Goal: Complete application form: Complete application form

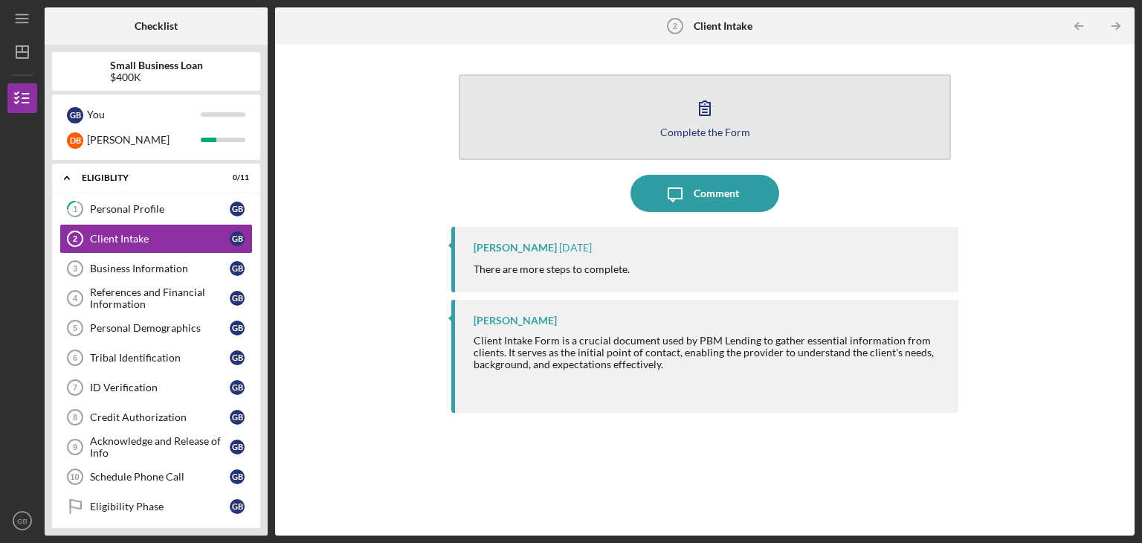
click at [726, 129] on div "Complete the Form" at bounding box center [705, 131] width 90 height 11
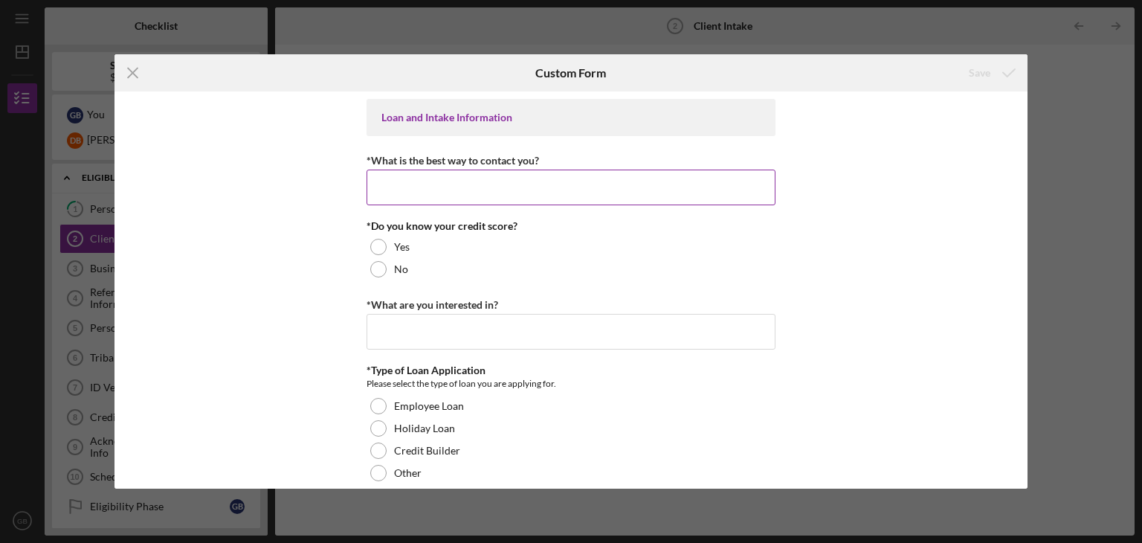
click at [460, 185] on input "*What is the best way to contact you?" at bounding box center [570, 187] width 409 height 36
type input "Phone call, text, or email"
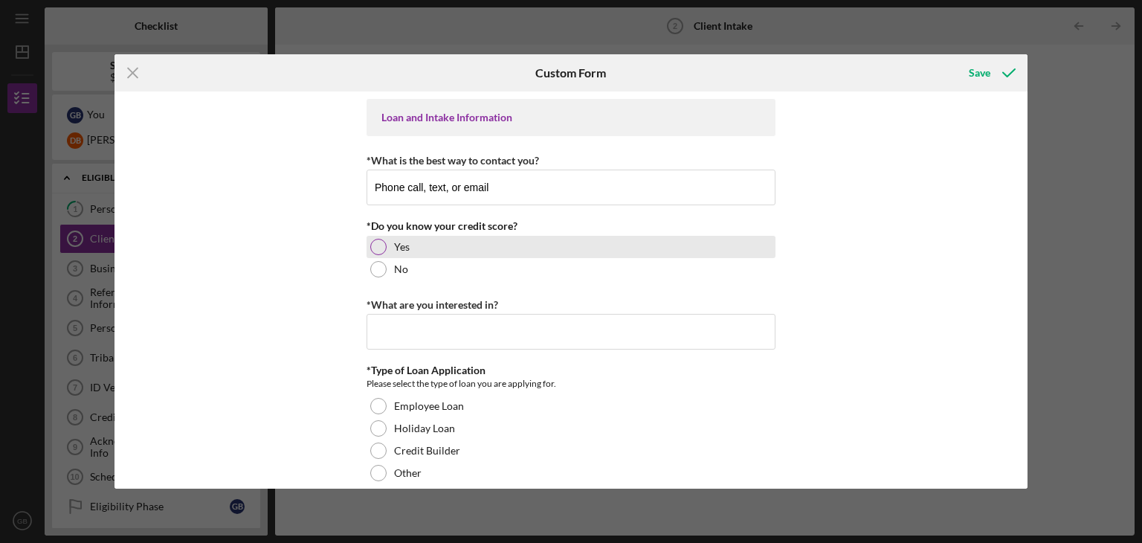
click at [371, 242] on div at bounding box center [378, 247] width 16 height 16
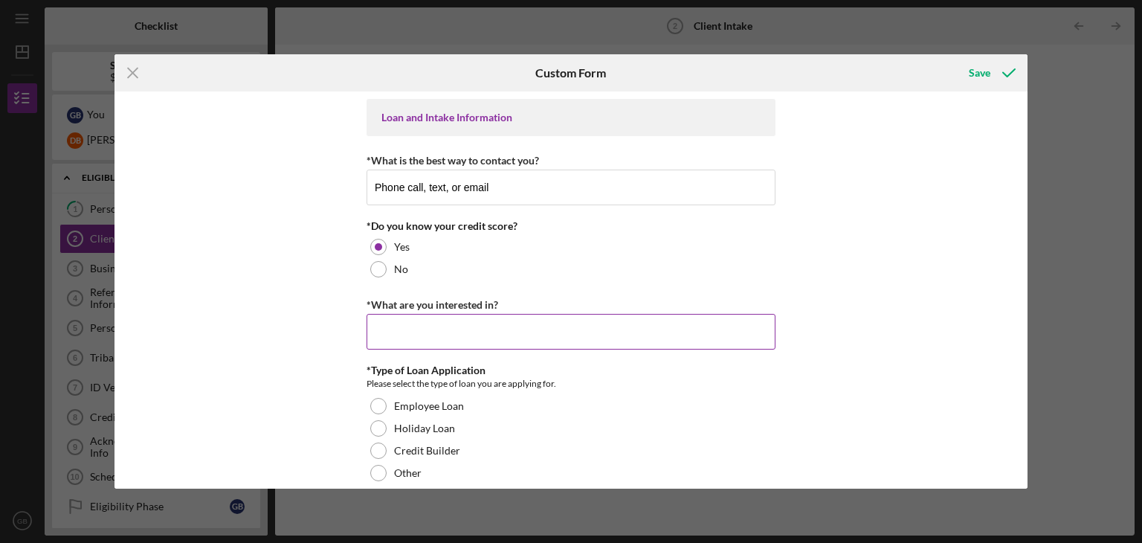
click at [430, 326] on input "*What are you interested in?" at bounding box center [570, 332] width 409 height 36
type input "Small Business Loan"
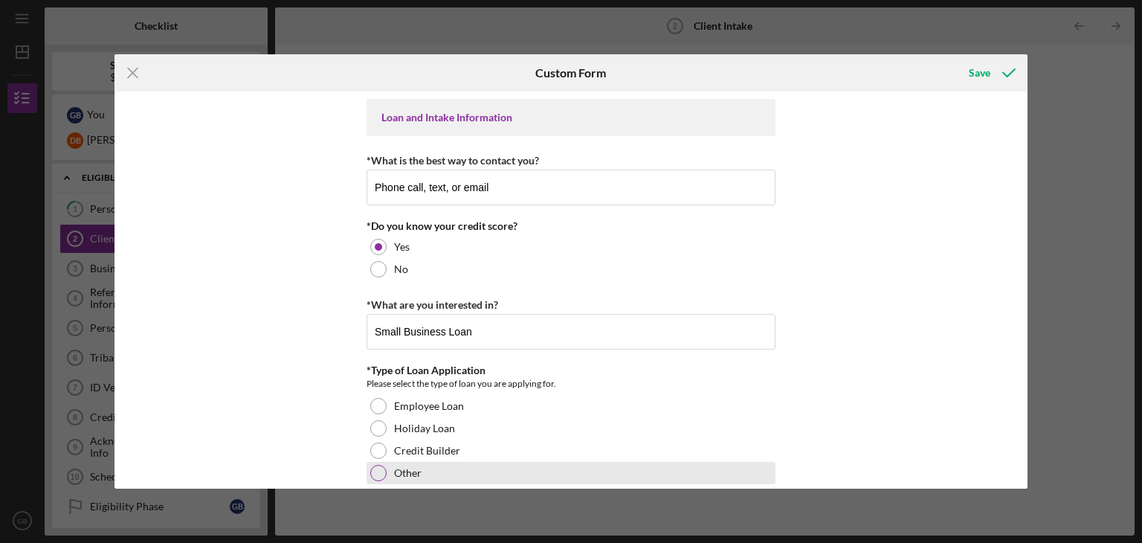
click at [372, 473] on div at bounding box center [378, 473] width 16 height 16
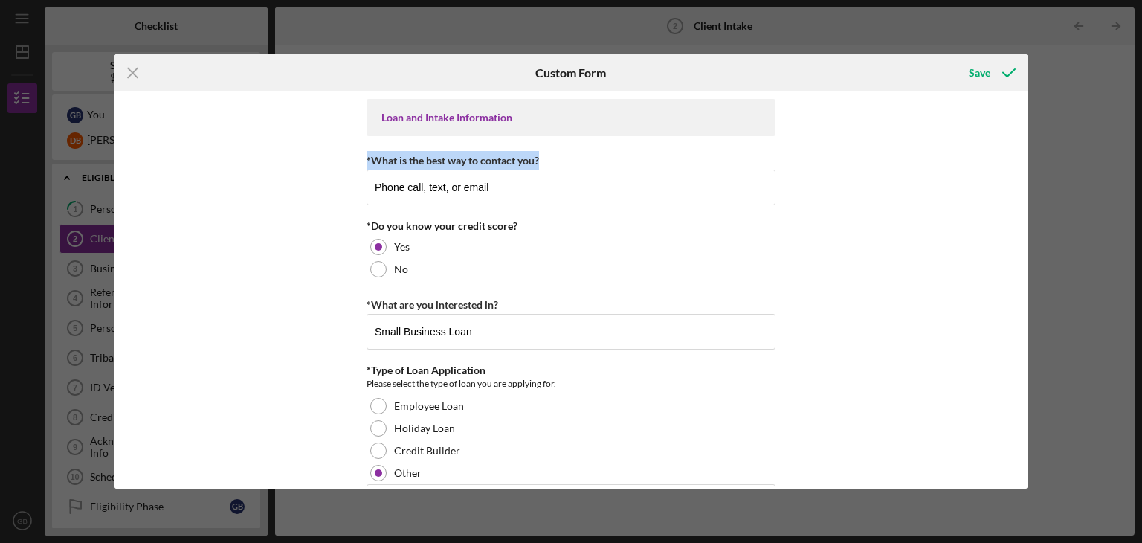
drag, startPoint x: 1023, startPoint y: 132, endPoint x: 1013, endPoint y: 177, distance: 45.6
click at [1013, 177] on div "Loan and Intake Information *What is the best way to contact you? Phone call, t…" at bounding box center [570, 289] width 913 height 397
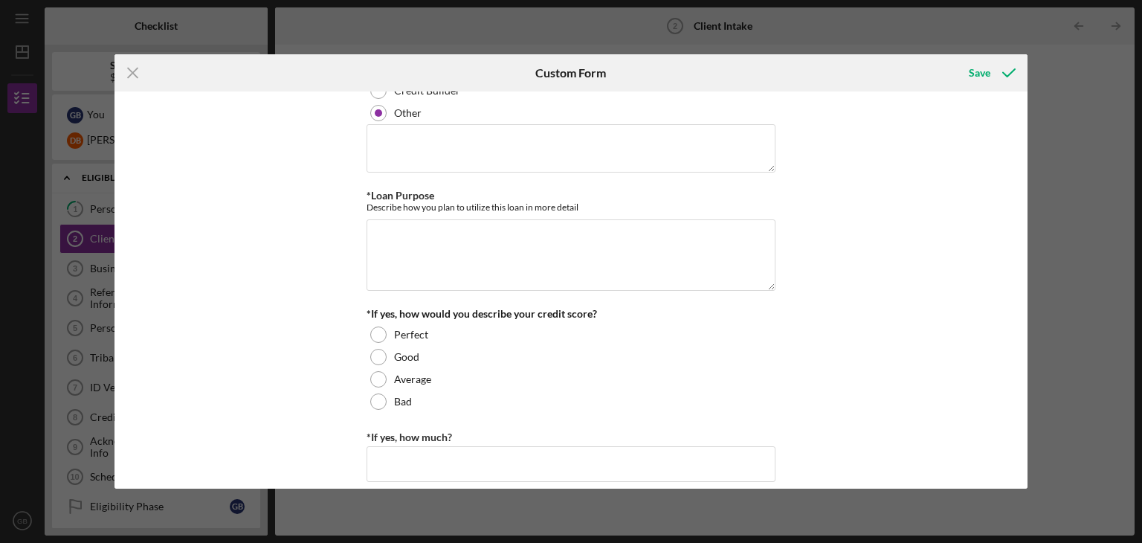
scroll to position [398, 0]
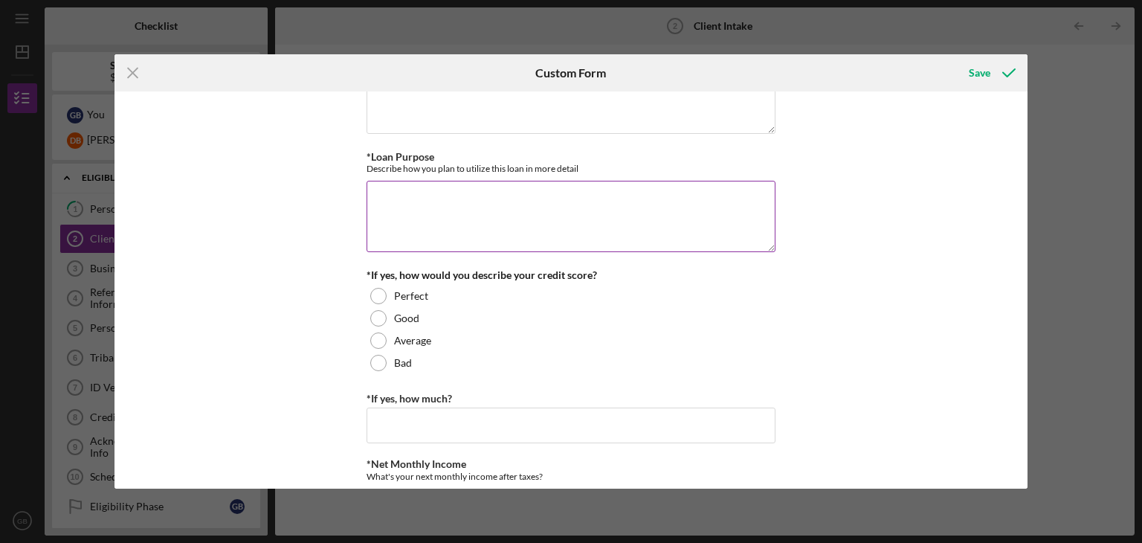
click at [443, 200] on textarea "*Loan Purpose" at bounding box center [570, 216] width 409 height 71
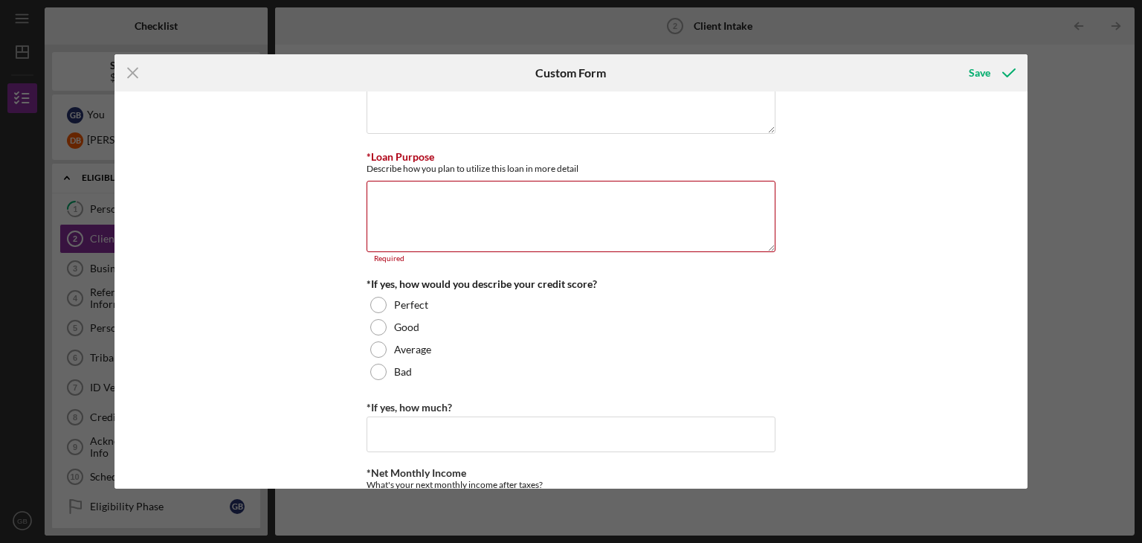
click at [1088, 318] on div "Icon/Menu Close Custom Form Save Loan and Intake Information *What is the best …" at bounding box center [571, 271] width 1142 height 543
click at [416, 204] on textarea "*Loan Purpose" at bounding box center [570, 216] width 409 height 71
paste textarea "We plan to use the loan to purchase, repair, and develop the 8.62 acre commerci…"
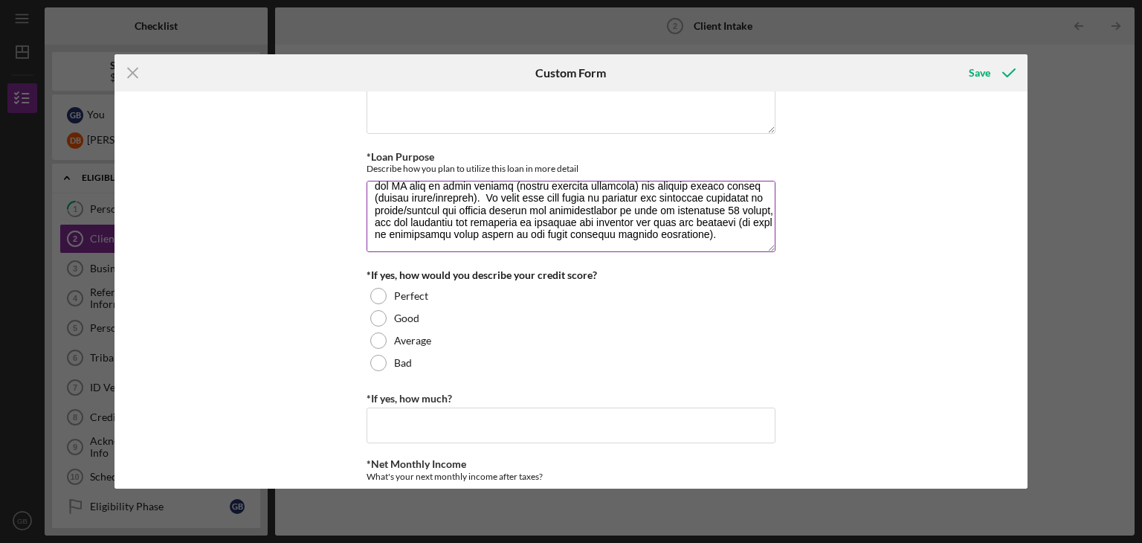
scroll to position [239, 0]
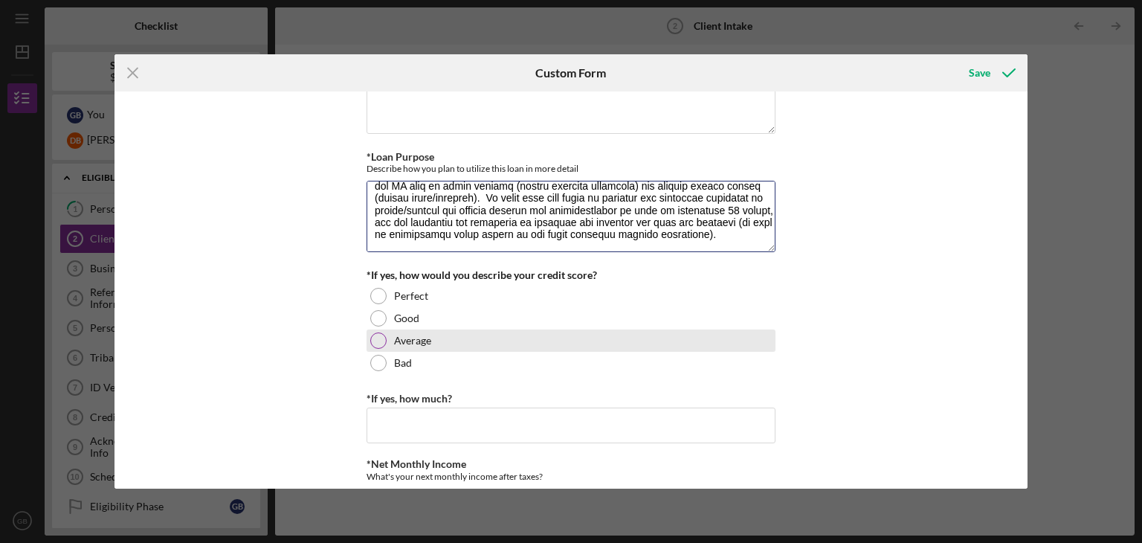
type textarea "We plan to use the loan to purchase, repair, and develop the 8.62 acre commerci…"
click at [375, 338] on div at bounding box center [378, 340] width 16 height 16
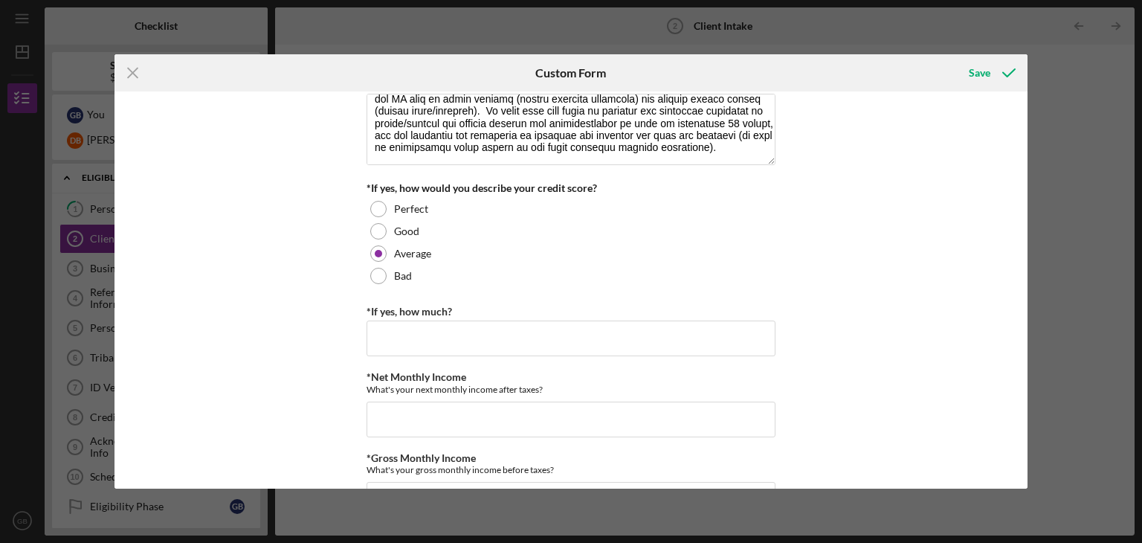
scroll to position [548, 0]
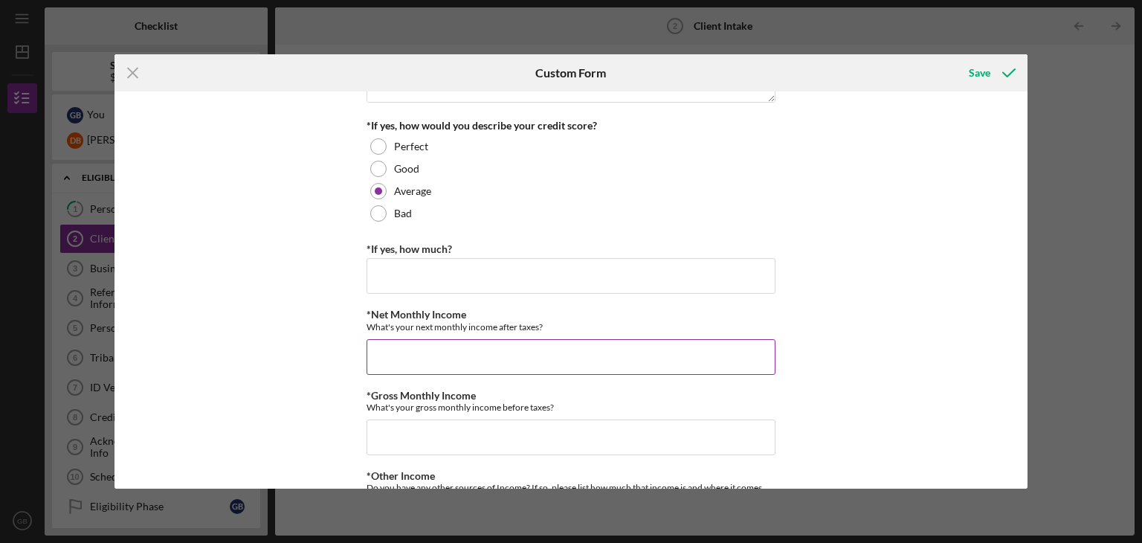
click at [527, 355] on input "*Net Monthly Income" at bounding box center [570, 357] width 409 height 36
click at [473, 274] on input "*If yes, how much?" at bounding box center [570, 276] width 409 height 36
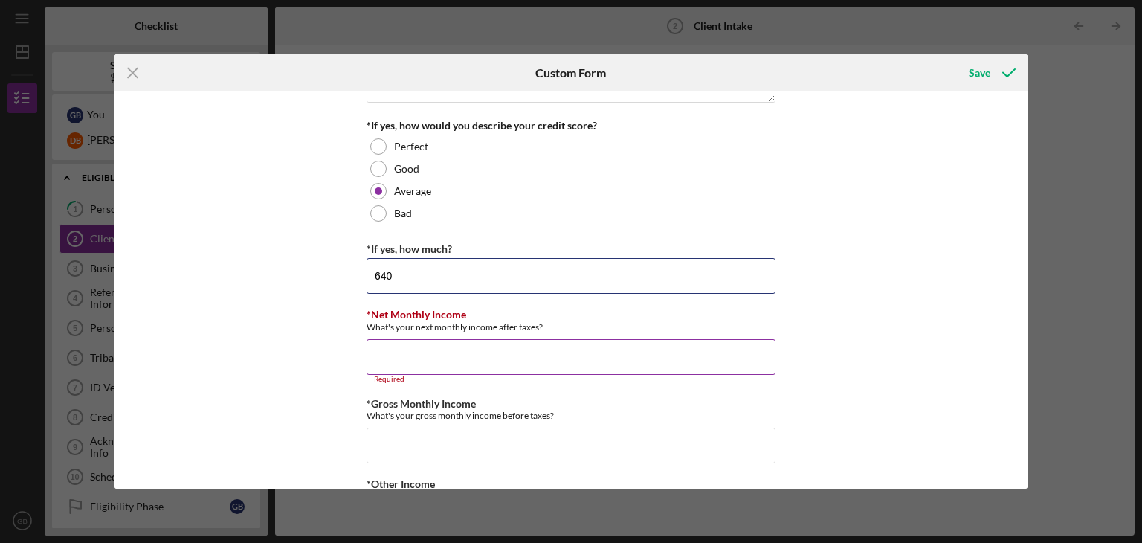
type input "640"
click at [447, 360] on input "*Net Monthly Income" at bounding box center [570, 357] width 409 height 36
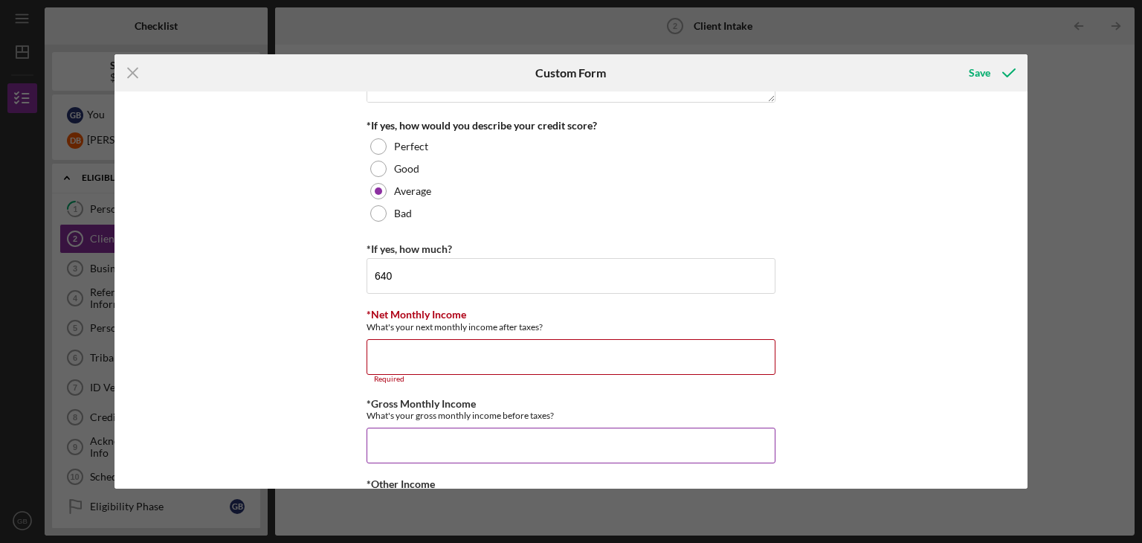
click at [447, 441] on input "*Gross Monthly Income" at bounding box center [570, 445] width 409 height 36
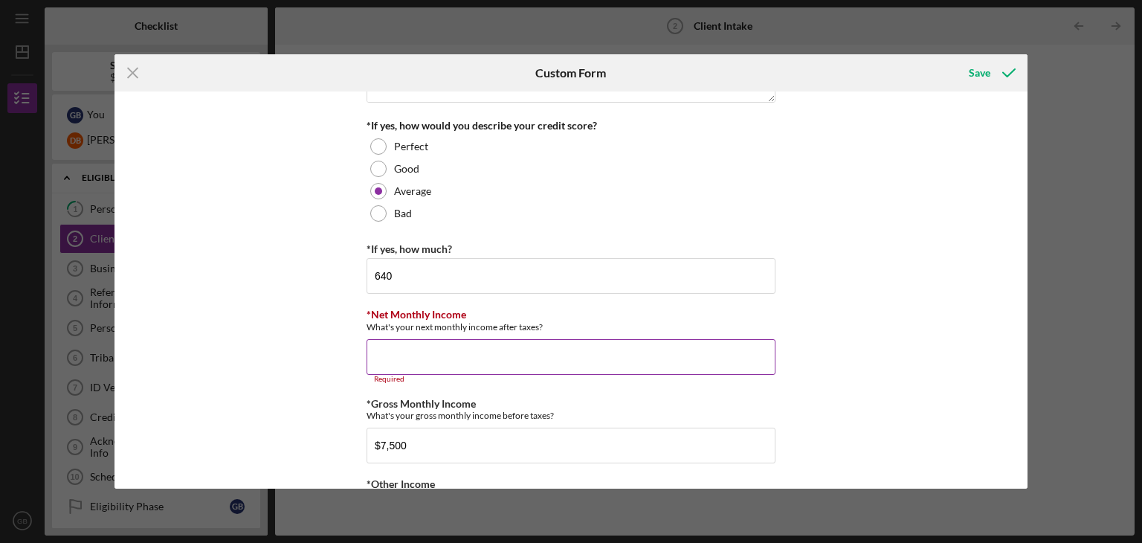
click at [447, 353] on input "*Net Monthly Income" at bounding box center [570, 357] width 409 height 36
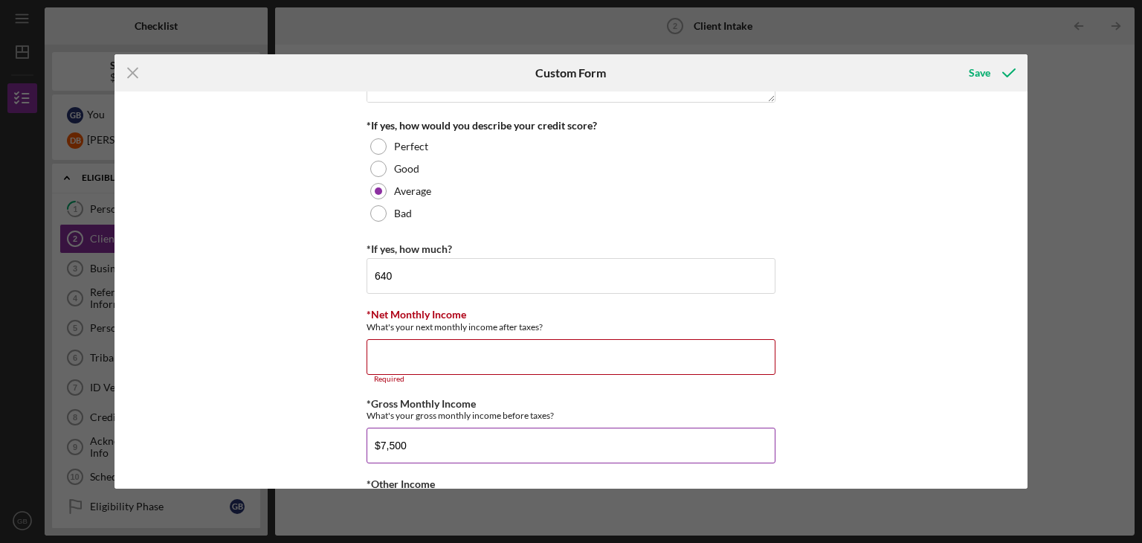
click at [463, 447] on input "$7,500" at bounding box center [570, 445] width 409 height 36
type input "$7,500"
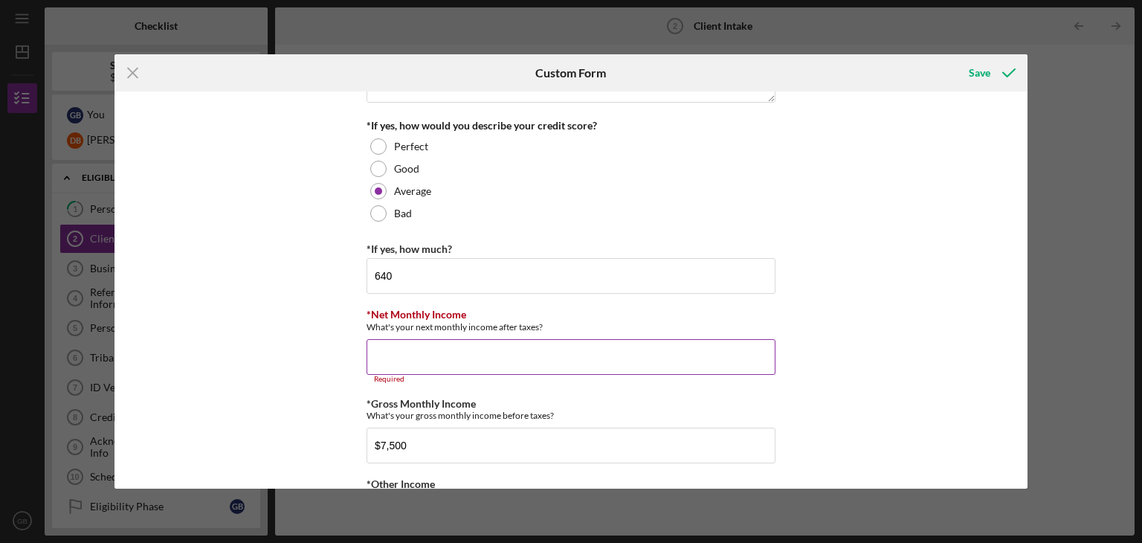
click at [485, 355] on input "*Net Monthly Income" at bounding box center [570, 357] width 409 height 36
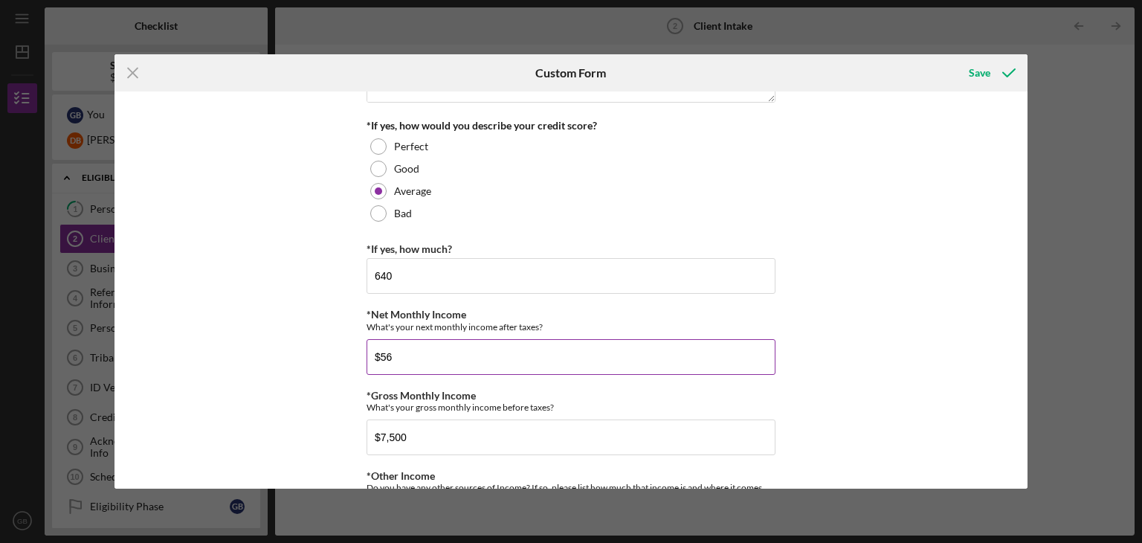
type input "$5"
type input "$4,700"
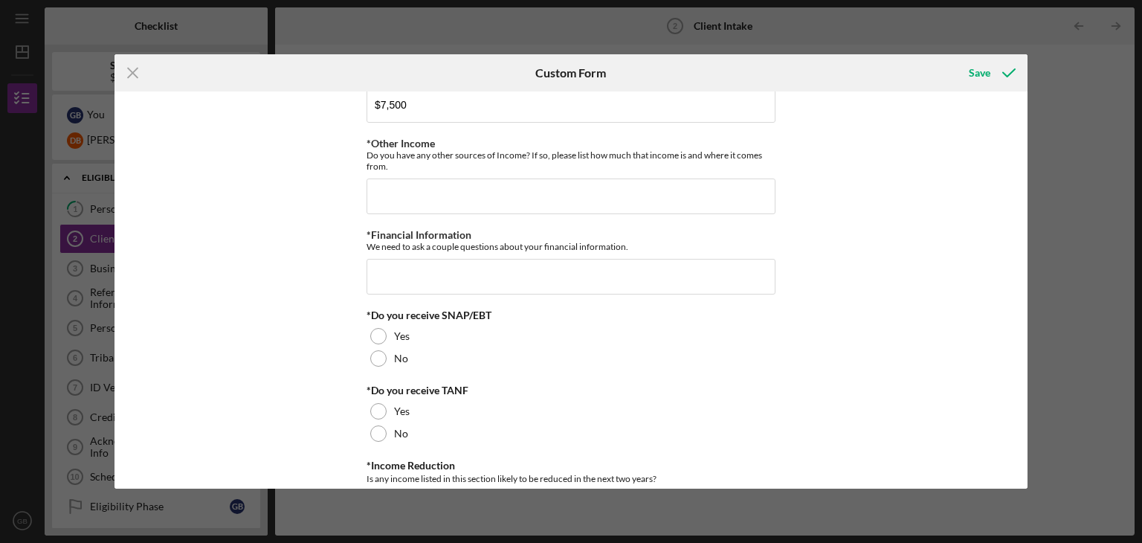
scroll to position [884, 0]
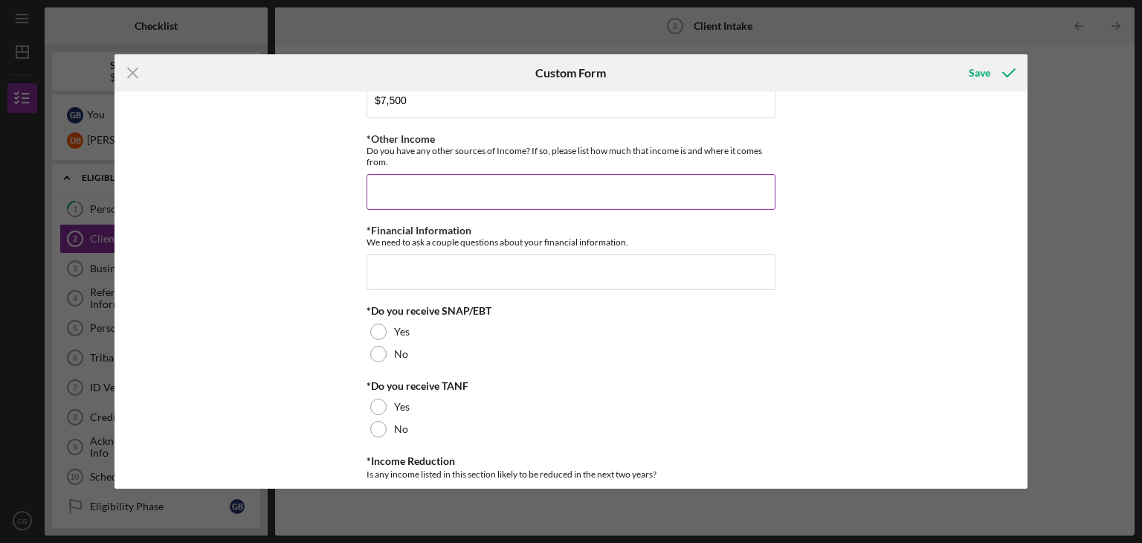
click at [495, 184] on input "*Other Income" at bounding box center [570, 192] width 409 height 36
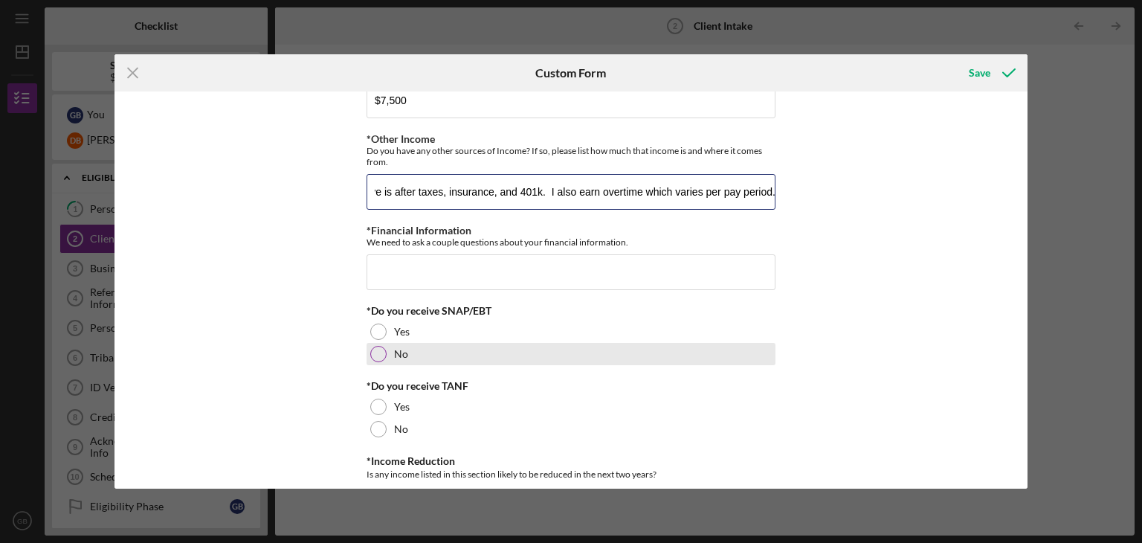
type input "The take home amount above is after taxes, insurance, and 401k. I also earn ove…"
click at [383, 355] on div at bounding box center [378, 354] width 16 height 16
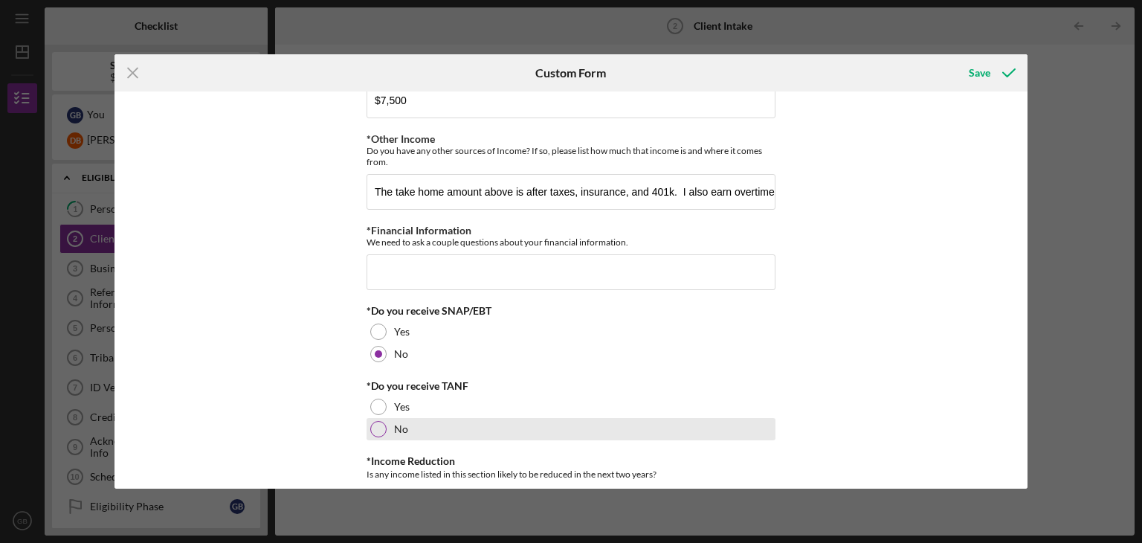
click at [379, 423] on div at bounding box center [378, 429] width 16 height 16
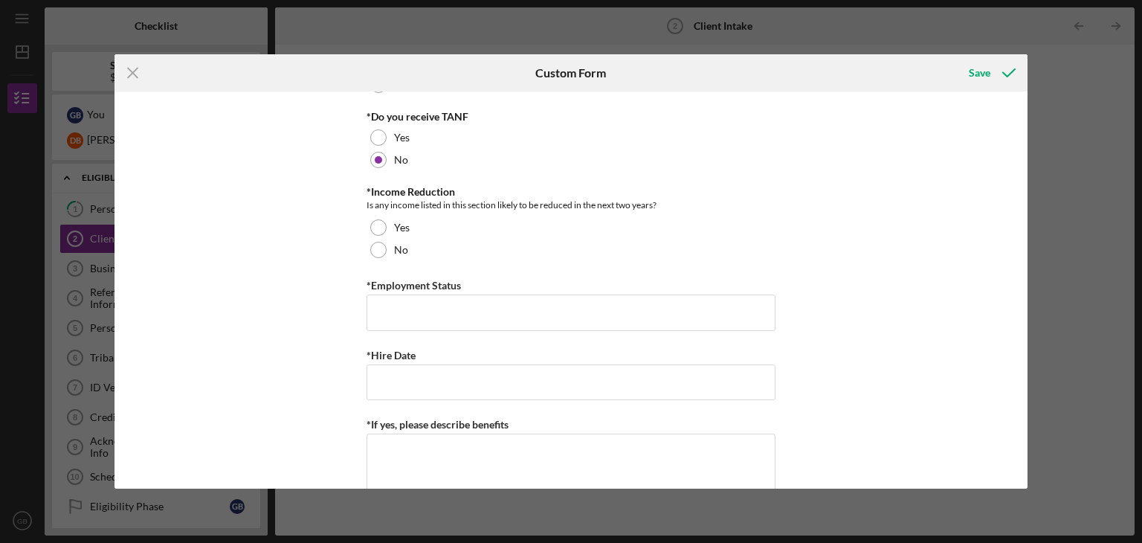
scroll to position [1192, 0]
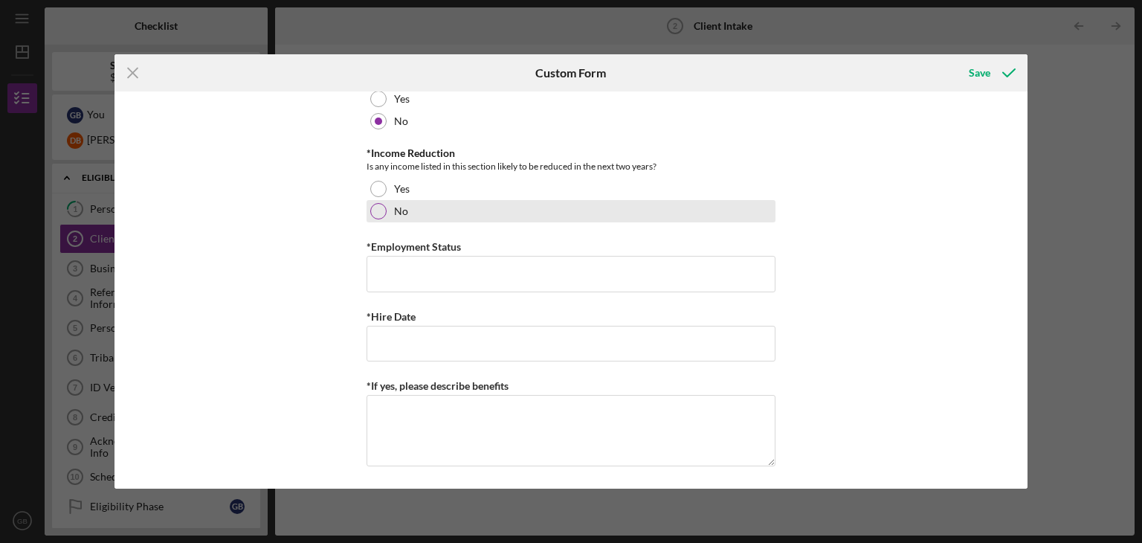
click at [371, 206] on div at bounding box center [378, 211] width 16 height 16
click at [476, 280] on input "*Employment Status" at bounding box center [570, 274] width 409 height 36
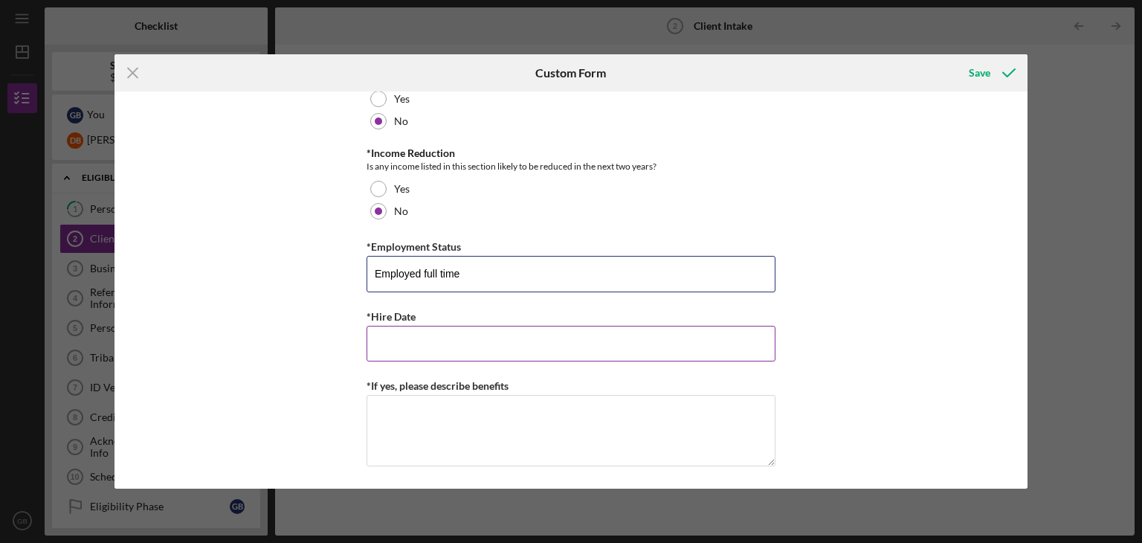
type input "Employed full time"
click at [445, 345] on input "*Hire Date" at bounding box center [570, 344] width 409 height 36
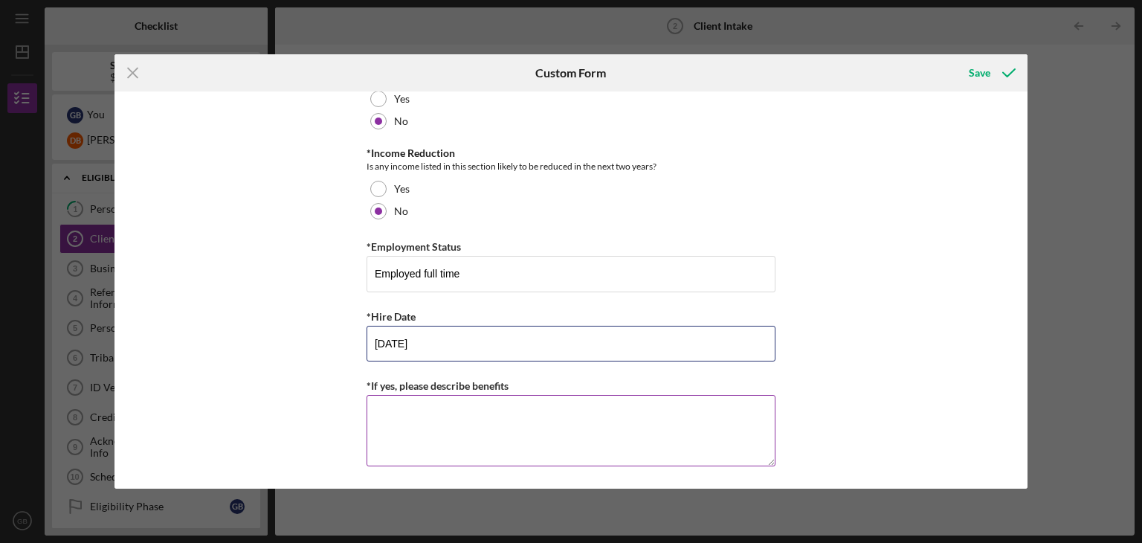
type input "[DATE]"
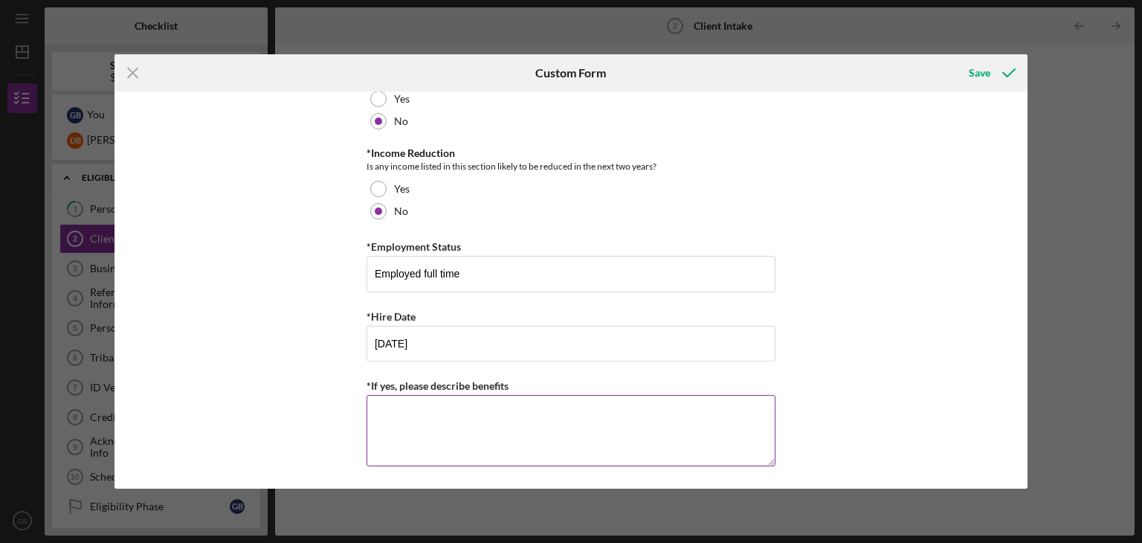
click at [411, 411] on textarea "*If yes, please describe benefits" at bounding box center [570, 430] width 409 height 71
type textarea "F"
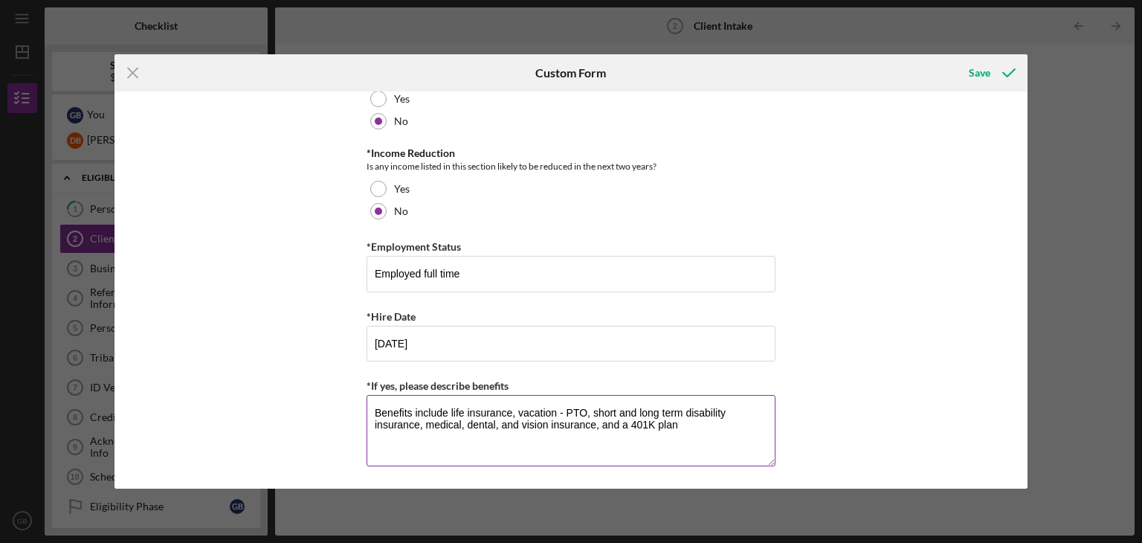
click at [373, 411] on textarea "Benefits include life insurance, vacation - PTO, short and long term disability…" at bounding box center [570, 430] width 409 height 71
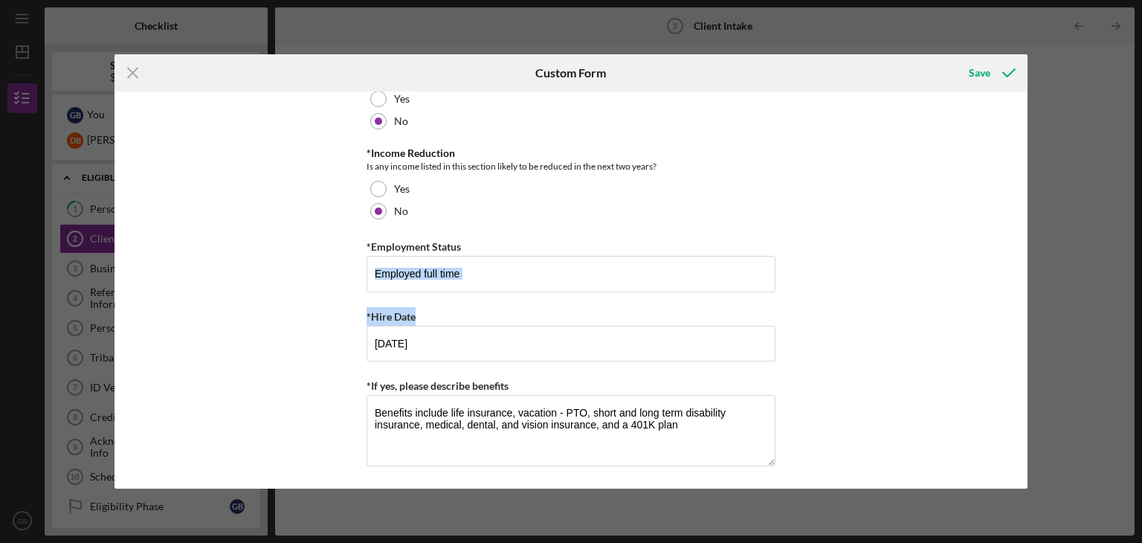
drag, startPoint x: 1023, startPoint y: 264, endPoint x: 1023, endPoint y: 304, distance: 40.1
click at [1023, 304] on div "Loan and Intake Information *What is the best way to contact you? Phone call, t…" at bounding box center [570, 289] width 913 height 397
click at [937, 310] on div "Loan and Intake Information *What is the best way to contact you? Phone call, t…" at bounding box center [570, 289] width 913 height 397
drag, startPoint x: 1027, startPoint y: 268, endPoint x: 1029, endPoint y: 318, distance: 49.8
click at [1029, 318] on div "Icon/Menu Close Custom Form Save Loan and Intake Information *What is the best …" at bounding box center [571, 271] width 1142 height 543
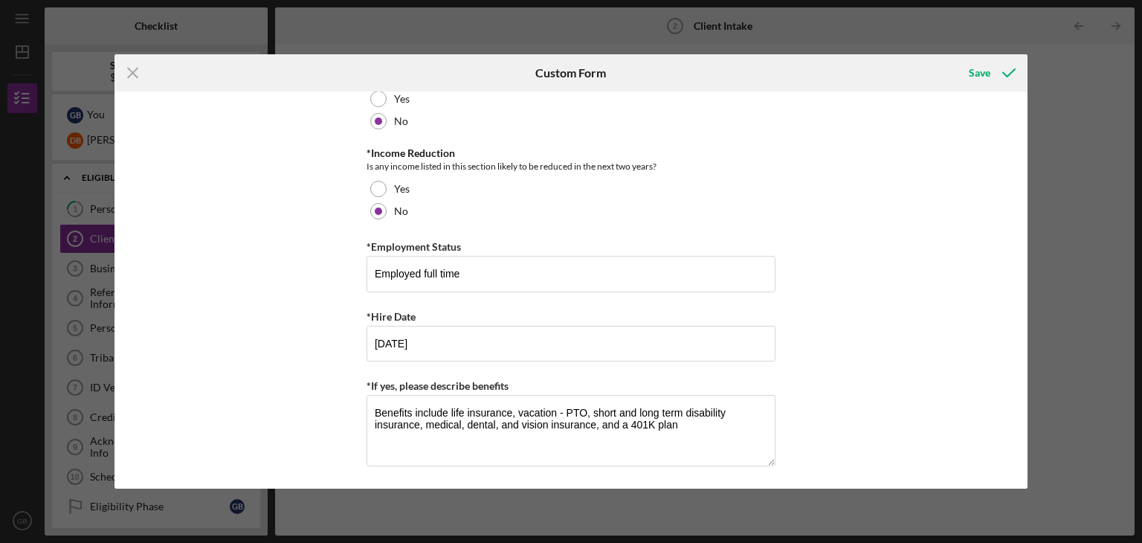
drag, startPoint x: 810, startPoint y: 432, endPoint x: 885, endPoint y: 369, distance: 98.1
click at [885, 369] on div "Loan and Intake Information *What is the best way to contact you? Phone call, t…" at bounding box center [570, 289] width 913 height 397
click at [885, 335] on div "Loan and Intake Information *What is the best way to contact you? Phone call, t…" at bounding box center [570, 289] width 913 height 397
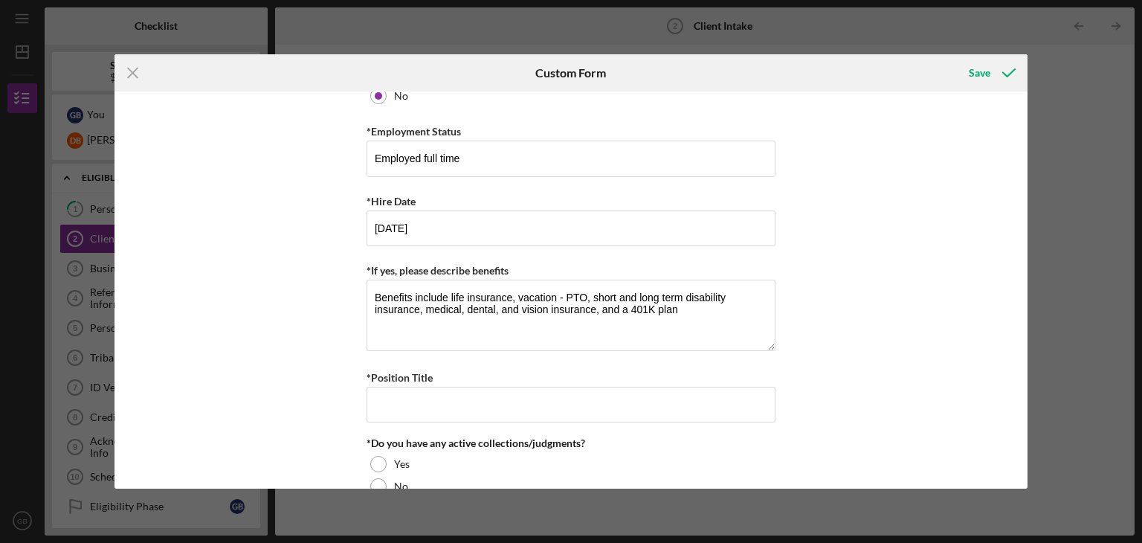
scroll to position [1375, 0]
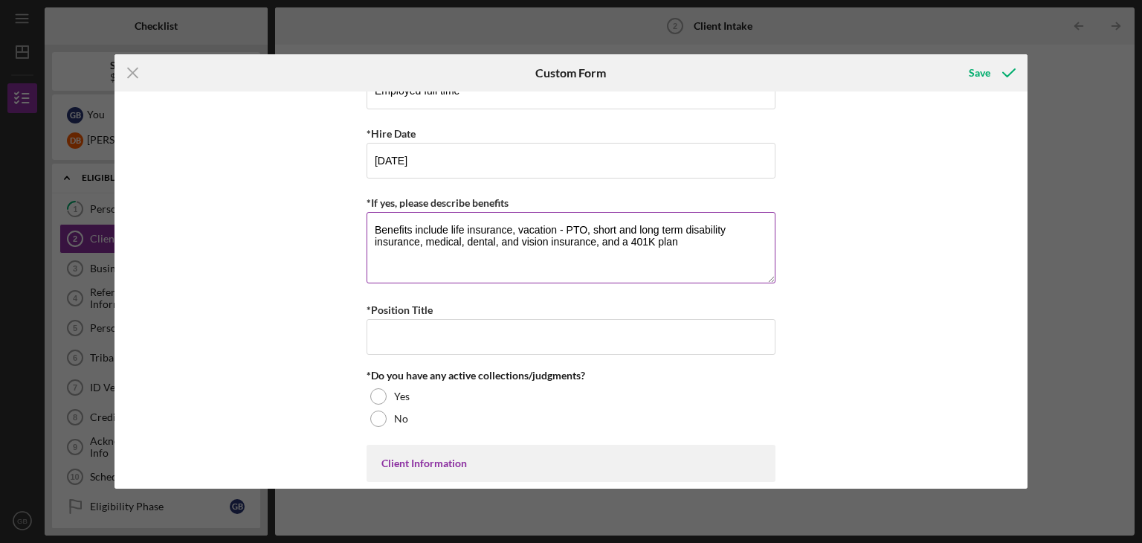
click at [758, 248] on textarea "Benefits include life insurance, vacation - PTO, short and long term disability…" at bounding box center [570, 247] width 409 height 71
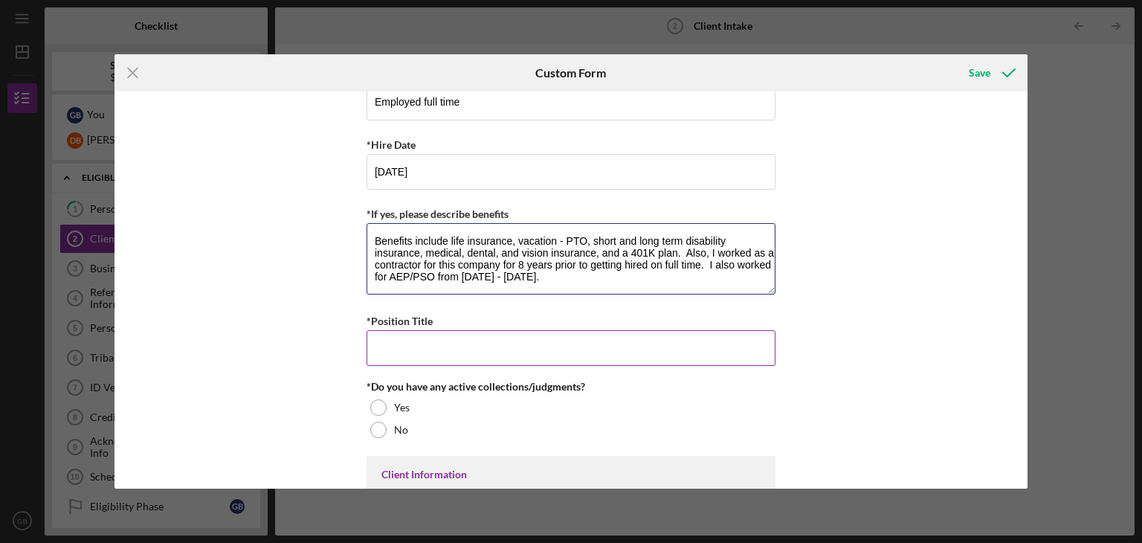
type textarea "Benefits include life insurance, vacation - PTO, short and long term disability…"
click at [391, 357] on input "*Position Title" at bounding box center [570, 348] width 409 height 36
type input "Customer Design Engineer"
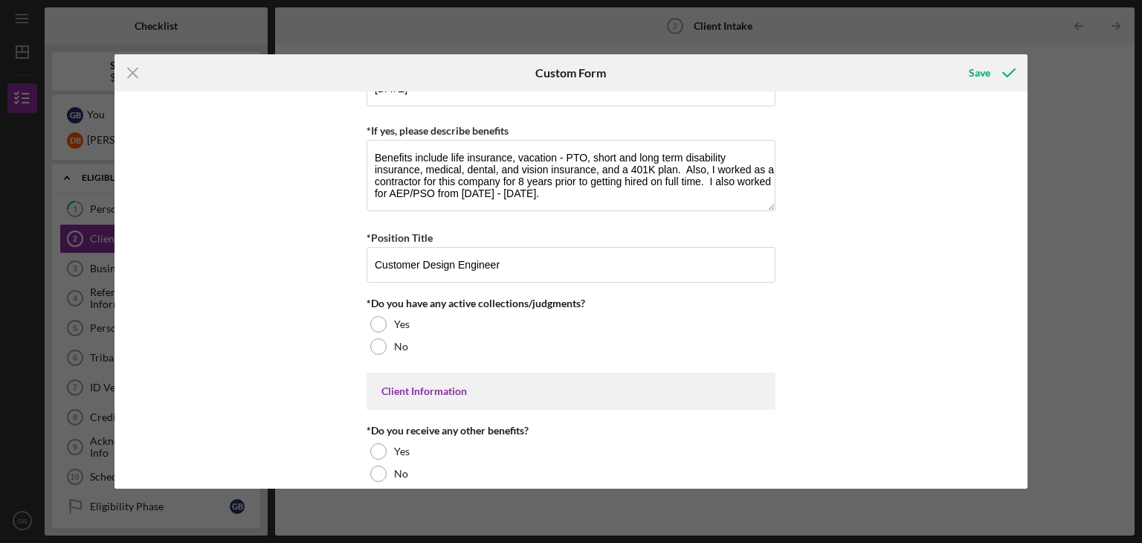
scroll to position [1495, 0]
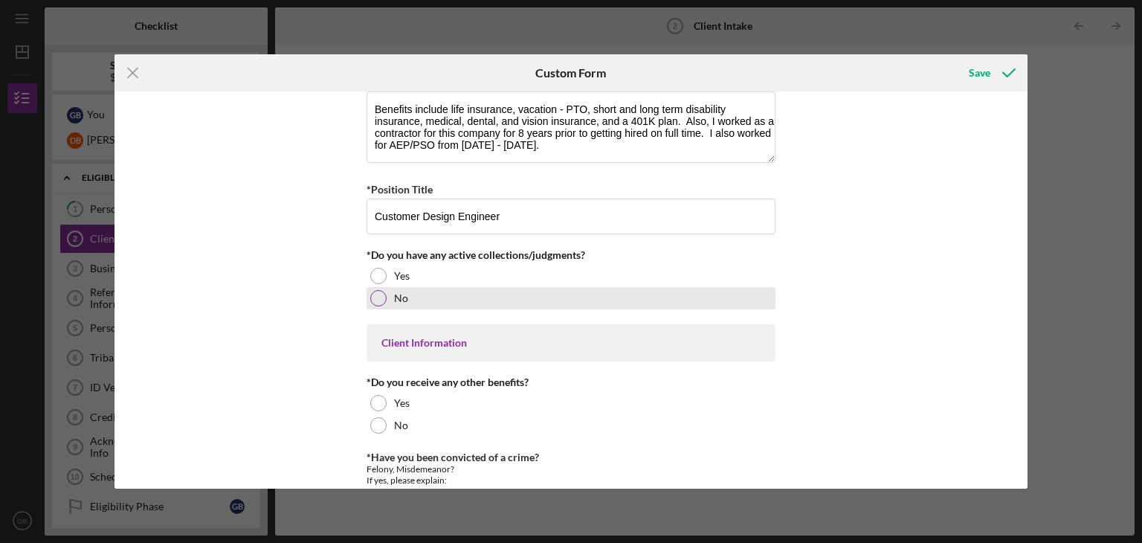
click at [381, 299] on div at bounding box center [378, 298] width 16 height 16
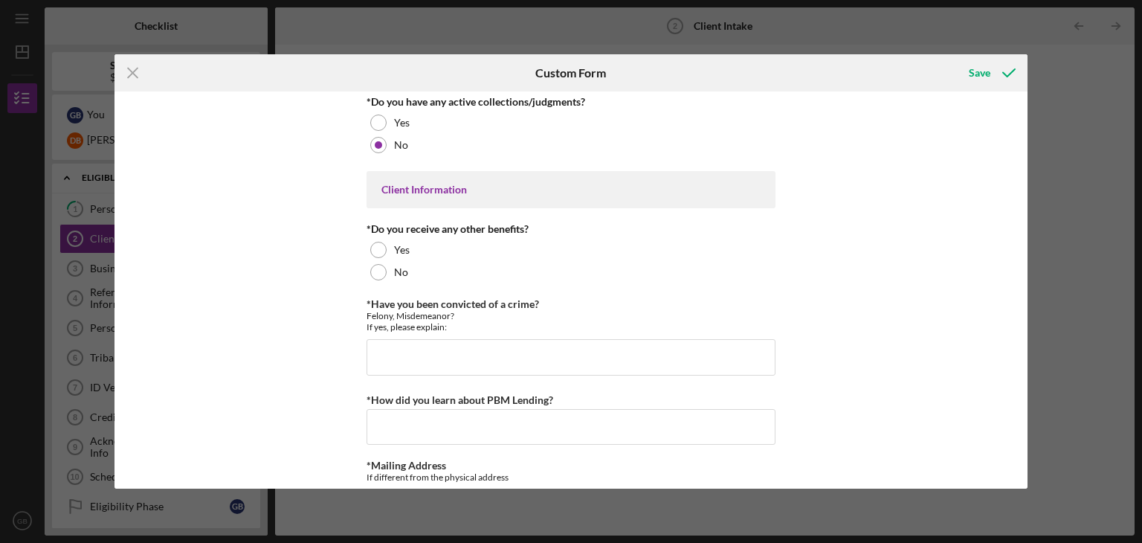
scroll to position [1683, 0]
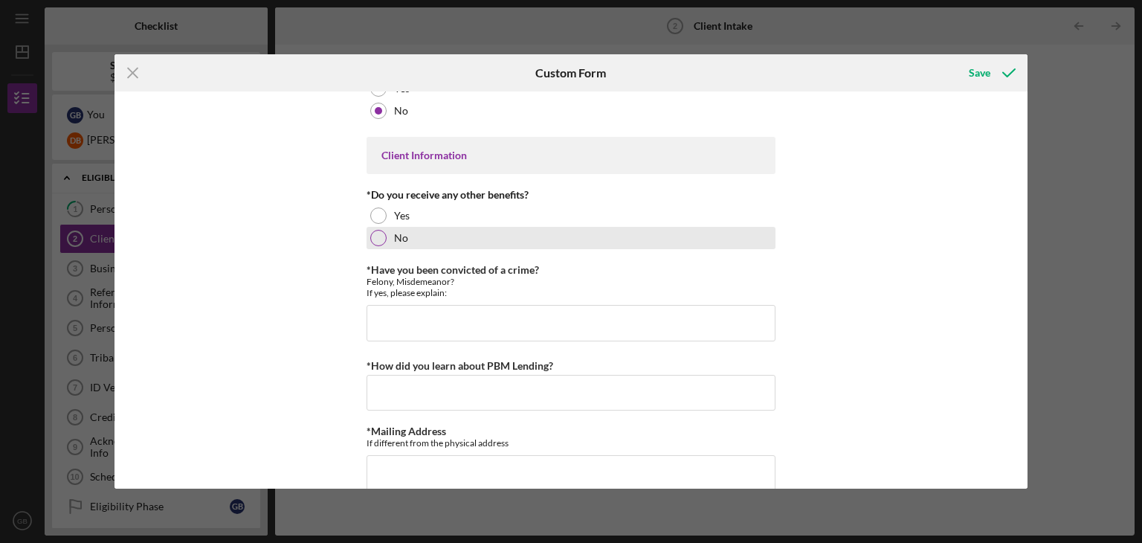
click at [378, 233] on div at bounding box center [378, 238] width 16 height 16
click at [473, 322] on input "*Have you been convicted of a crime?" at bounding box center [570, 323] width 409 height 36
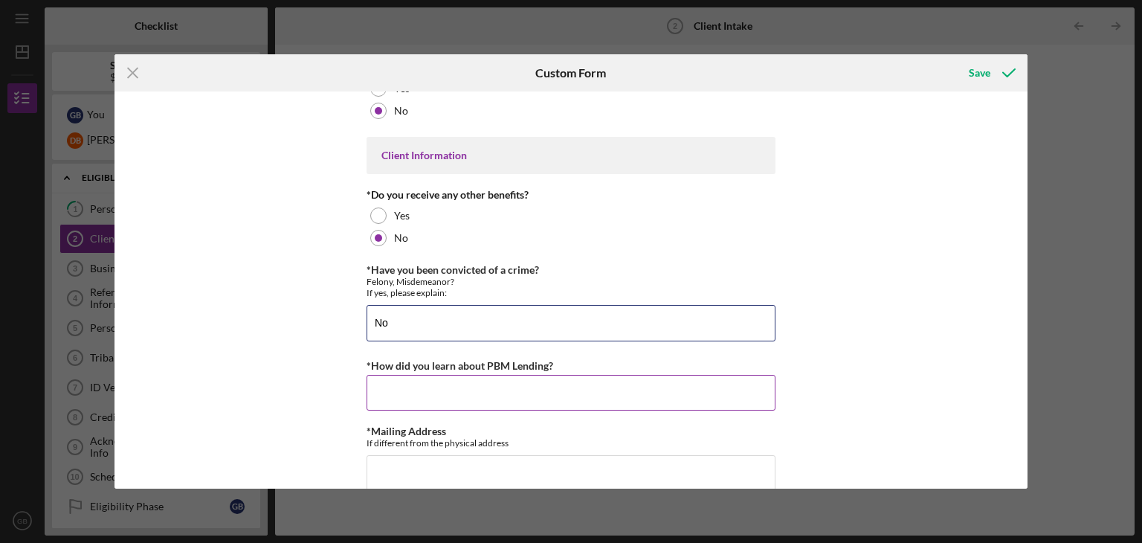
type input "No"
click at [453, 387] on input "*How did you learn about PBM Lending?" at bounding box center [570, 393] width 409 height 36
type input "Online research"
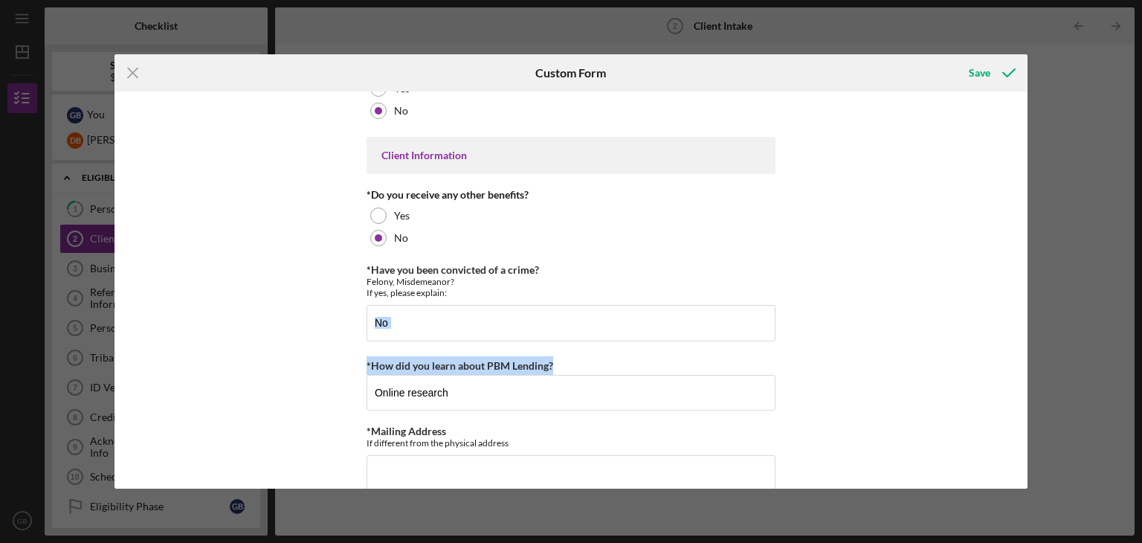
drag, startPoint x: 1027, startPoint y: 336, endPoint x: 1029, endPoint y: 382, distance: 46.1
click at [1029, 382] on div "Icon/Menu Close Custom Form Save Loan and Intake Information *What is the best …" at bounding box center [571, 271] width 1142 height 543
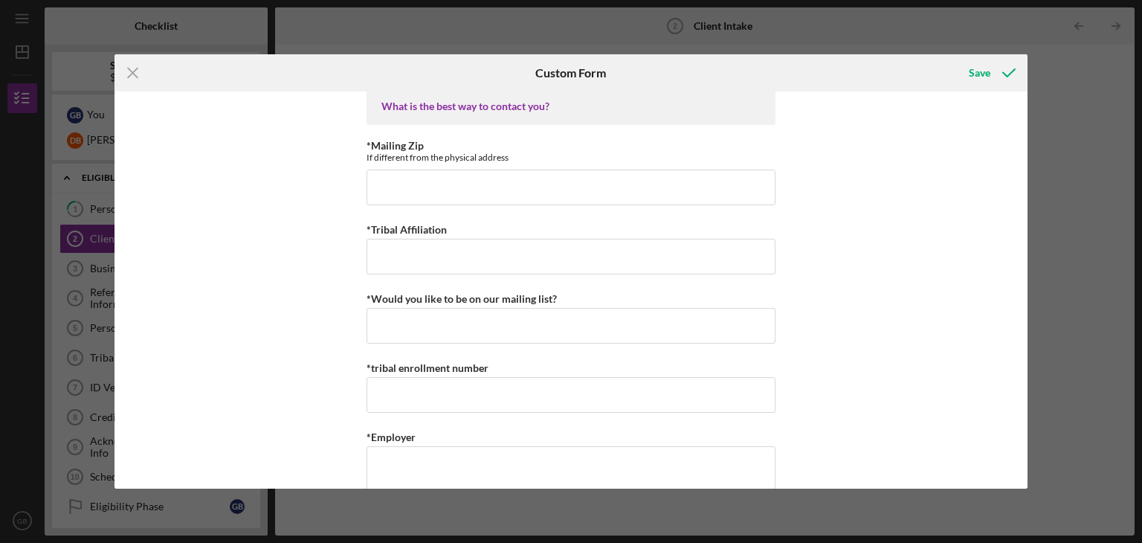
scroll to position [2101, 0]
click at [711, 253] on input "*Tribal Affiliation" at bounding box center [570, 256] width 409 height 36
type input "Cherokee"
click at [472, 391] on input "*tribal enrollment number" at bounding box center [570, 394] width 409 height 36
click at [451, 456] on textarea "*Employer" at bounding box center [570, 480] width 409 height 71
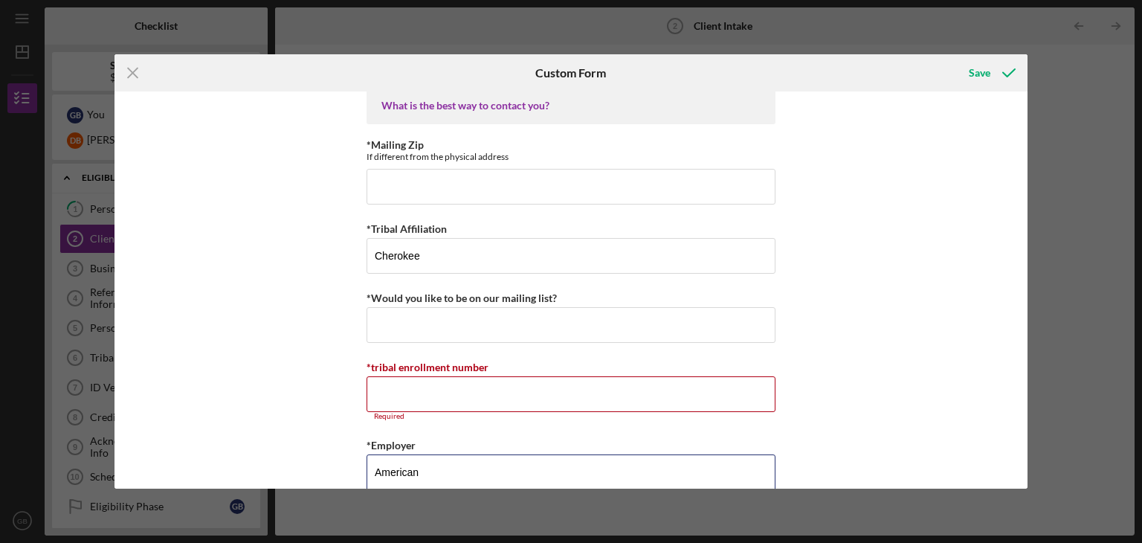
type textarea "E"
click at [359, 492] on div "Icon/Menu Close Custom Form Save Loan and Intake Information *What is the best …" at bounding box center [571, 271] width 1142 height 543
click at [430, 460] on textarea "*Employer" at bounding box center [570, 489] width 409 height 71
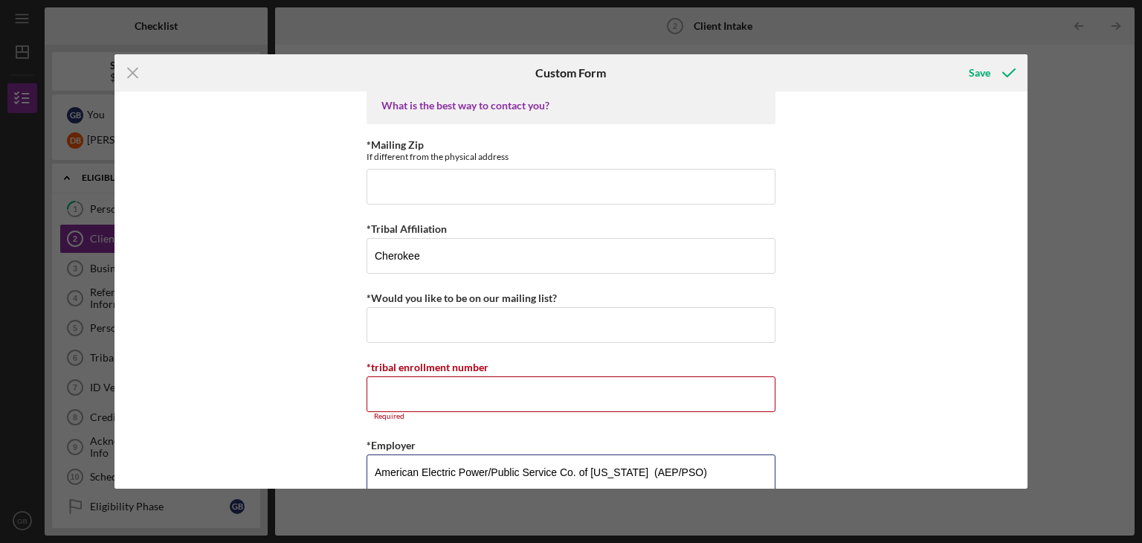
type textarea "American Electric Power/Public Service Co. of [US_STATE] (AEP/PSO)"
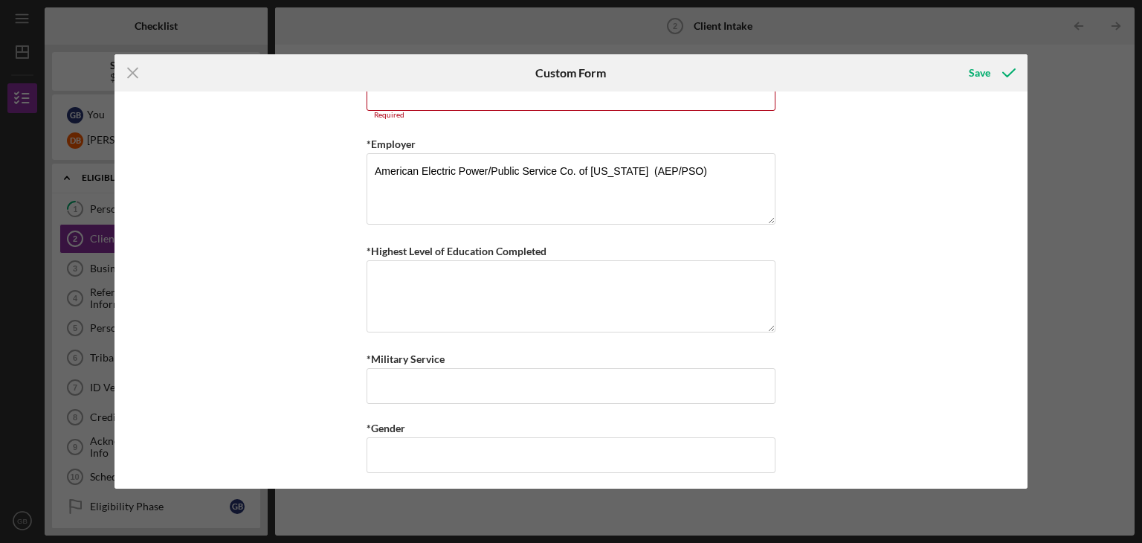
scroll to position [2407, 0]
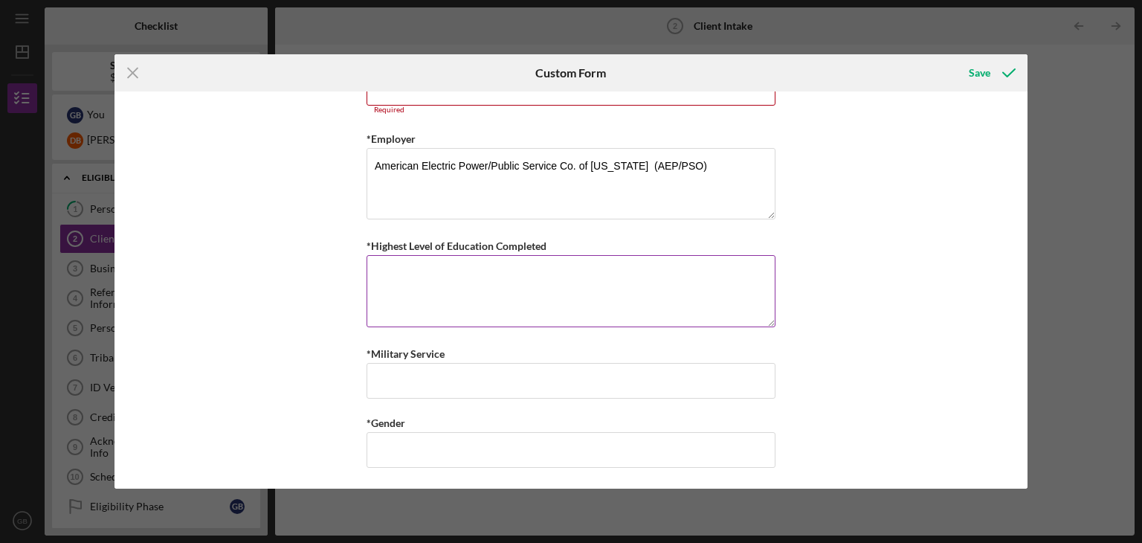
click at [531, 269] on textarea "*Highest Level of Education Completed" at bounding box center [570, 290] width 409 height 71
type textarea "Associate Degree in Business"
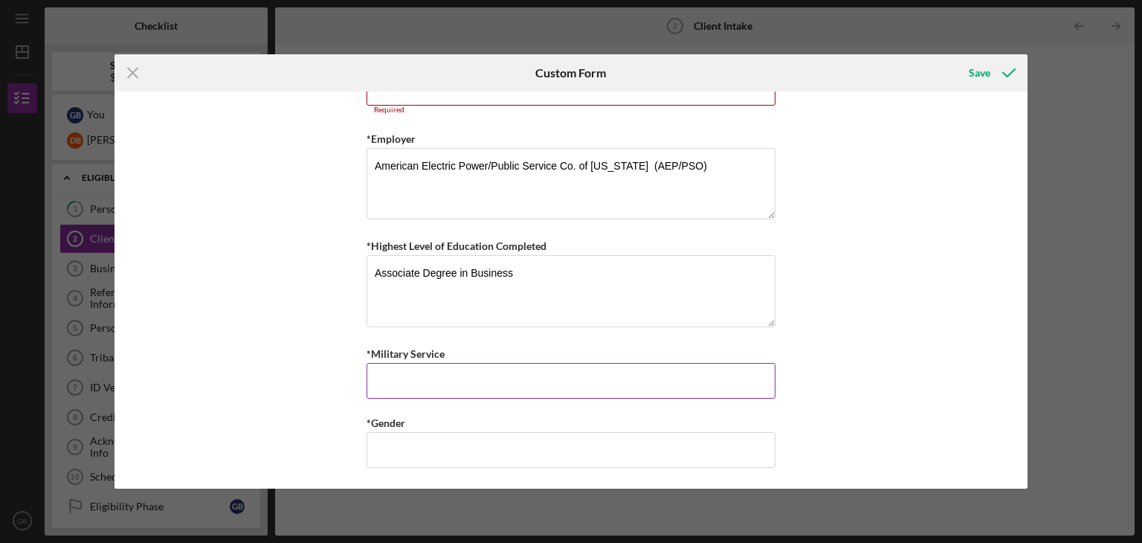
click at [446, 378] on input "*Military Service" at bounding box center [570, 381] width 409 height 36
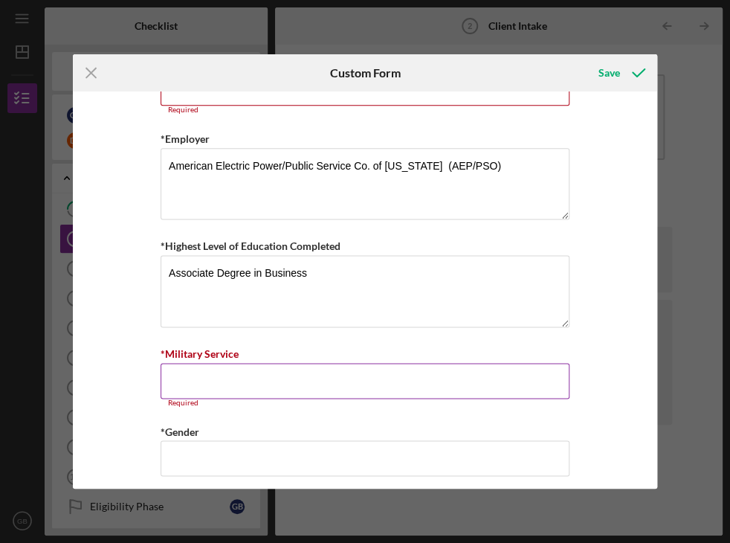
click at [446, 378] on input "*Military Service" at bounding box center [365, 381] width 409 height 36
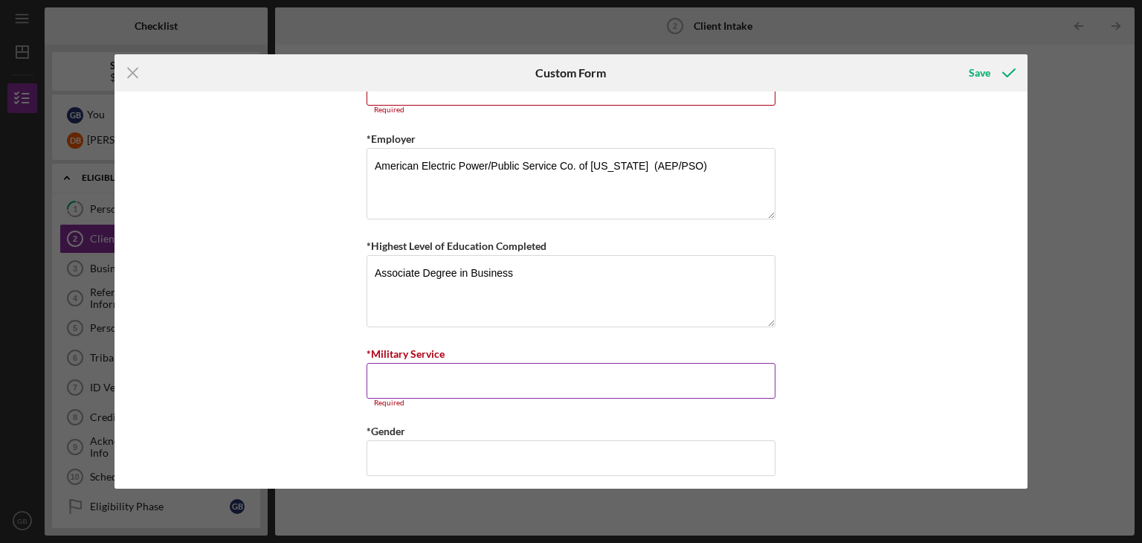
click at [395, 364] on input "*Military Service" at bounding box center [570, 381] width 409 height 36
type input "N/A"
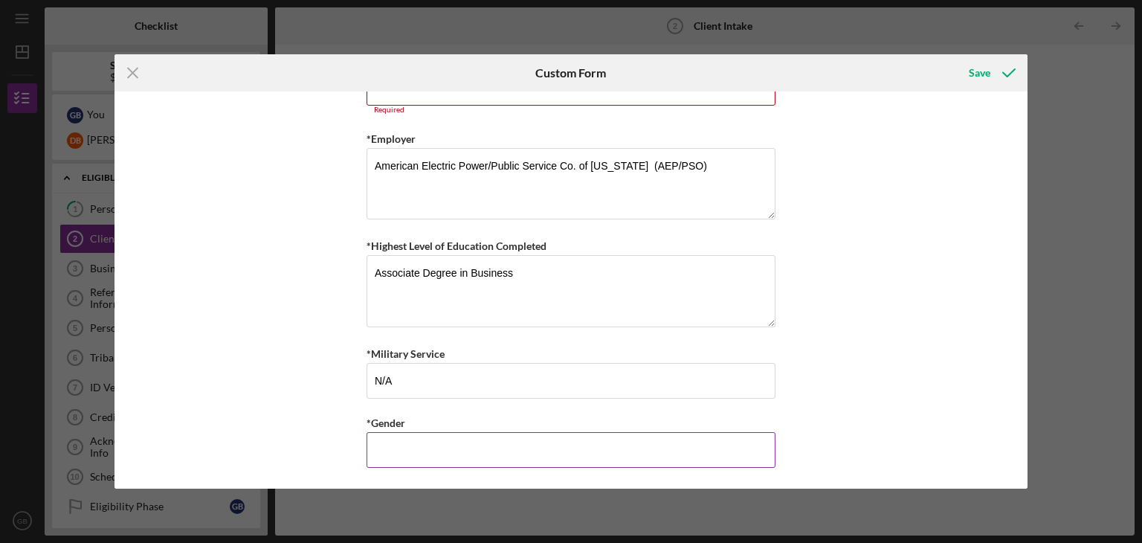
click at [392, 447] on input "*Gender" at bounding box center [570, 450] width 409 height 36
click at [392, 447] on input "M" at bounding box center [570, 450] width 409 height 36
type input "[DEMOGRAPHIC_DATA]"
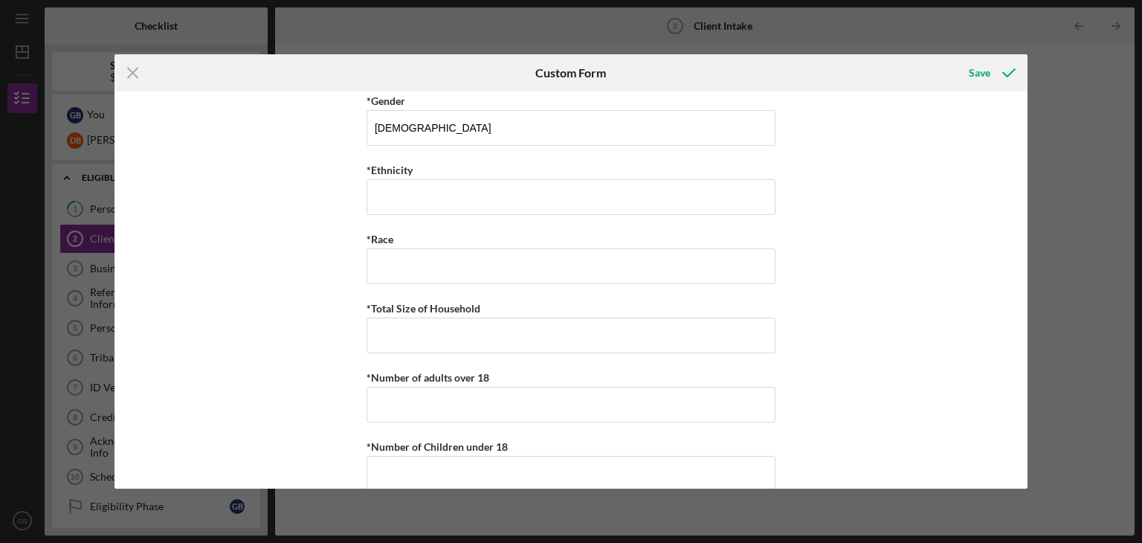
scroll to position [2744, 0]
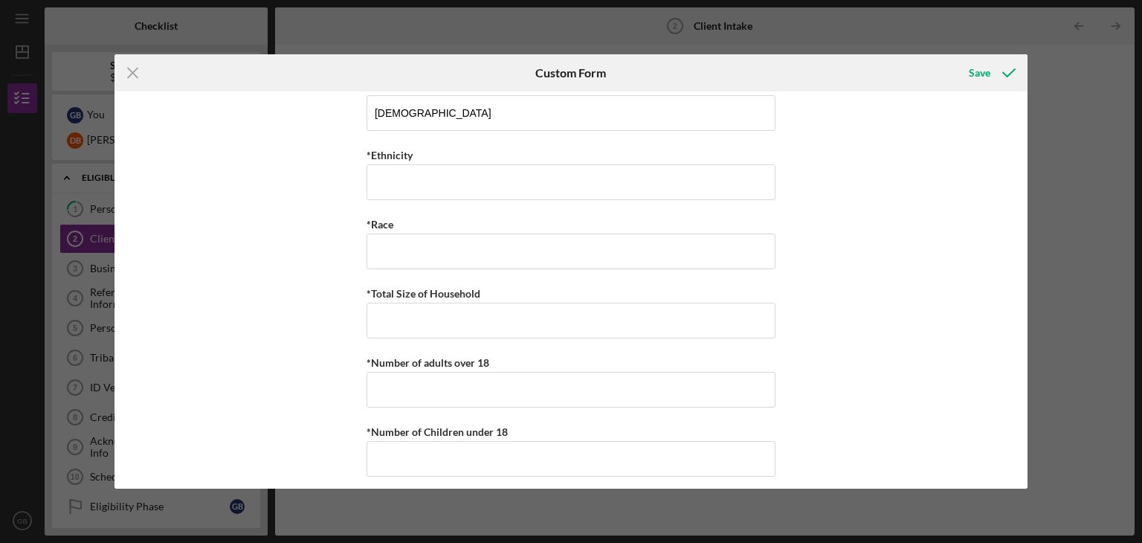
drag, startPoint x: 1023, startPoint y: 461, endPoint x: 1017, endPoint y: 424, distance: 37.6
click at [1017, 424] on div "Loan and Intake Information *What is the best way to contact you? Phone call, t…" at bounding box center [570, 289] width 913 height 397
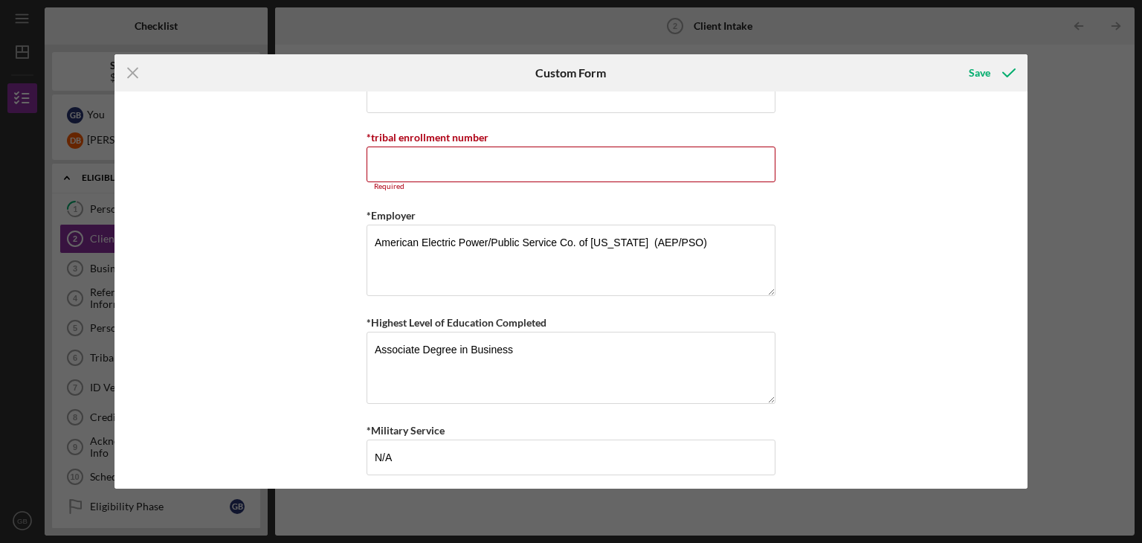
scroll to position [2325, 0]
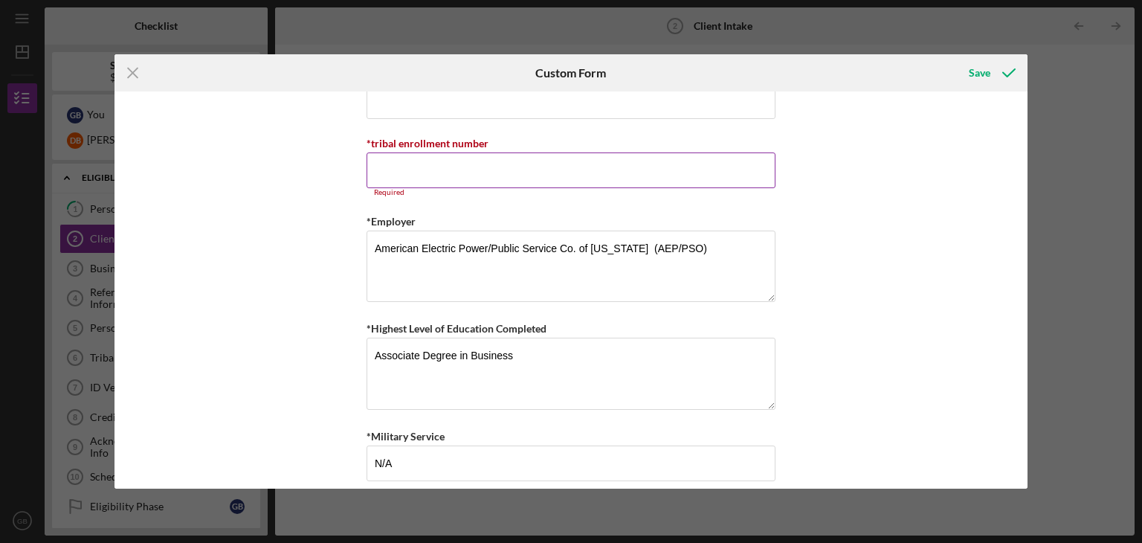
click at [389, 155] on input "*tribal enrollment number" at bounding box center [570, 170] width 409 height 36
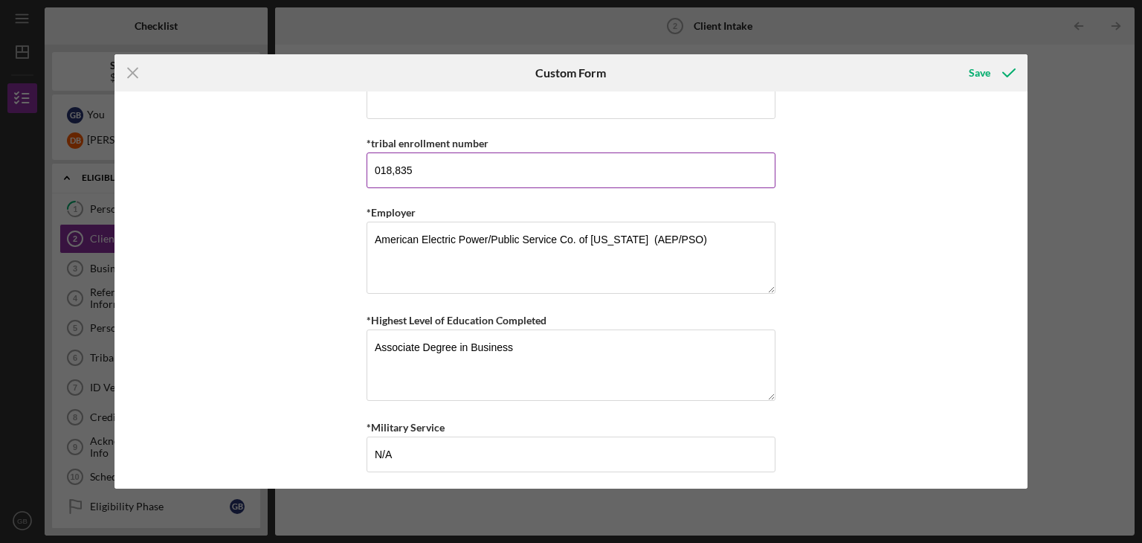
type input "0,188,358"
drag, startPoint x: 421, startPoint y: 162, endPoint x: 332, endPoint y: 174, distance: 90.0
click at [332, 174] on div "Loan and Intake Information *What is the best way to contact you? Phone call, t…" at bounding box center [570, 289] width 913 height 397
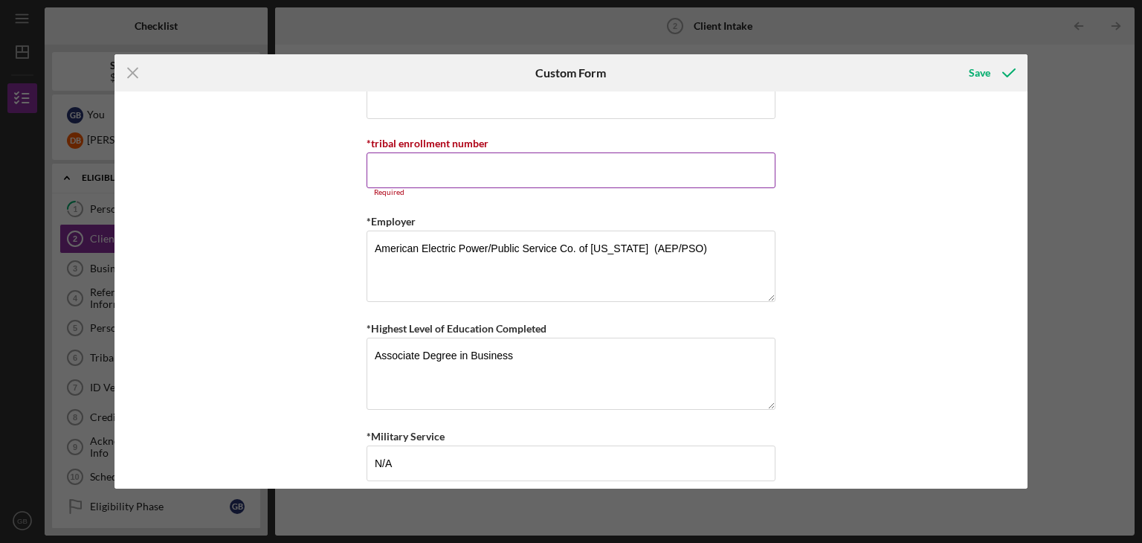
click at [381, 166] on input "*tribal enrollment number" at bounding box center [570, 170] width 409 height 36
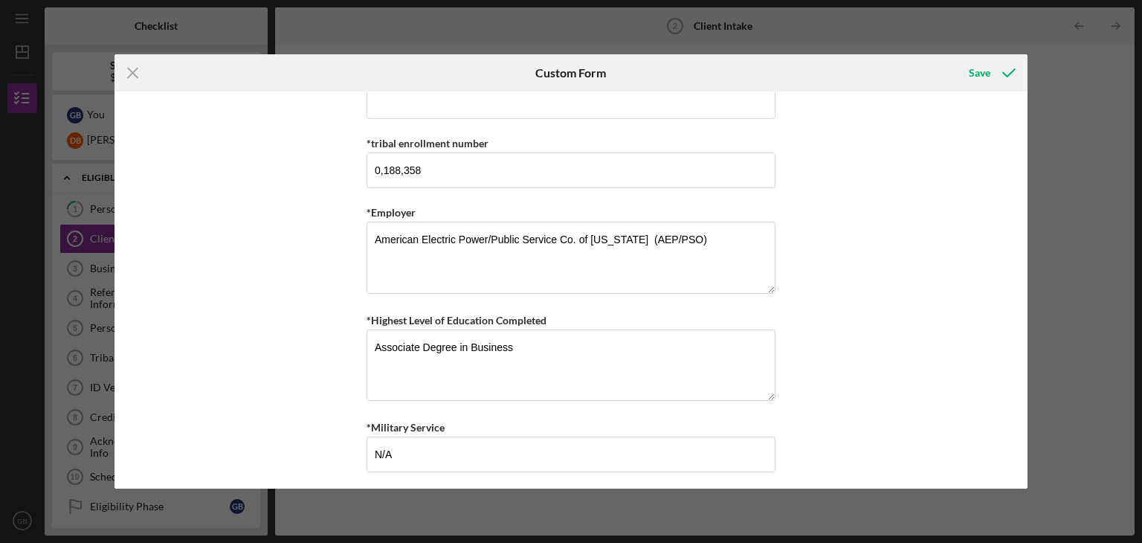
type input "188,358"
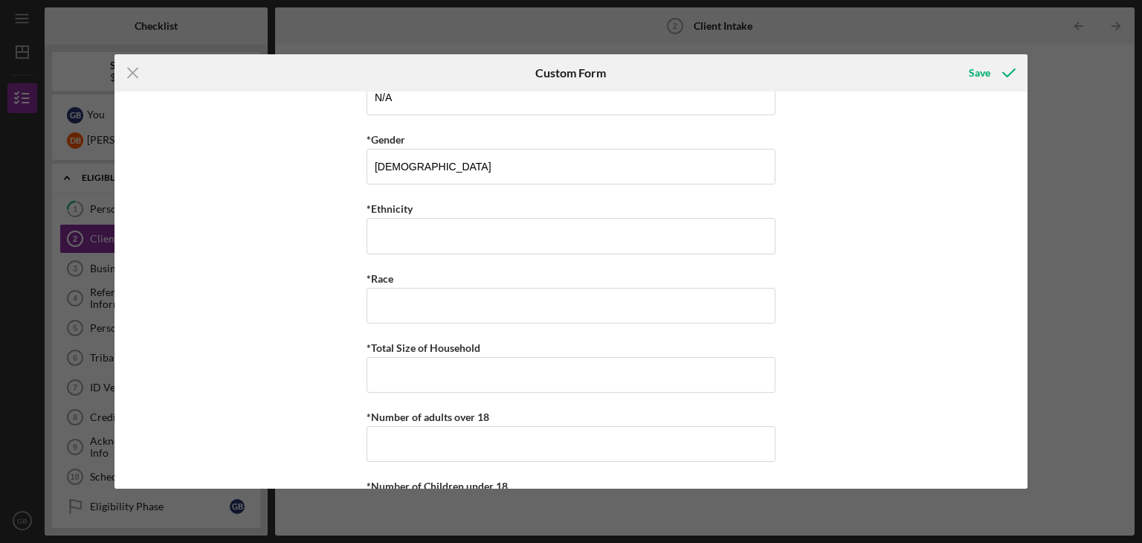
scroll to position [2726, 0]
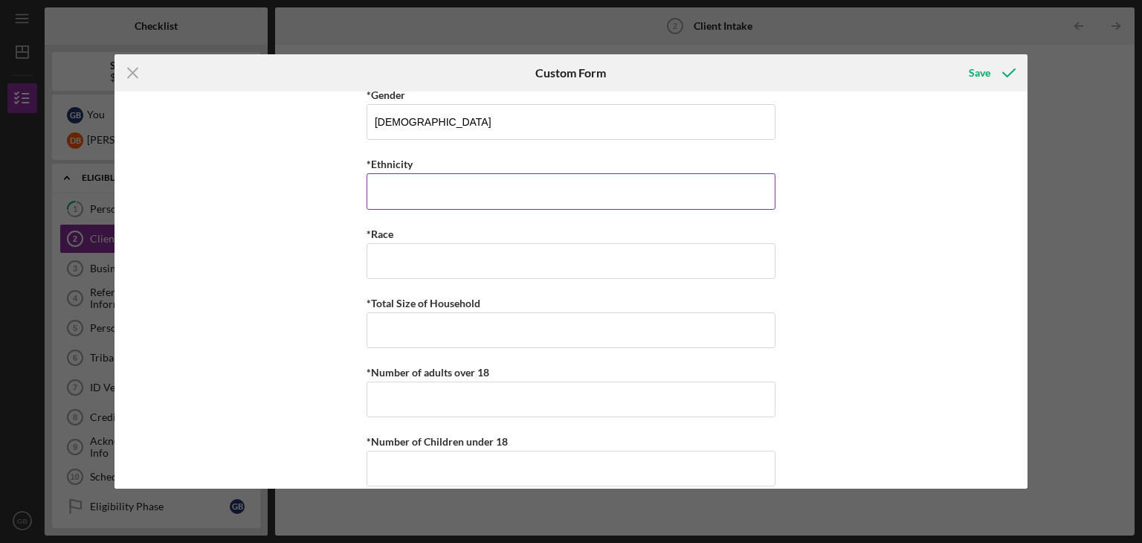
click at [632, 185] on input "*Ethnicity" at bounding box center [570, 191] width 409 height 36
type input "Cherokee"
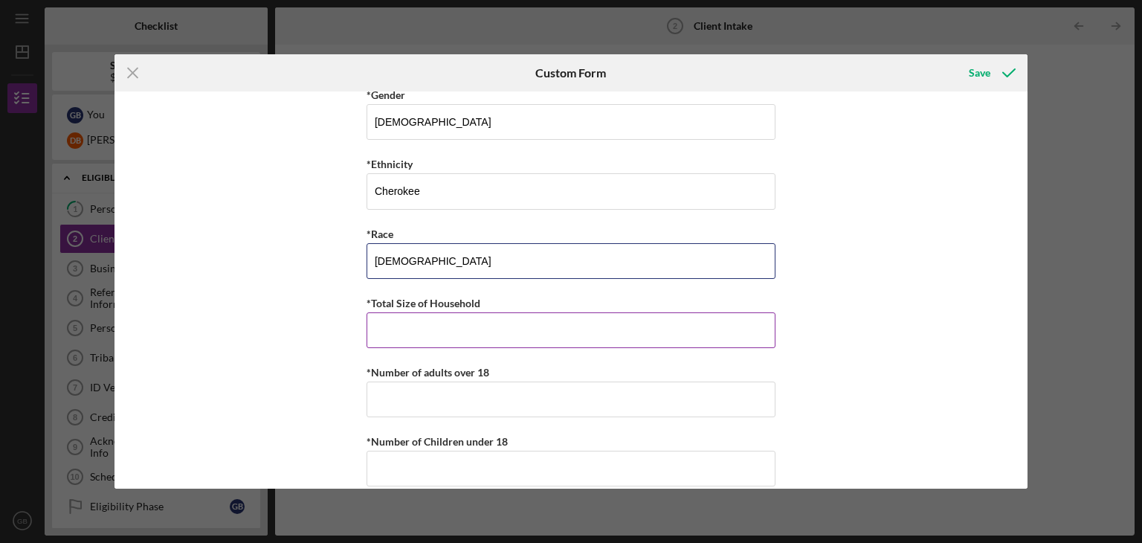
type input "[DEMOGRAPHIC_DATA]"
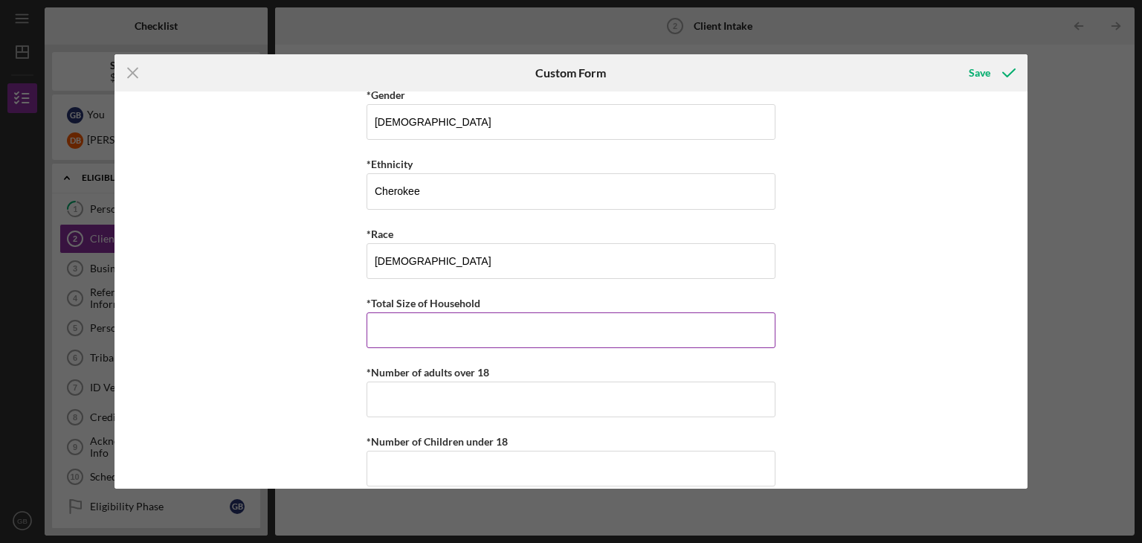
click at [523, 324] on input "*Total Size of Household" at bounding box center [570, 330] width 409 height 36
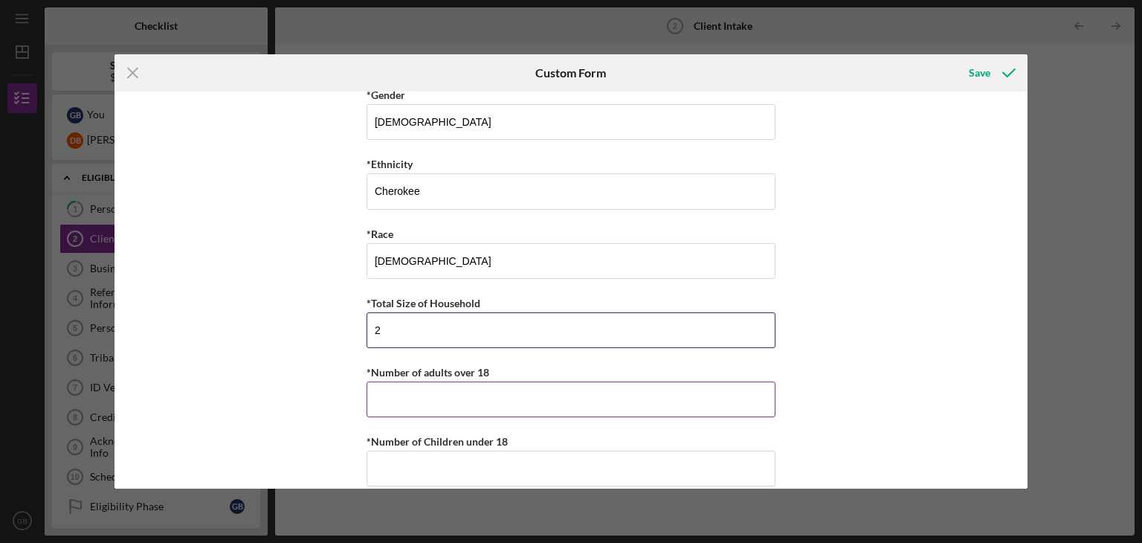
type input "2"
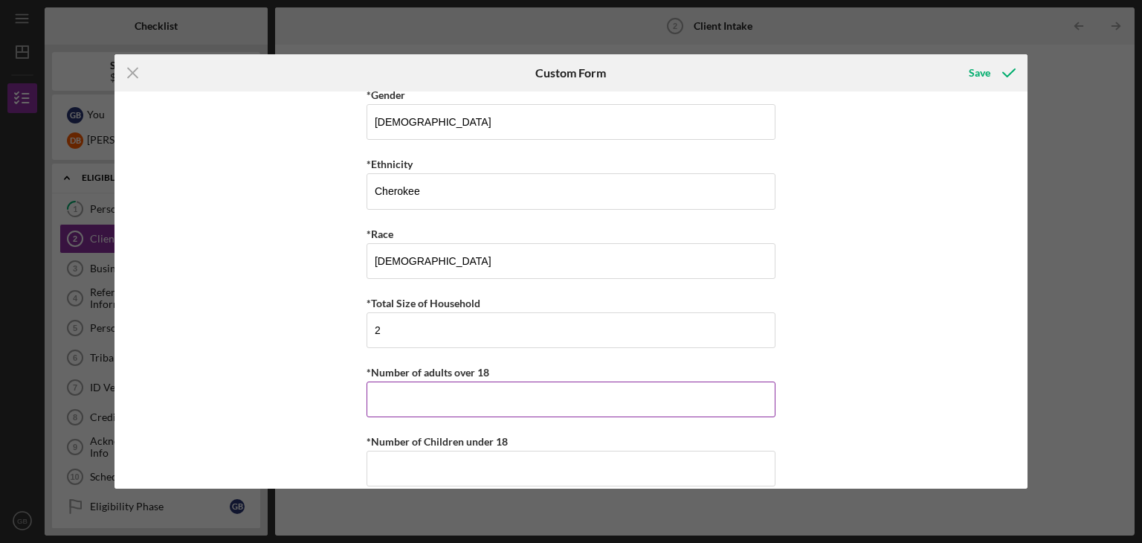
click at [500, 384] on input "*Number of adults over 18" at bounding box center [570, 399] width 409 height 36
type input "2"
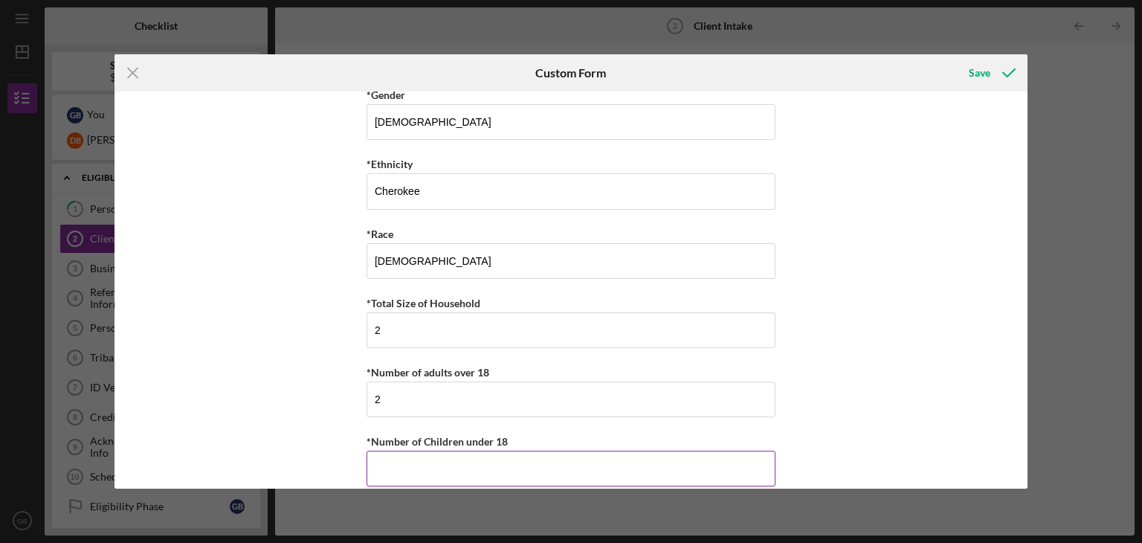
click at [494, 454] on input "*Number of Children under 18" at bounding box center [570, 468] width 409 height 36
type input "0"
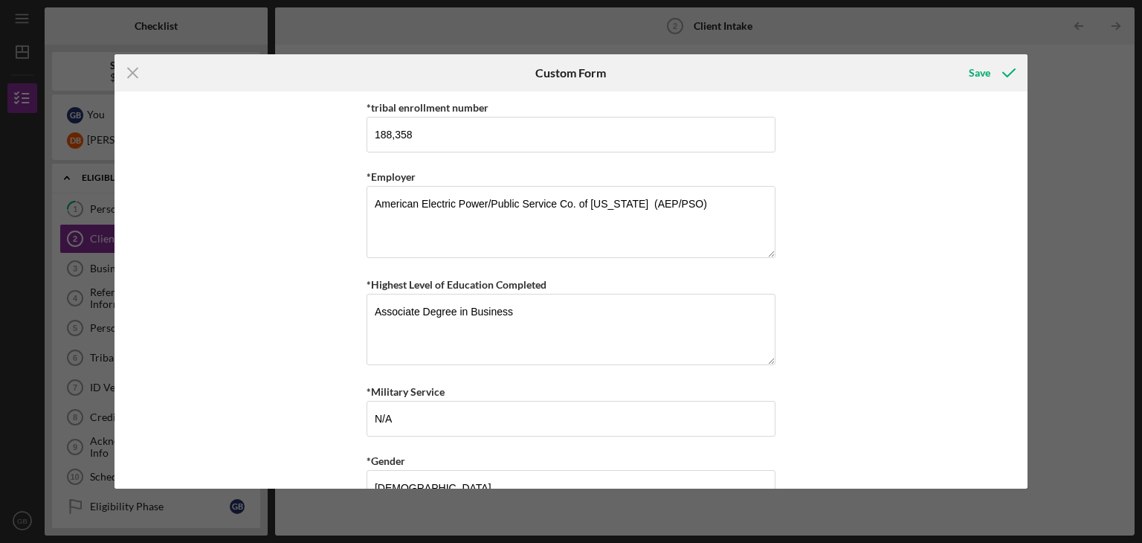
scroll to position [2351, 0]
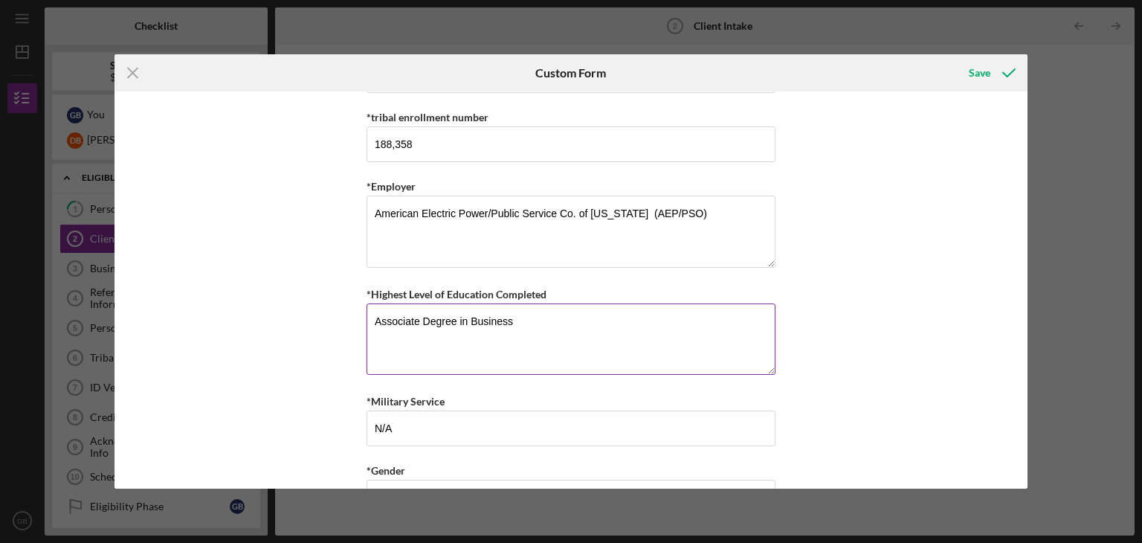
click at [535, 319] on textarea "Associate Degree in Business" at bounding box center [570, 338] width 409 height 71
type textarea "Associate Degree in Business Administration"
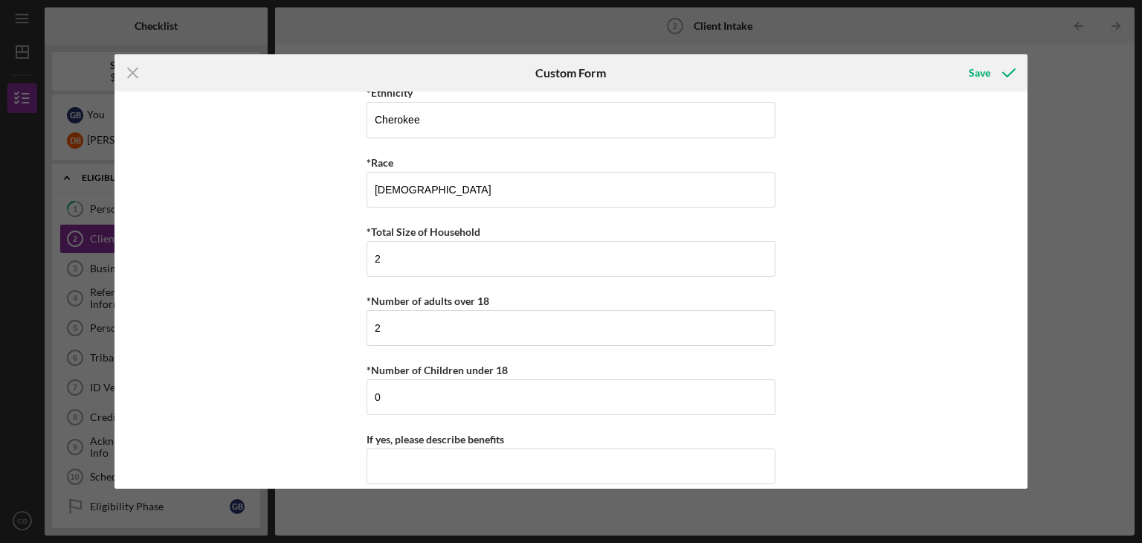
scroll to position [2807, 0]
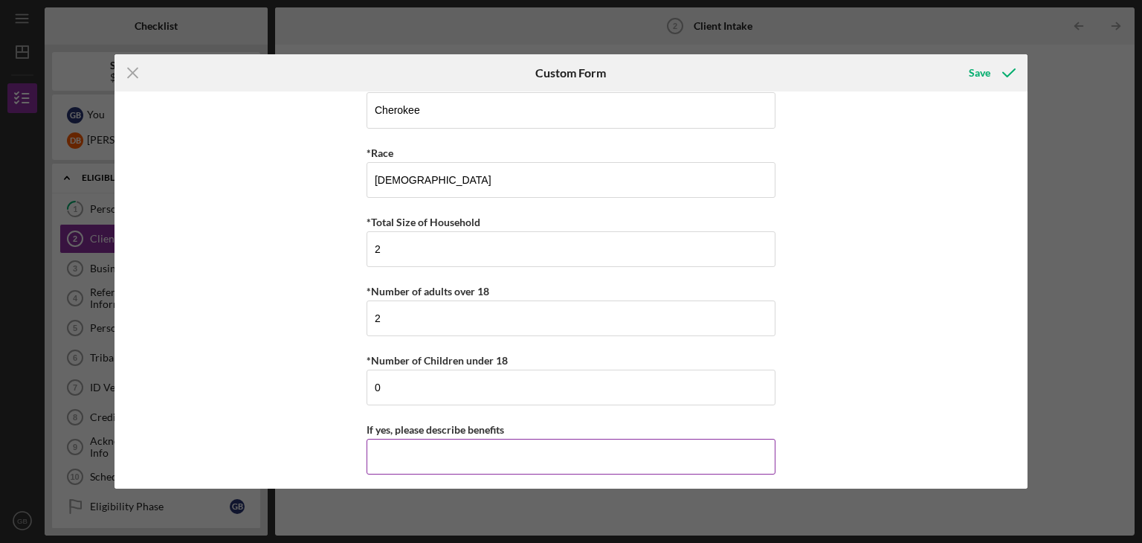
click at [642, 447] on input "If yes, please describe benefits" at bounding box center [570, 457] width 409 height 36
type input "("
click at [696, 444] on input "My enrollment number on my Indian card is C01" at bounding box center [570, 457] width 409 height 36
type input "My enrollment number on my Indian card is C0188358"
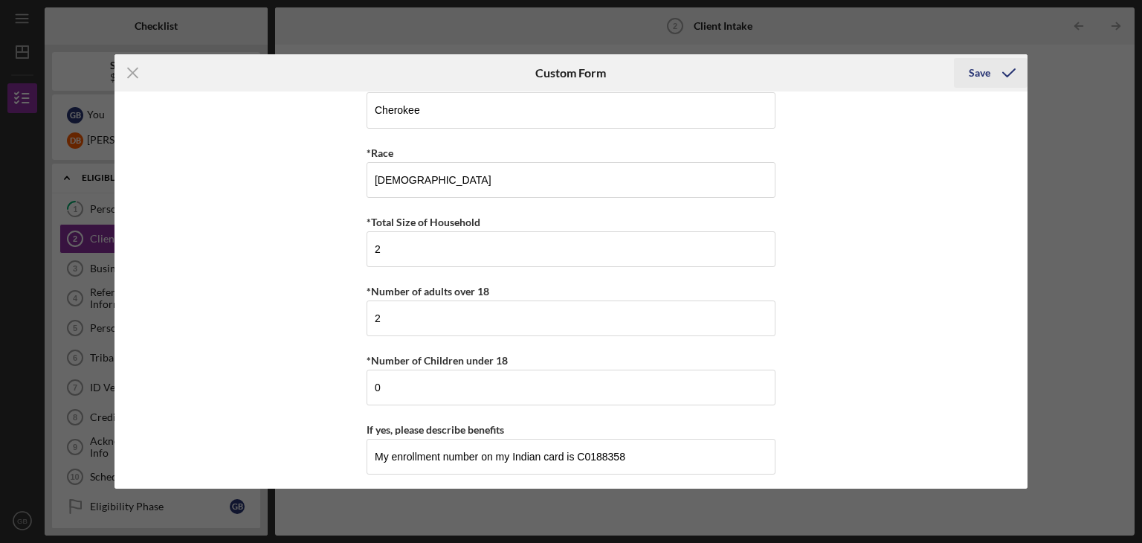
click at [983, 74] on div "Save" at bounding box center [979, 73] width 22 height 30
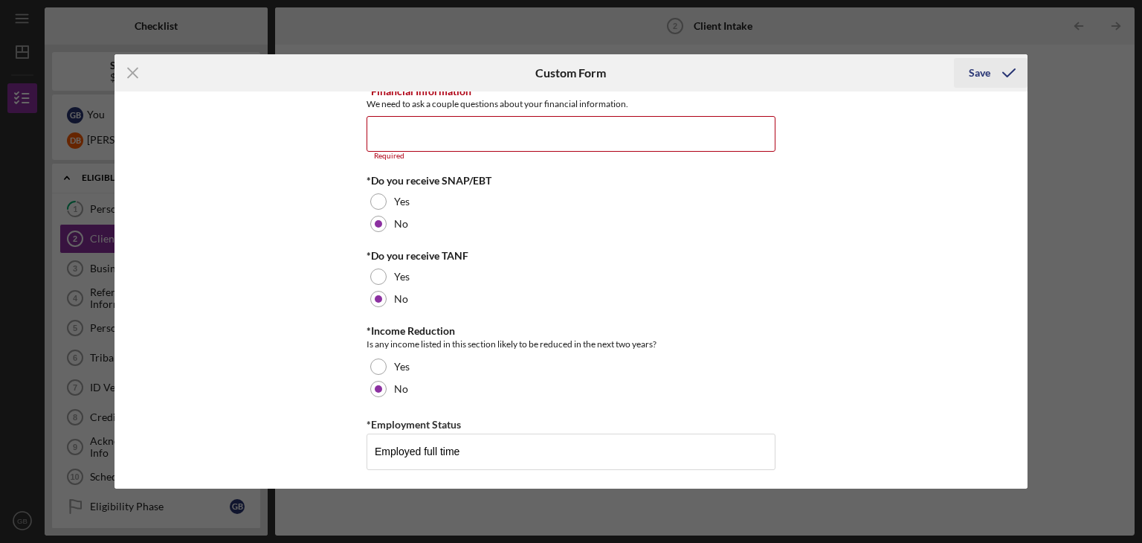
scroll to position [1023, 0]
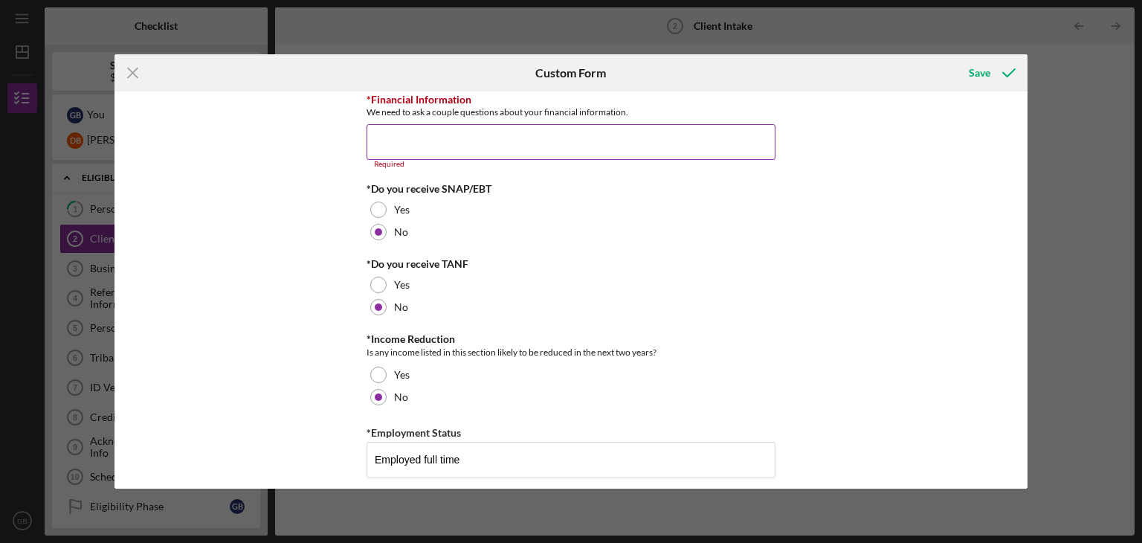
click at [586, 135] on input "*Financial Information" at bounding box center [570, 142] width 409 height 36
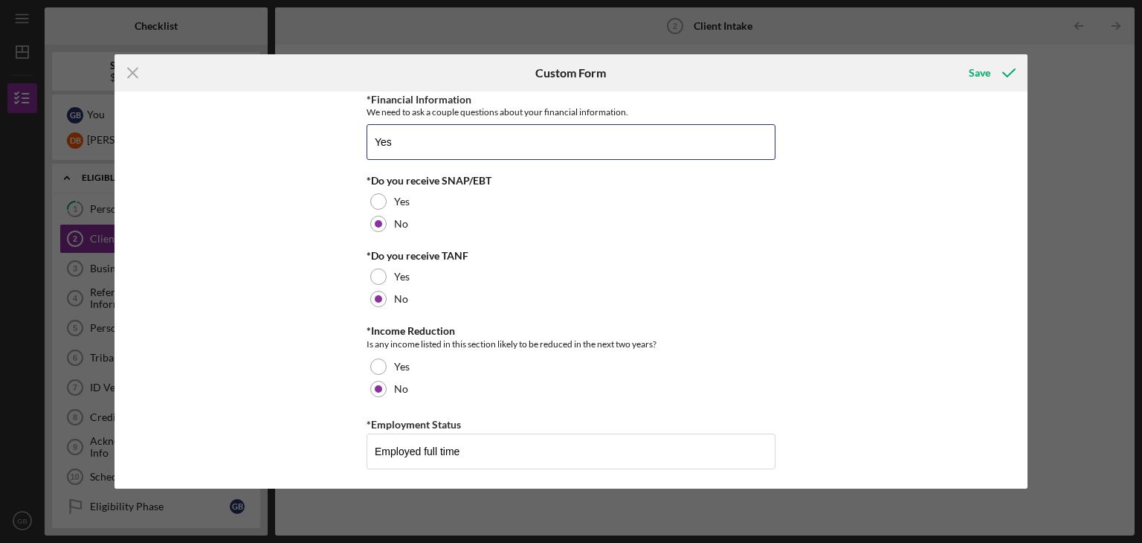
type input "Yes"
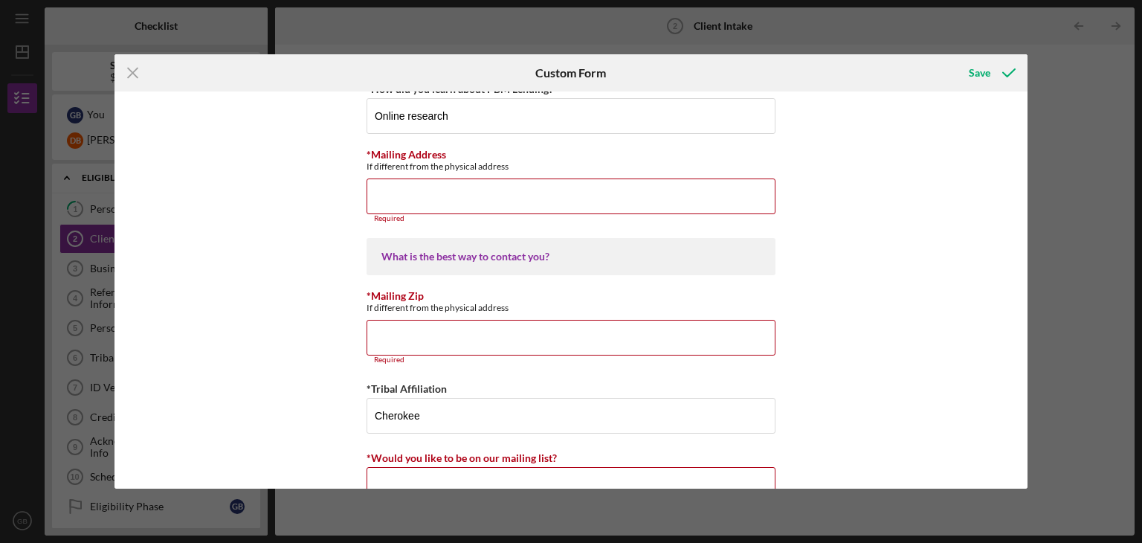
scroll to position [1987, 0]
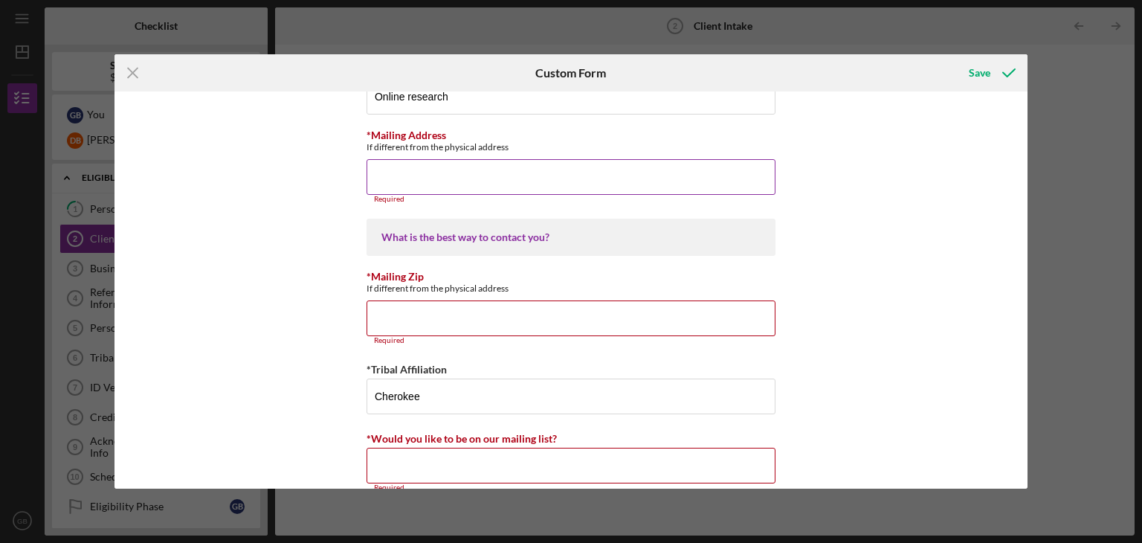
click at [568, 173] on input "*Mailing Address" at bounding box center [570, 177] width 409 height 36
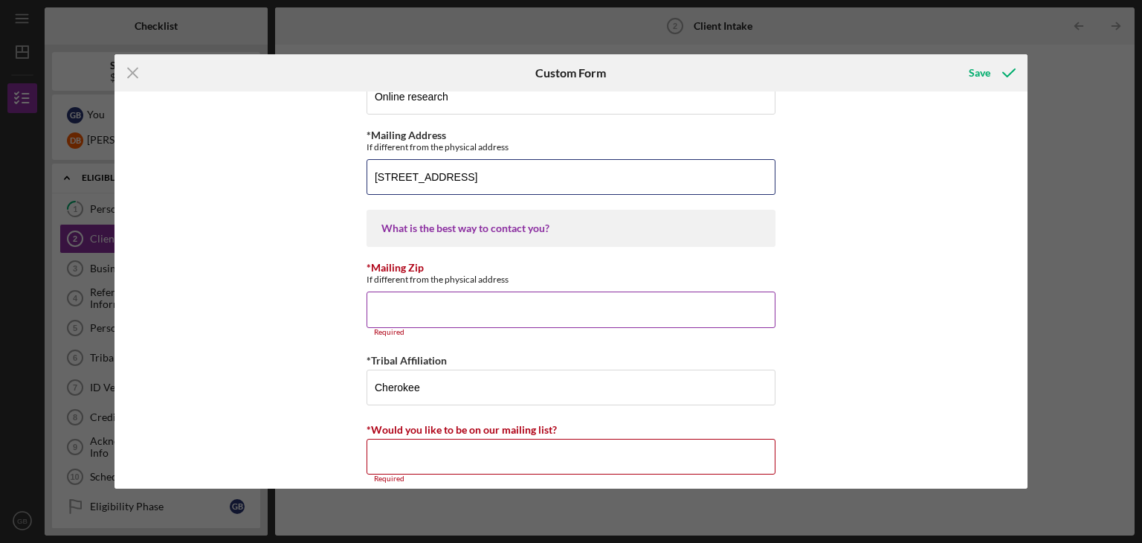
type input "[STREET_ADDRESS]"
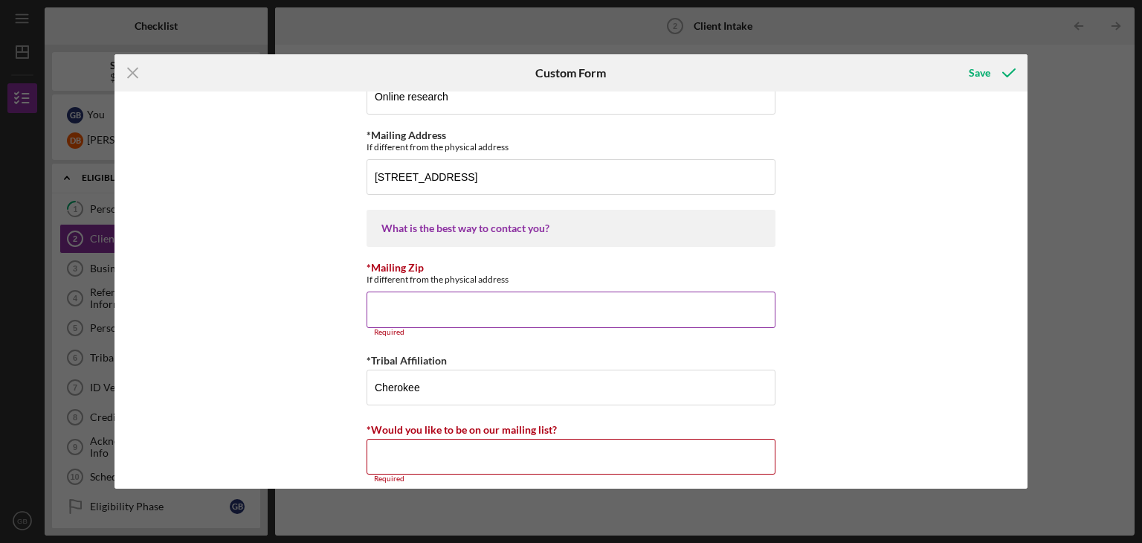
click at [509, 301] on input "*Mailing Zip" at bounding box center [570, 309] width 409 height 36
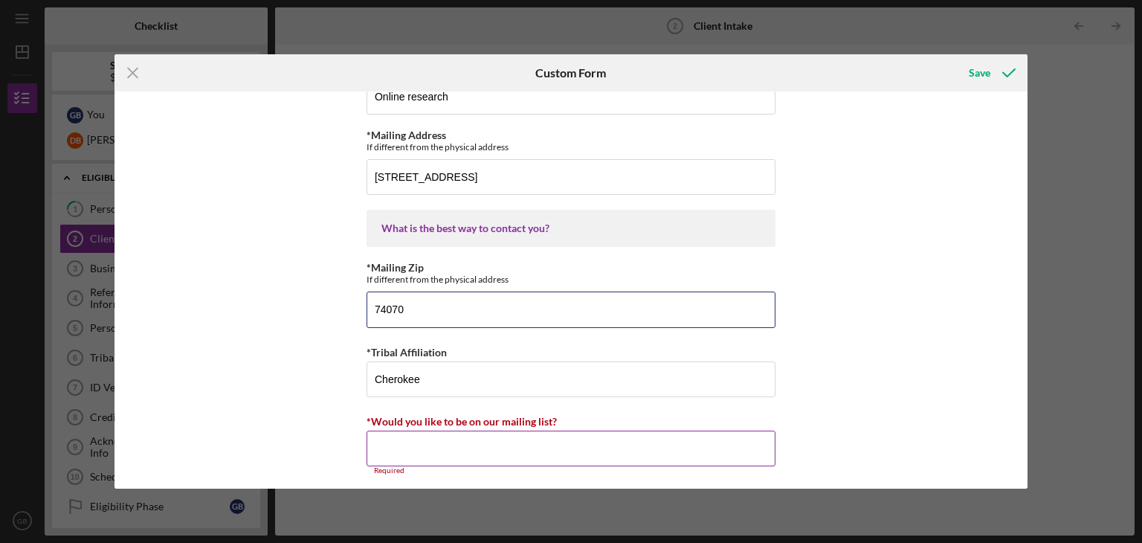
type input "74070"
click at [529, 439] on input "*Would you like to be on our mailing list?" at bounding box center [570, 448] width 409 height 36
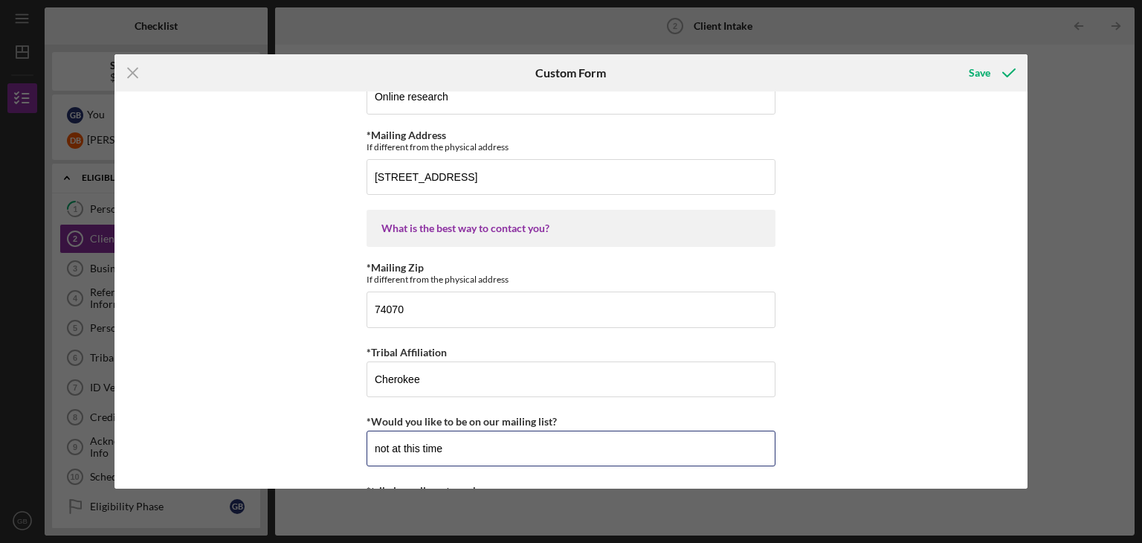
type input "not at this time"
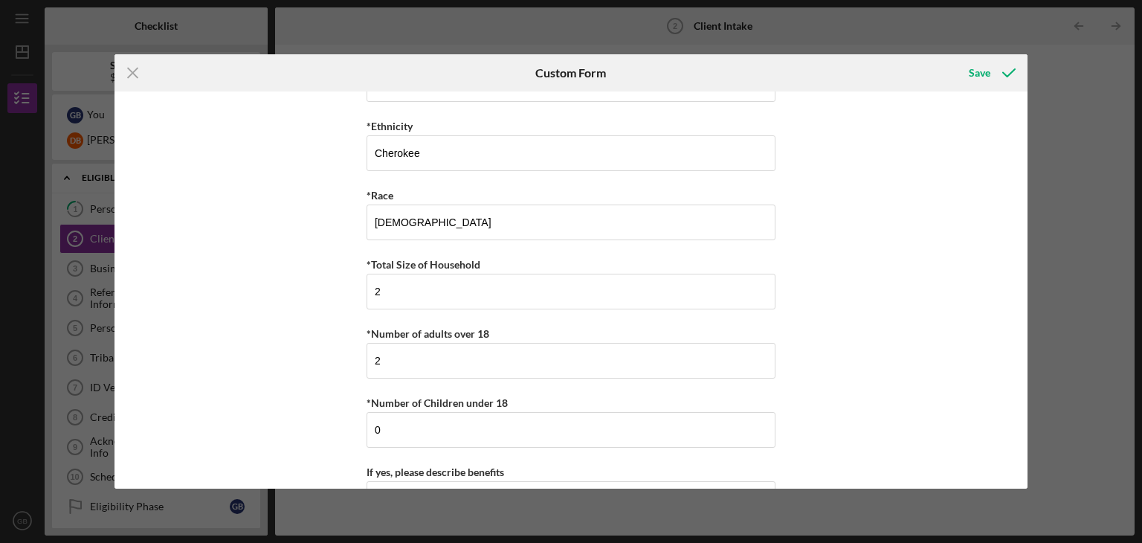
scroll to position [2815, 0]
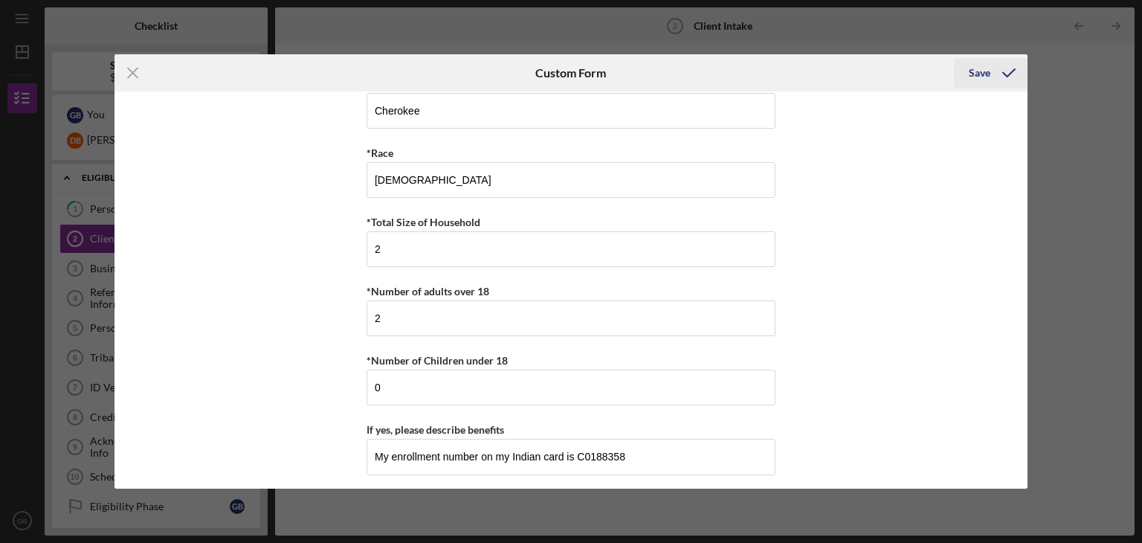
click at [981, 68] on div "Save" at bounding box center [979, 73] width 22 height 30
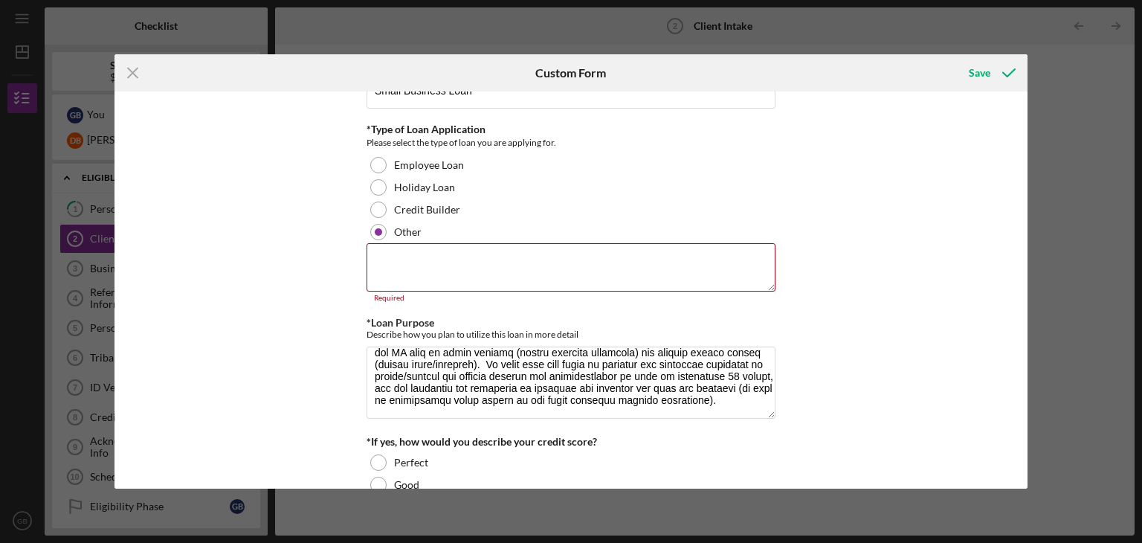
scroll to position [211, 0]
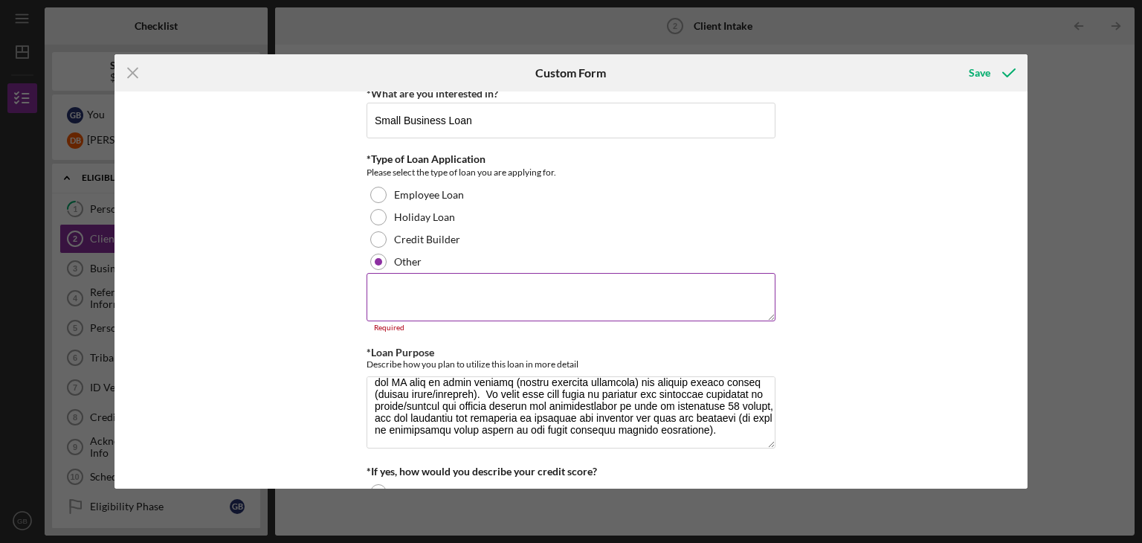
click at [660, 283] on textarea at bounding box center [570, 297] width 409 height 48
type textarea "S"
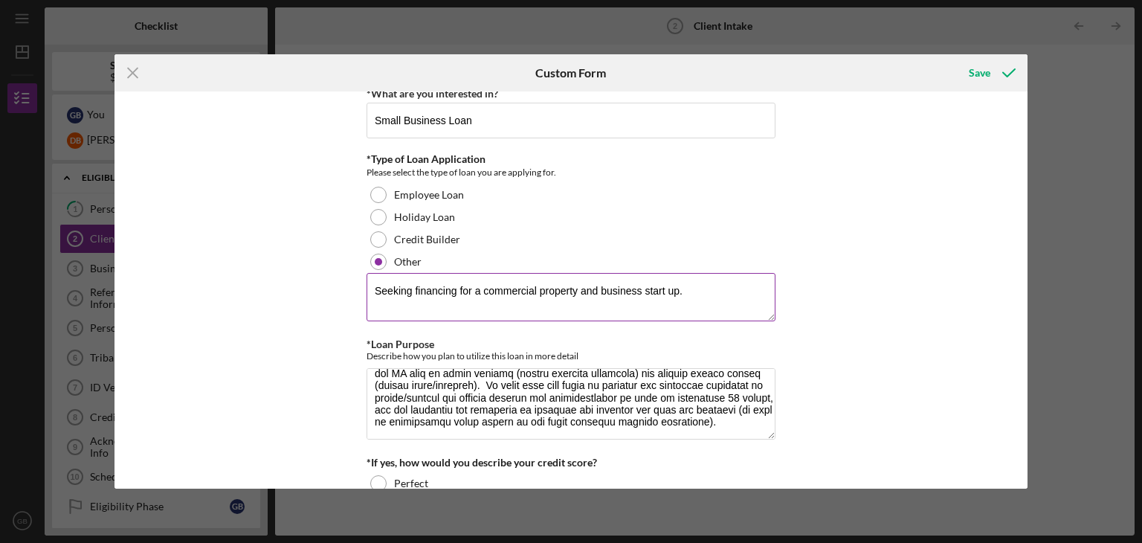
click at [601, 288] on textarea "Seeking financing for a commercial property and business start up." at bounding box center [570, 297] width 409 height 48
type textarea "Seeking financing for a commercial property and new business start up."
click at [925, 305] on div "Loan and Intake Information *What is the best way to contact you? Phone call, t…" at bounding box center [570, 289] width 913 height 397
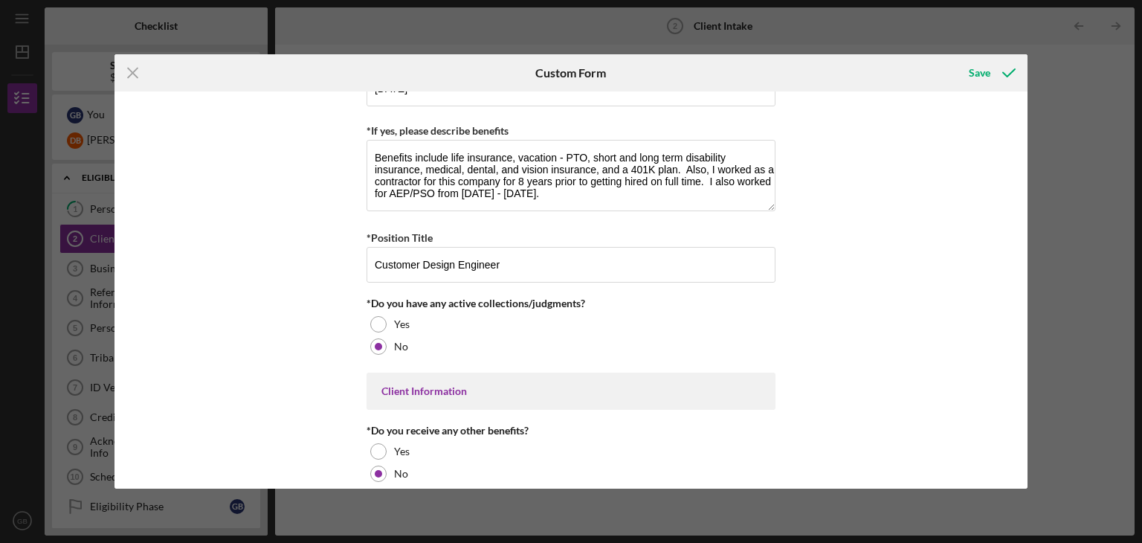
scroll to position [1476, 0]
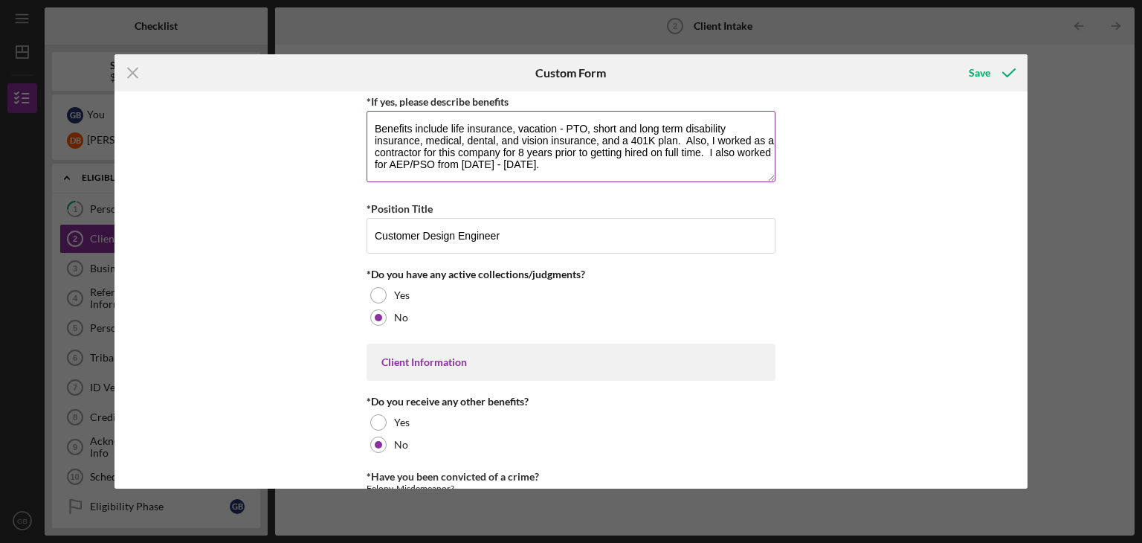
click at [621, 150] on textarea "Benefits include life insurance, vacation - PTO, short and long term disability…" at bounding box center [570, 146] width 409 height 71
click at [658, 148] on textarea "Benefits include life insurance, vacation - PTO, short and long term disability…" at bounding box center [570, 146] width 409 height 71
click at [663, 147] on textarea "Benefits include life insurance, vacation - PTO, short and long term disability…" at bounding box center [570, 146] width 409 height 71
click at [499, 161] on textarea "Benefits include life insurance, vacation - PTO, short and long term disability…" at bounding box center [570, 146] width 409 height 71
drag, startPoint x: 673, startPoint y: 149, endPoint x: 699, endPoint y: 152, distance: 25.4
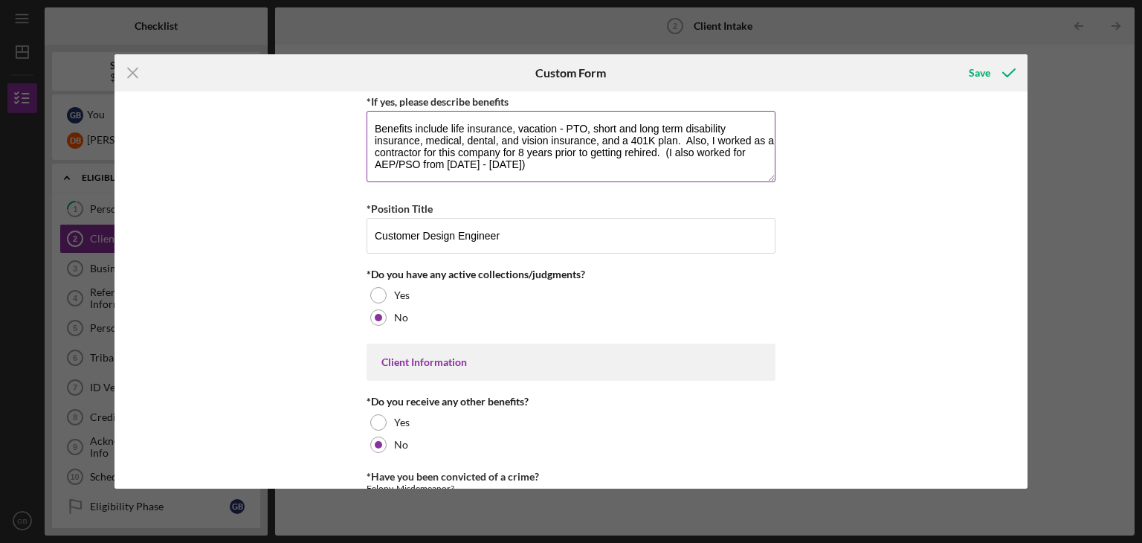
click at [699, 152] on textarea "Benefits include life insurance, vacation - PTO, short and long term disability…" at bounding box center [570, 146] width 409 height 71
type textarea "Benefits include life insurance, vacation - PTO, short and long term disability…"
click at [835, 221] on div "Loan and Intake Information *What is the best way to contact you? Phone call, t…" at bounding box center [570, 289] width 913 height 397
click at [1007, 305] on div "Loan and Intake Information *What is the best way to contact you? Phone call, t…" at bounding box center [570, 289] width 913 height 397
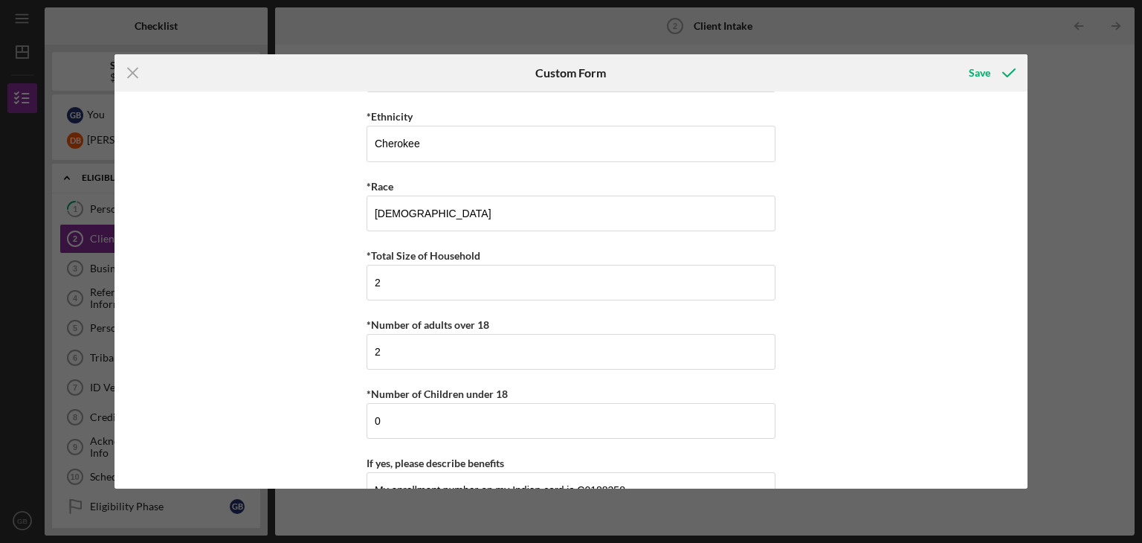
scroll to position [2807, 0]
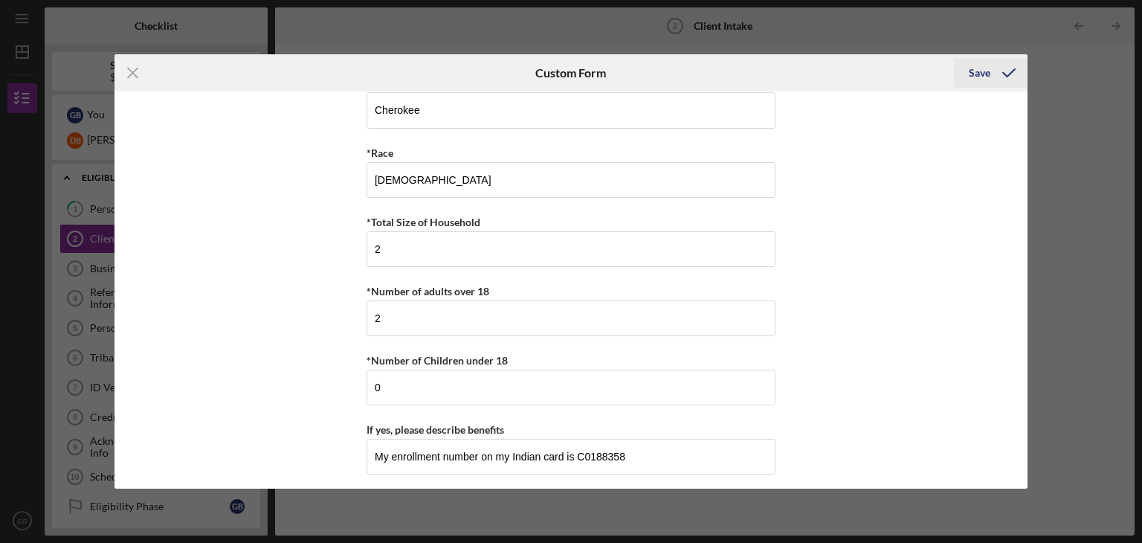
click at [978, 66] on div "Save" at bounding box center [979, 73] width 22 height 30
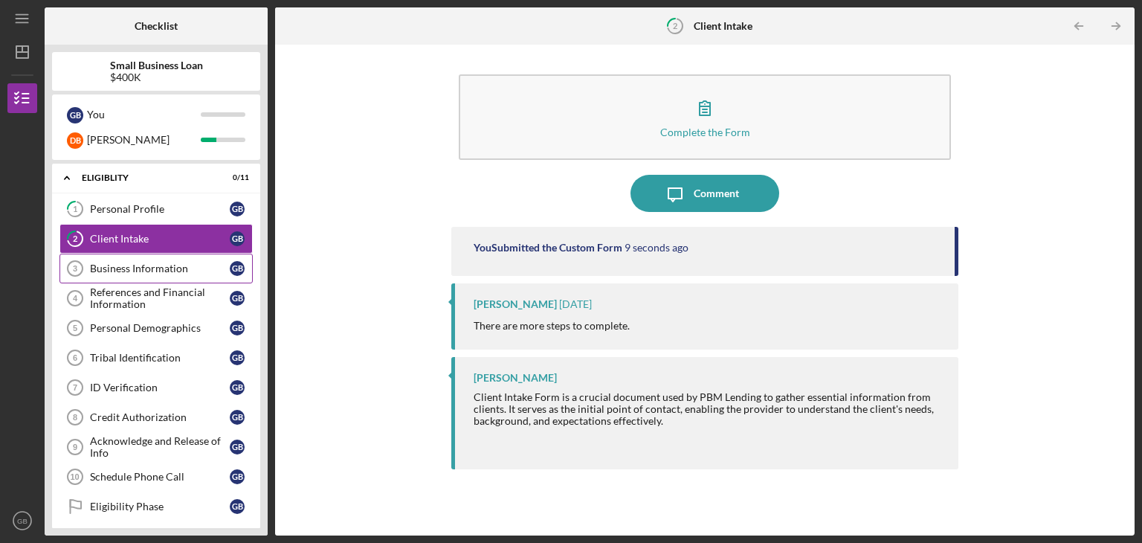
click at [124, 265] on div "Business Information" at bounding box center [160, 268] width 140 height 12
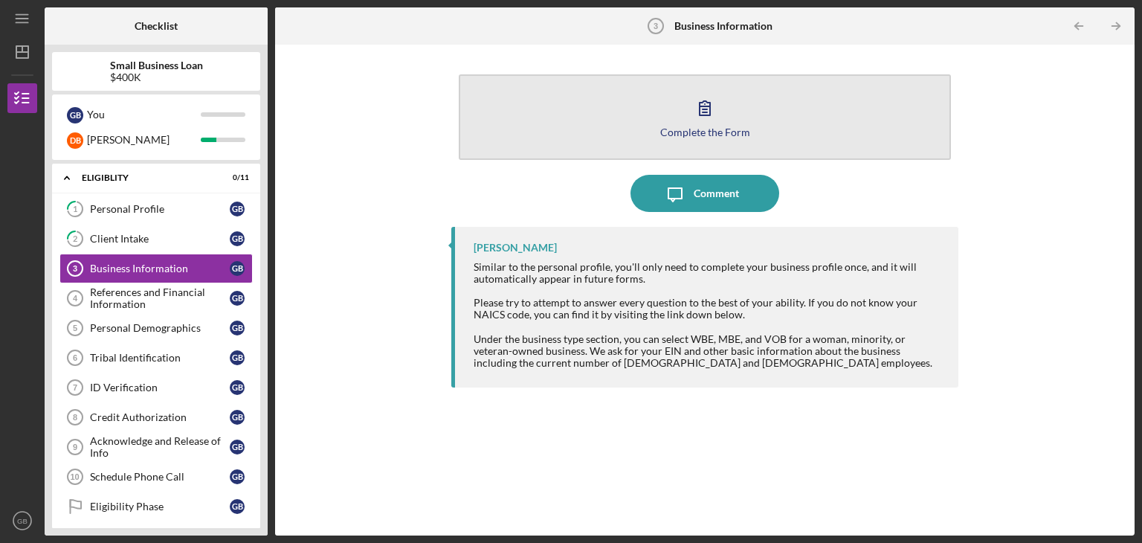
click at [678, 137] on button "Complete the Form Form" at bounding box center [705, 116] width 492 height 85
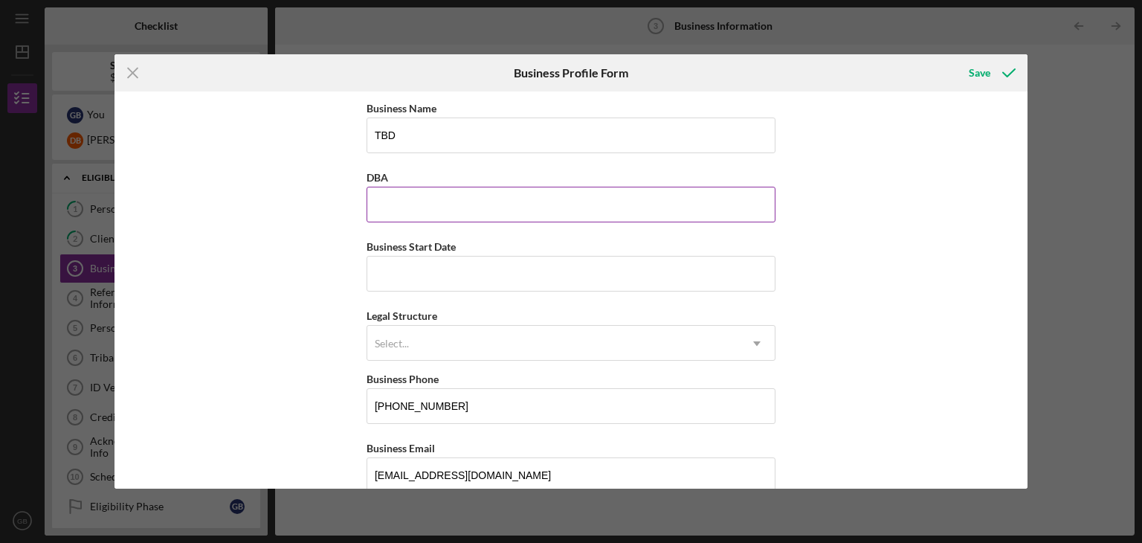
click at [519, 192] on input "DBA" at bounding box center [570, 205] width 409 height 36
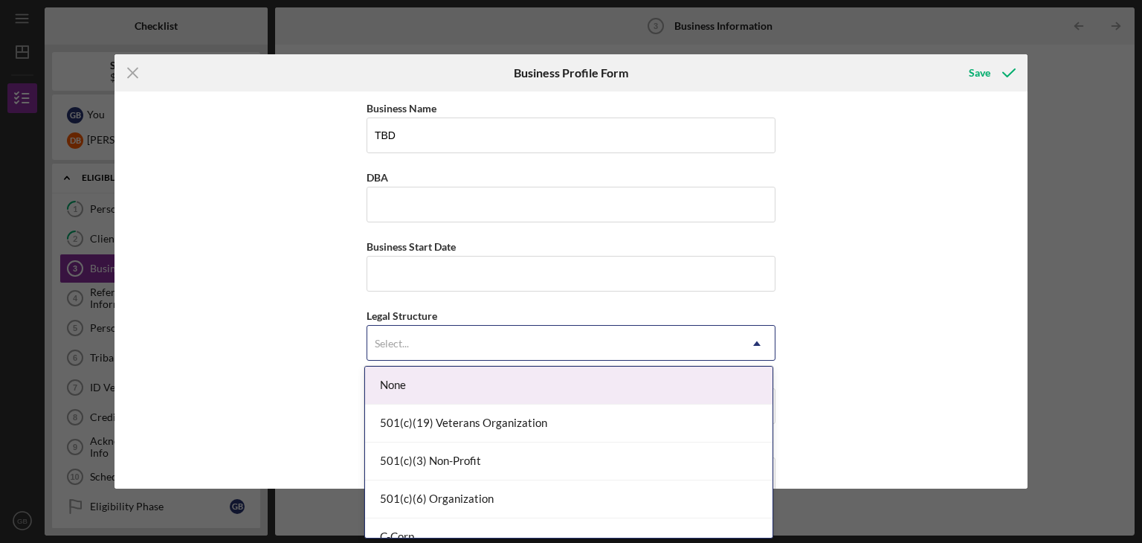
click at [751, 340] on icon "Icon/Dropdown Arrow" at bounding box center [757, 344] width 36 height 36
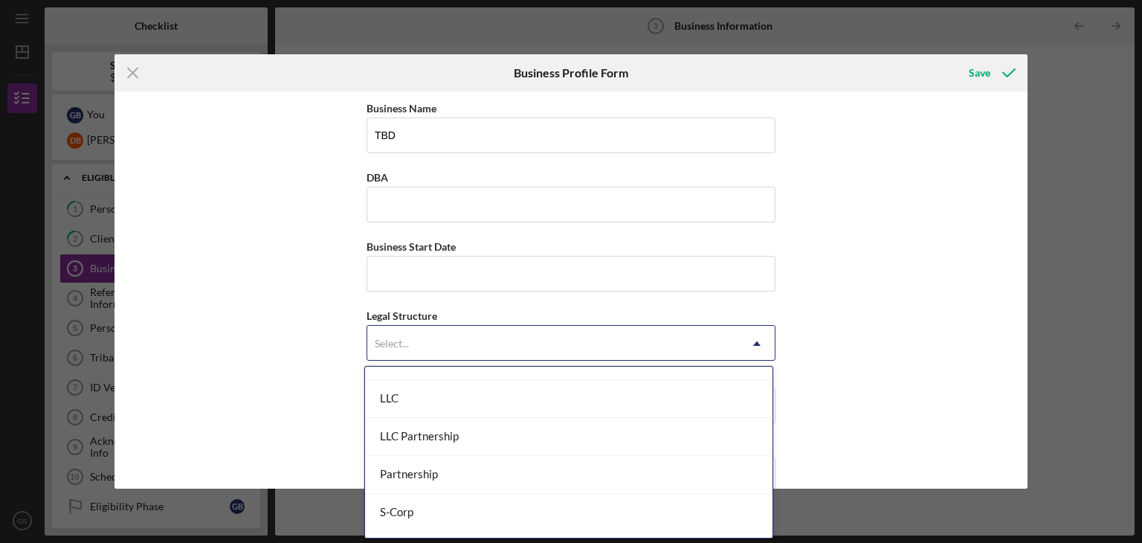
scroll to position [259, 0]
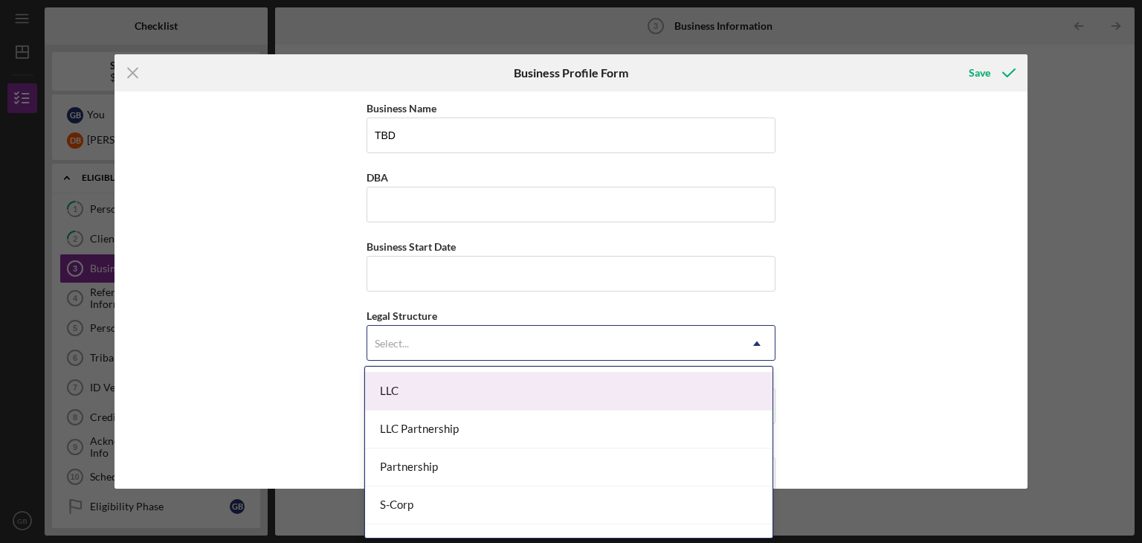
click at [566, 388] on div "LLC" at bounding box center [568, 391] width 407 height 38
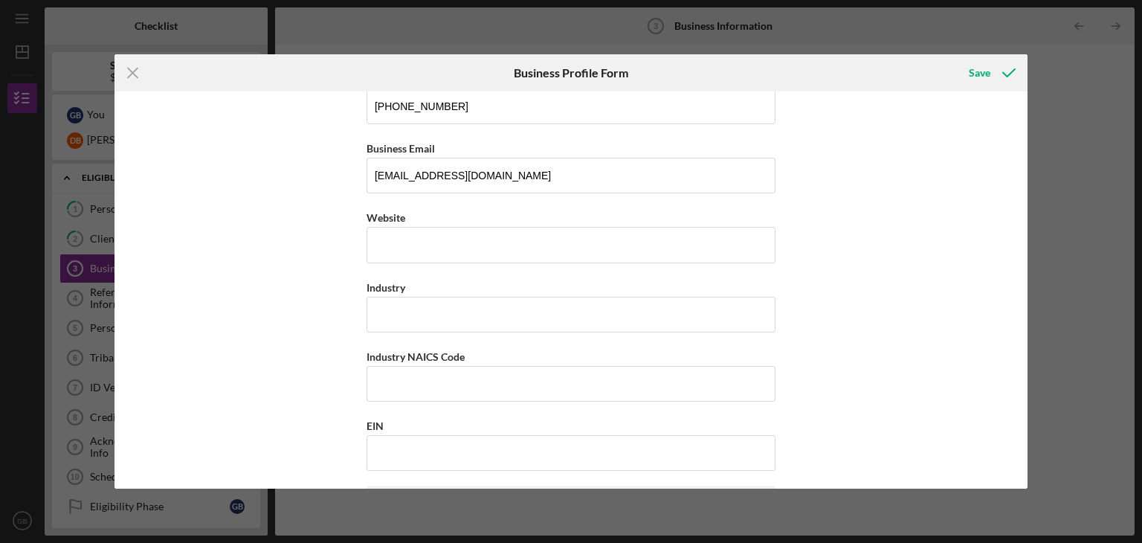
scroll to position [0, 0]
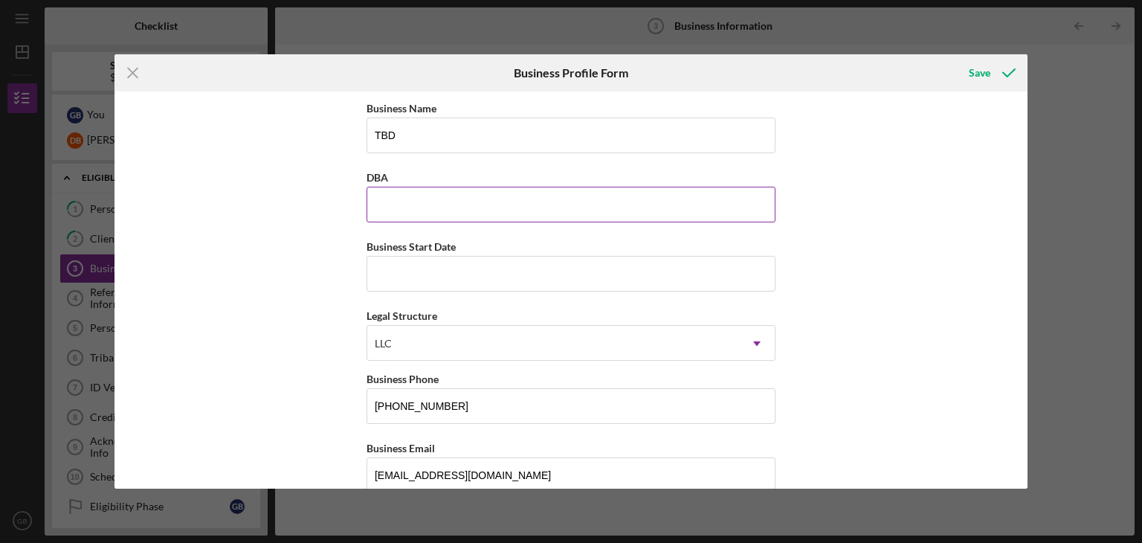
click at [438, 206] on input "DBA" at bounding box center [570, 205] width 409 height 36
click at [684, 207] on input "DBA" at bounding box center [570, 205] width 409 height 36
type input "[GEOGRAPHIC_DATA]"
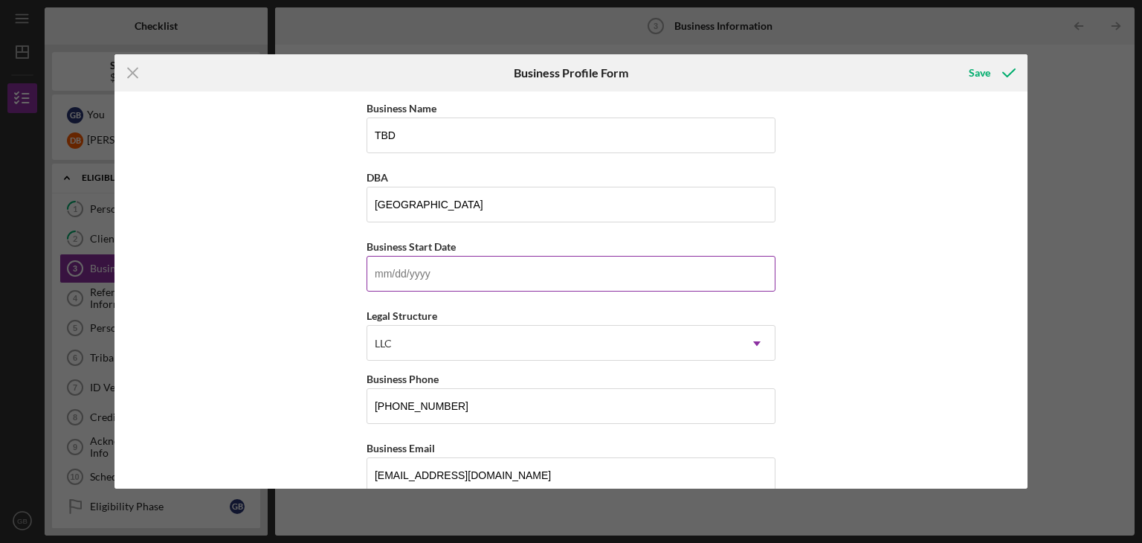
click at [462, 282] on input "Business Start Date" at bounding box center [570, 274] width 409 height 36
click at [642, 392] on input "[PHONE_NUMBER]" at bounding box center [570, 406] width 409 height 36
drag, startPoint x: 450, startPoint y: 405, endPoint x: 285, endPoint y: 401, distance: 164.3
click at [285, 401] on div "Business Name TBD DBA Patriot Park Business Start Date Legal Structure LLC Icon…" at bounding box center [570, 289] width 913 height 397
click at [496, 411] on input "[PHONE_NUMBER]" at bounding box center [570, 406] width 409 height 36
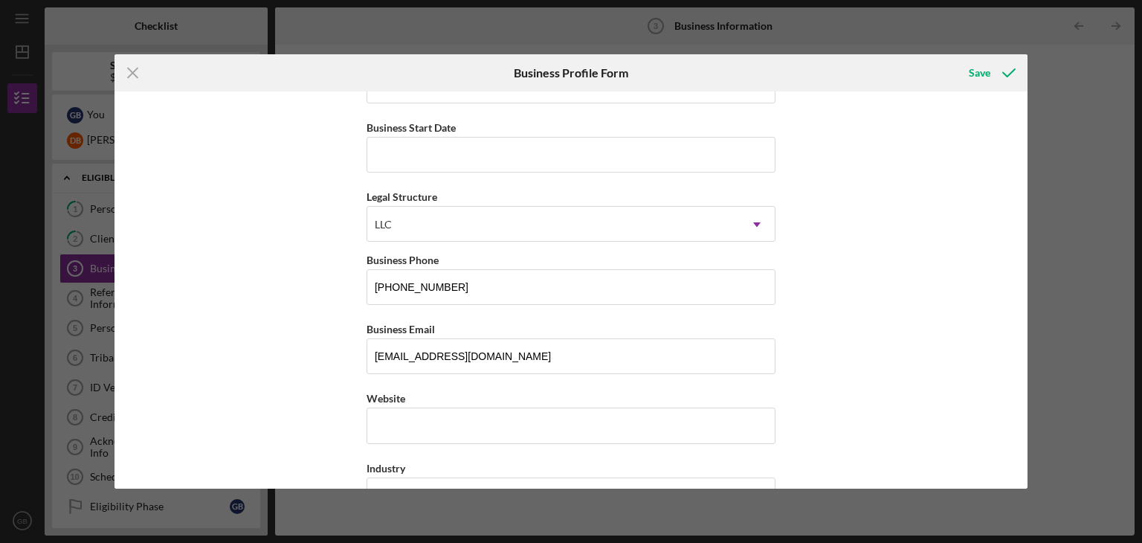
scroll to position [178, 0]
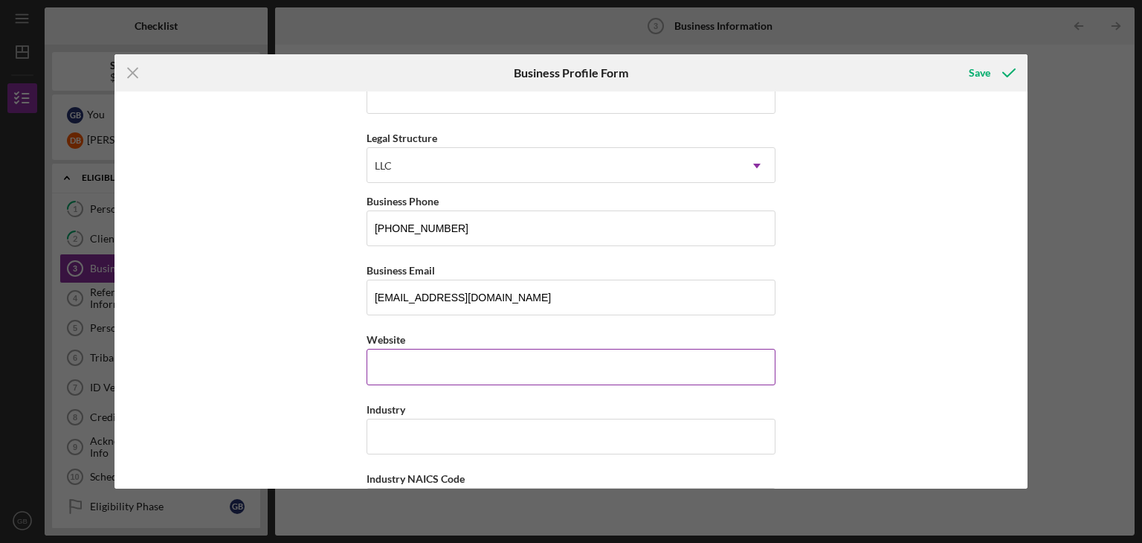
click at [411, 360] on input "Website" at bounding box center [570, 367] width 409 height 36
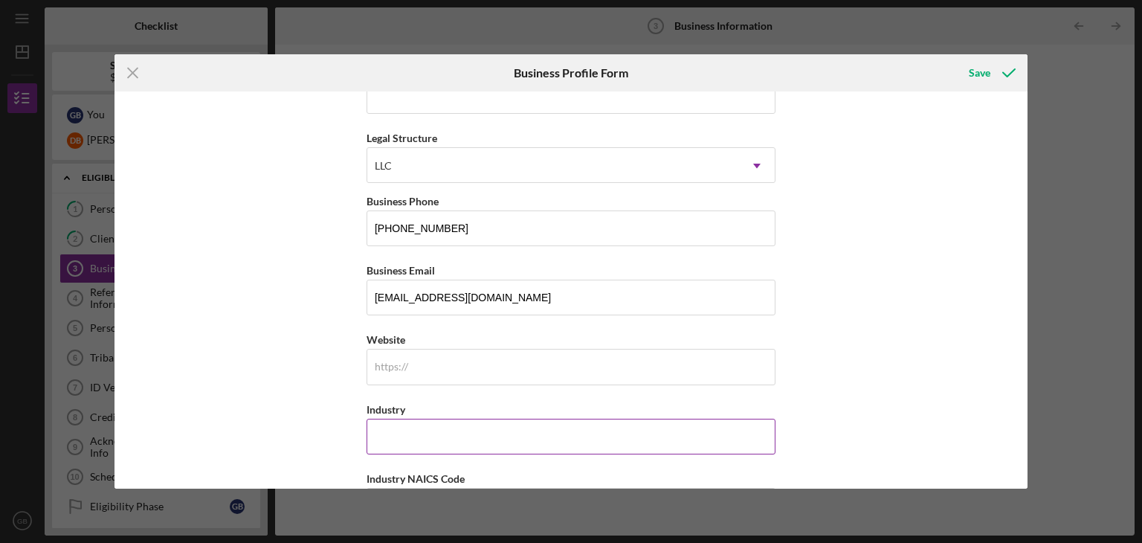
click at [406, 423] on input "Industry" at bounding box center [570, 436] width 409 height 36
type input "Travel and Tourism"
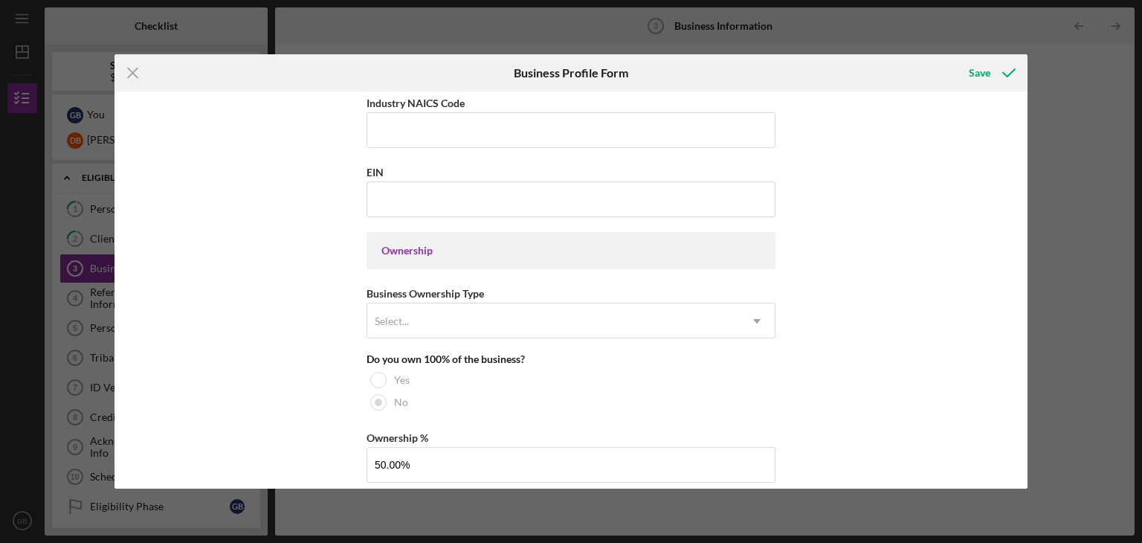
scroll to position [558, 0]
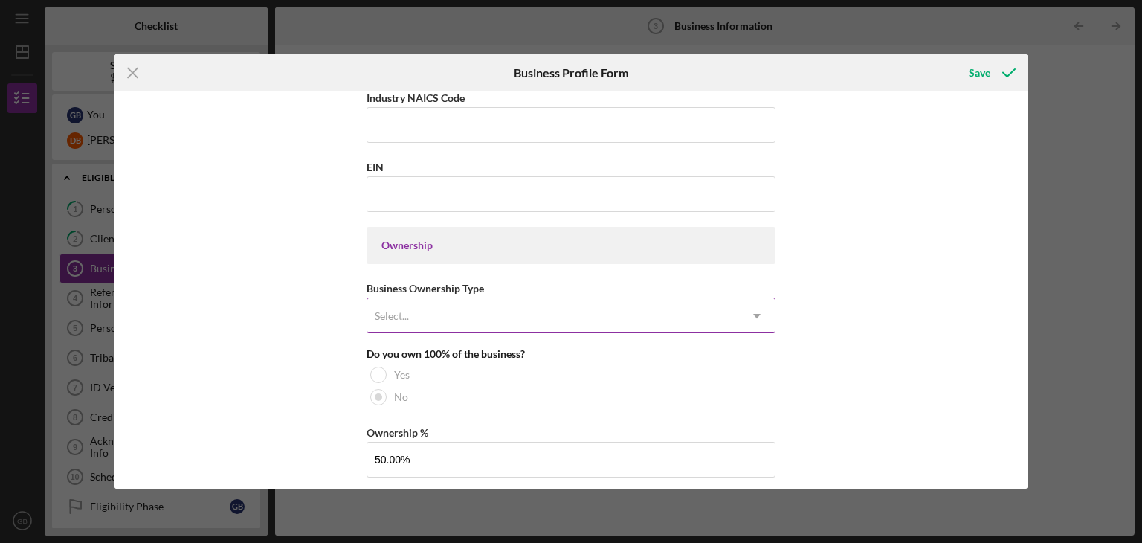
click at [753, 314] on use at bounding box center [756, 316] width 7 height 4
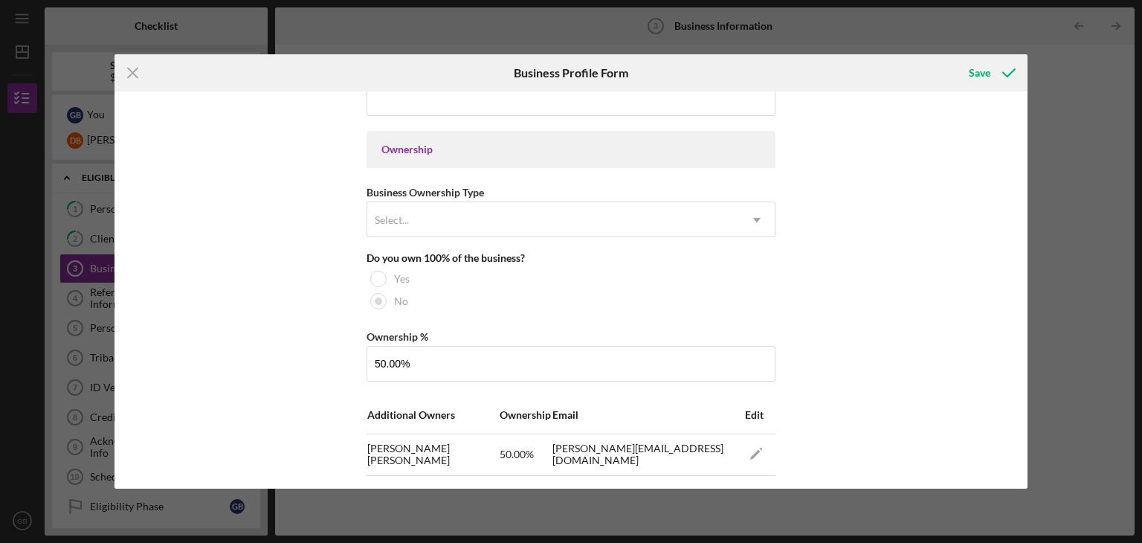
scroll to position [685, 0]
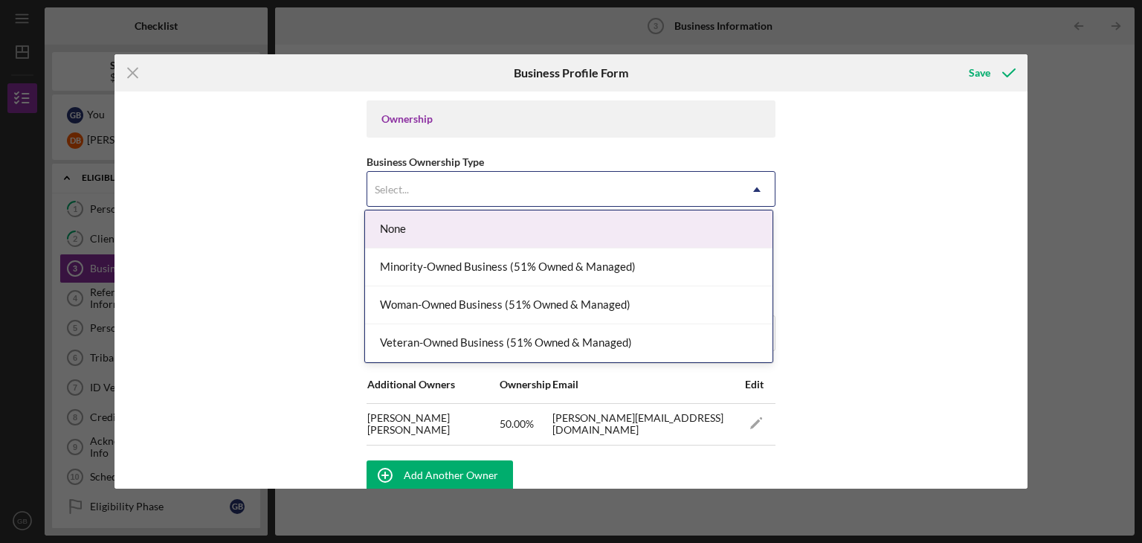
click at [756, 184] on icon "Icon/Dropdown Arrow" at bounding box center [757, 190] width 36 height 36
click at [627, 218] on div "None" at bounding box center [568, 229] width 407 height 38
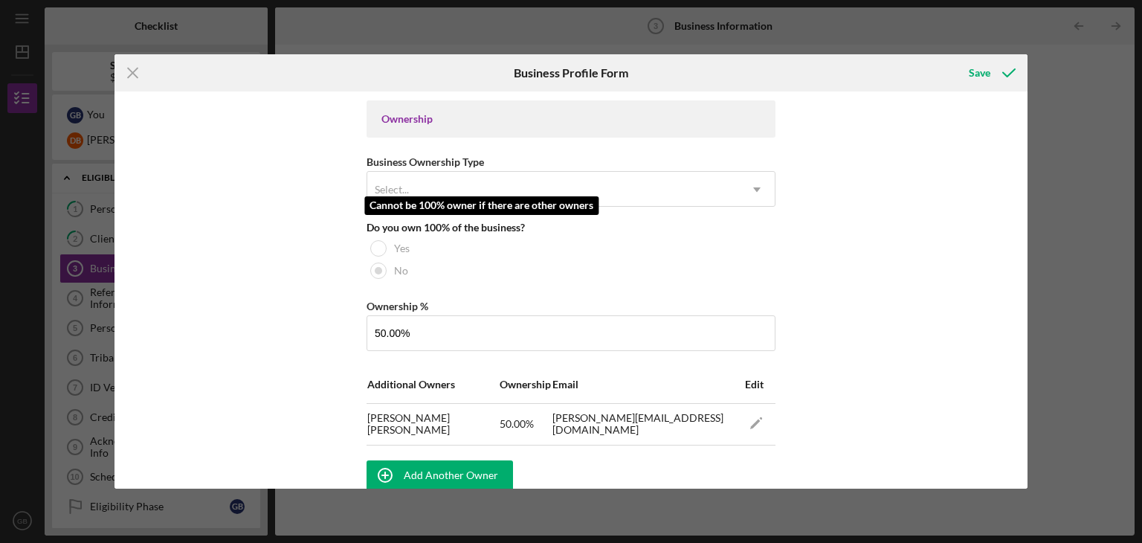
click at [662, 231] on div "Do you own 100% of the business? Yes No" at bounding box center [570, 251] width 409 height 60
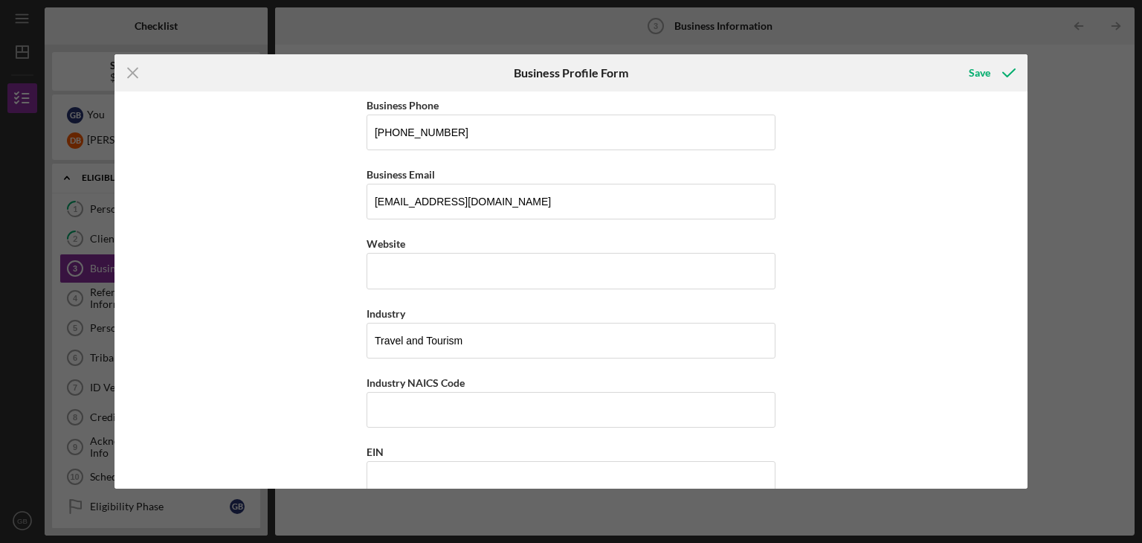
scroll to position [85, 0]
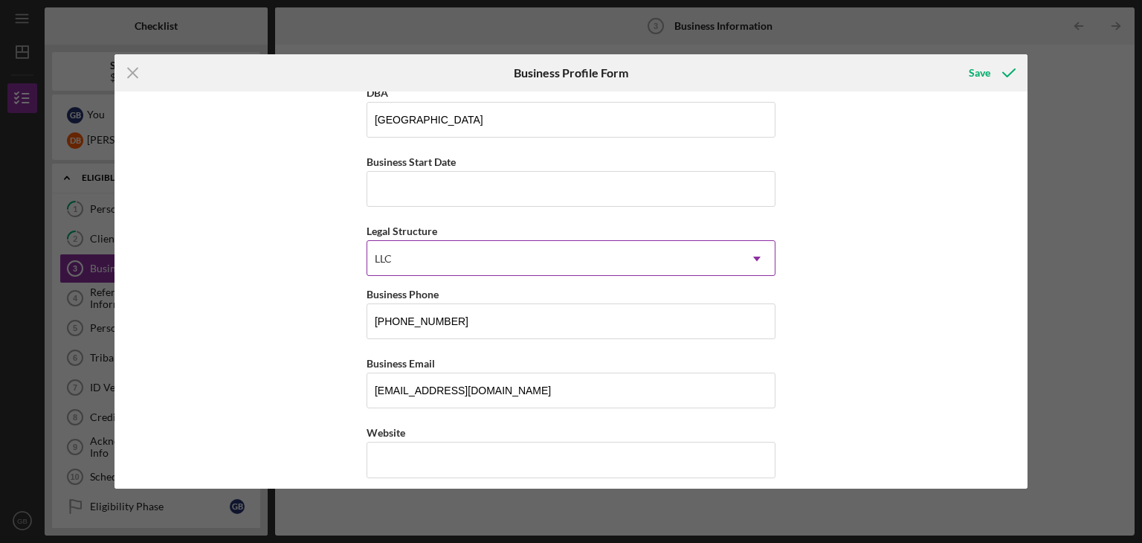
click at [494, 256] on div "LLC" at bounding box center [553, 259] width 372 height 34
click at [934, 223] on div "Business Name TBD DBA Patriot Park Business Start Date Legal Structure LLC Icon…" at bounding box center [570, 289] width 913 height 397
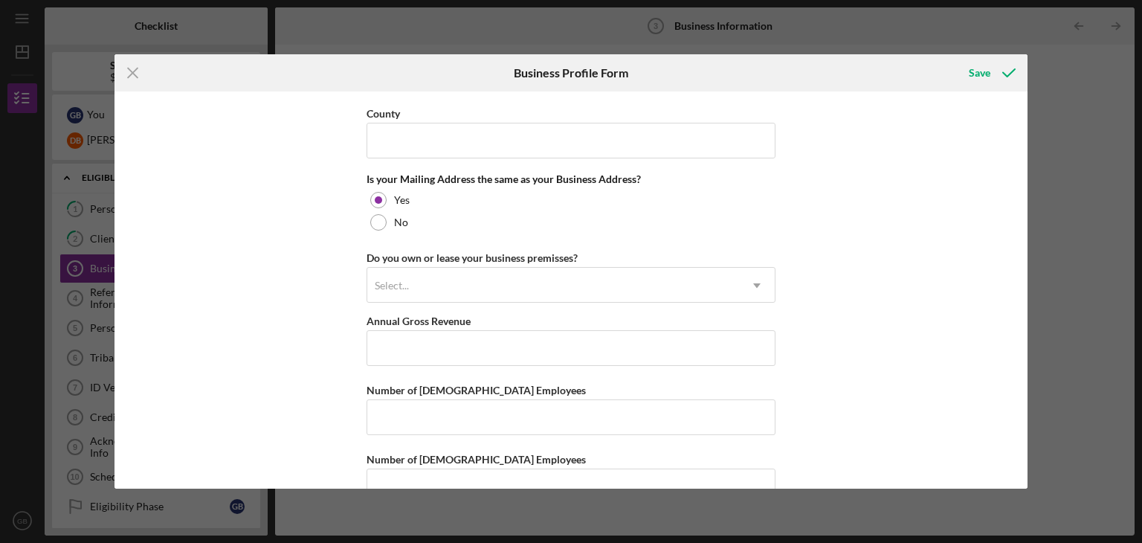
scroll to position [1297, 0]
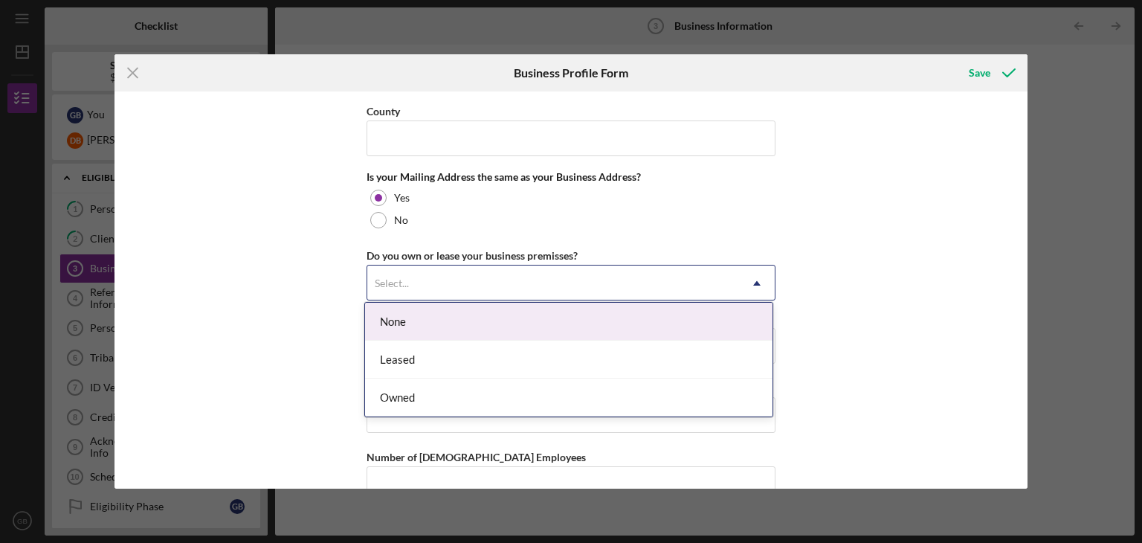
click at [757, 279] on icon "Icon/Dropdown Arrow" at bounding box center [757, 283] width 36 height 36
click at [862, 276] on div "Business Name TBD DBA Patriot Park Business Start Date Legal Structure LLC Icon…" at bounding box center [570, 289] width 913 height 397
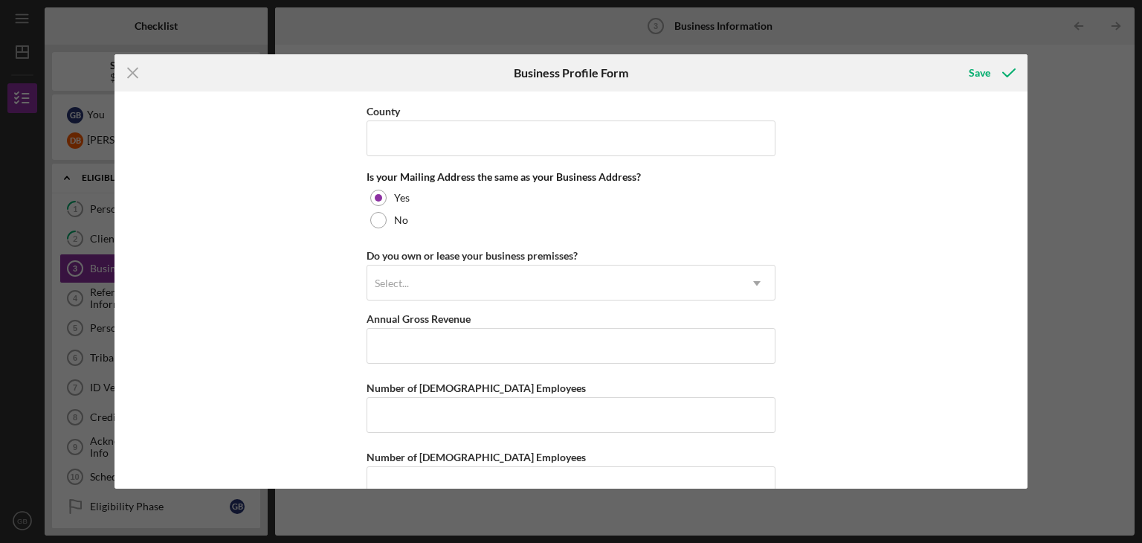
scroll to position [1328, 0]
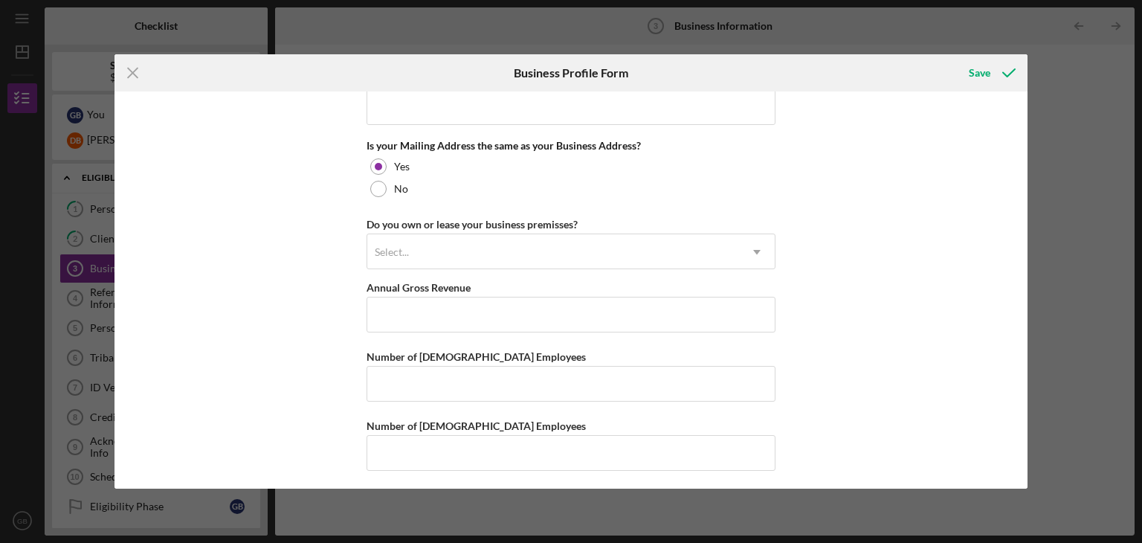
click at [1022, 434] on div "Business Name TBD DBA Patriot Park Business Start Date Legal Structure LLC Icon…" at bounding box center [570, 289] width 913 height 397
click at [978, 66] on div "Save" at bounding box center [979, 73] width 22 height 30
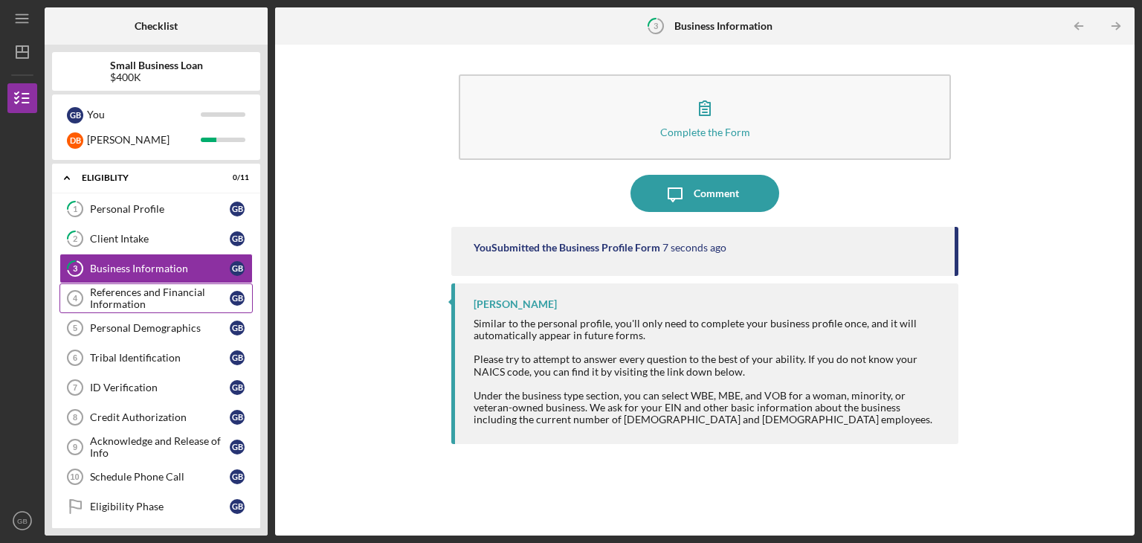
click at [164, 295] on div "References and Financial Information" at bounding box center [160, 298] width 140 height 24
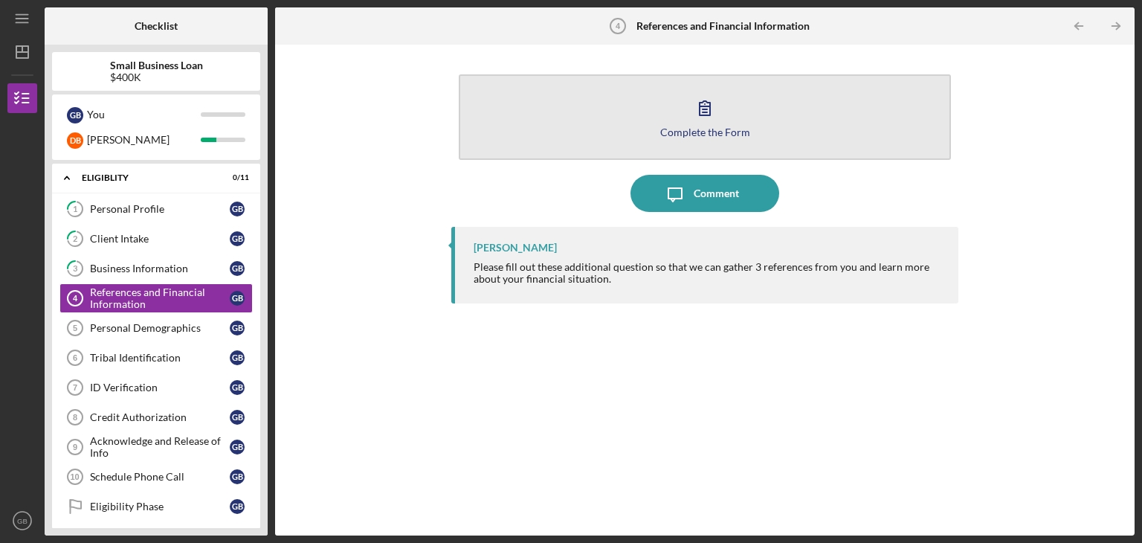
click at [757, 123] on button "Complete the Form Form" at bounding box center [705, 116] width 492 height 85
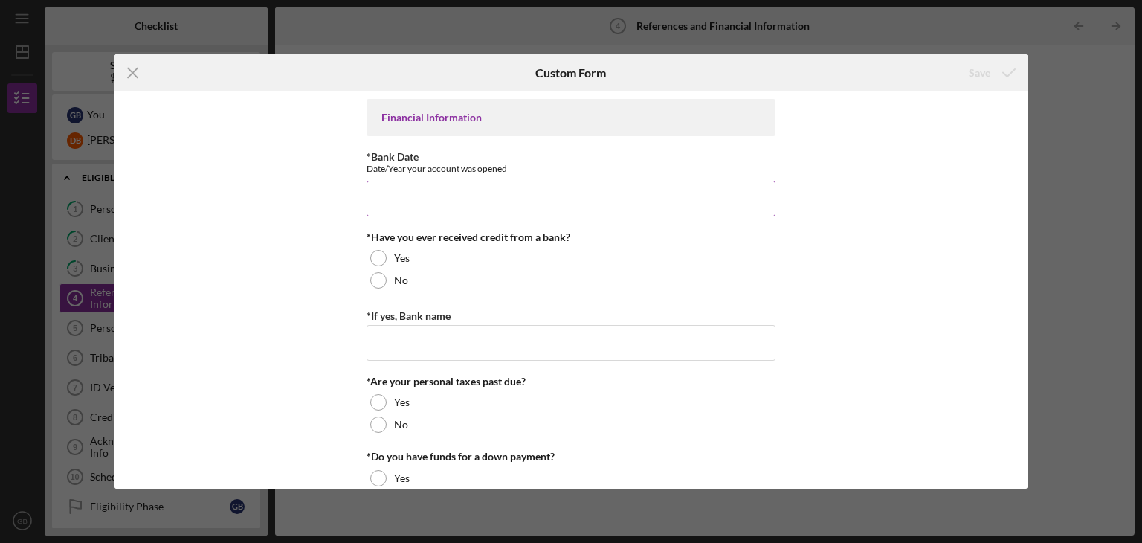
click at [485, 194] on input "*Bank Date" at bounding box center [570, 199] width 409 height 36
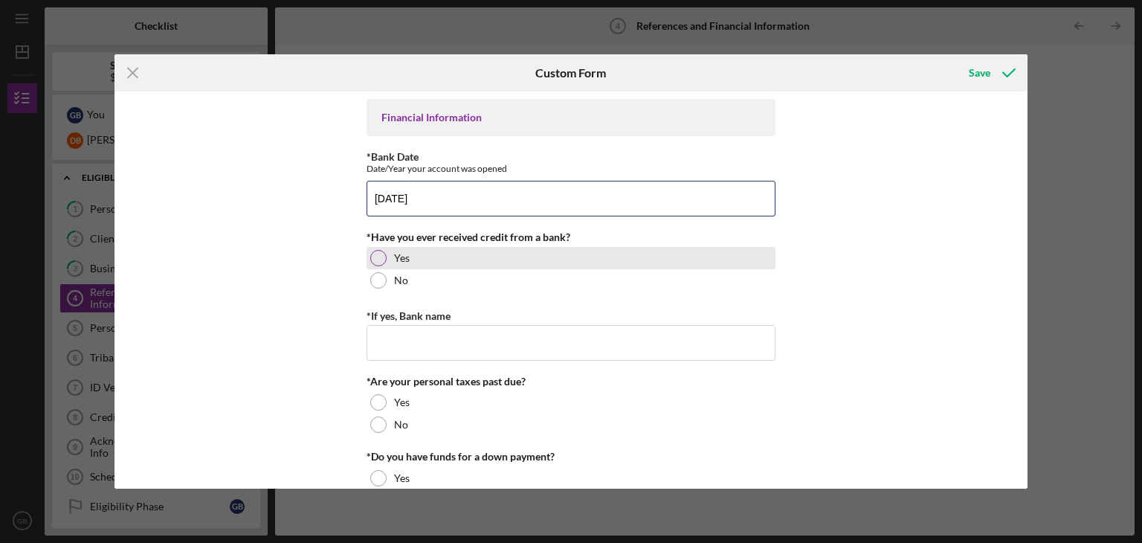
type input "[DATE]"
click at [380, 256] on div at bounding box center [378, 258] width 16 height 16
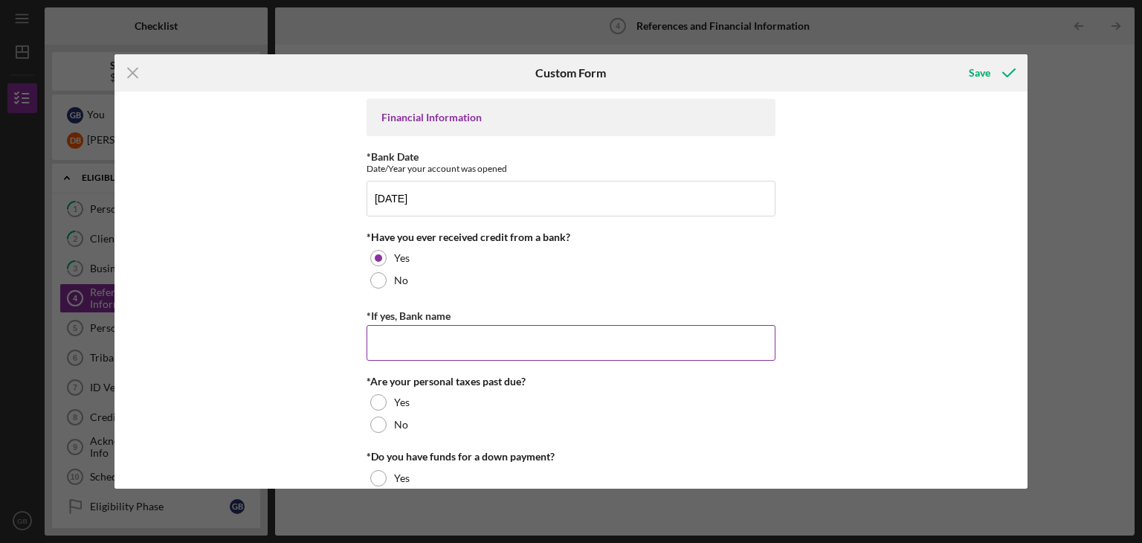
click at [432, 328] on input "*If yes, Bank name" at bounding box center [570, 343] width 409 height 36
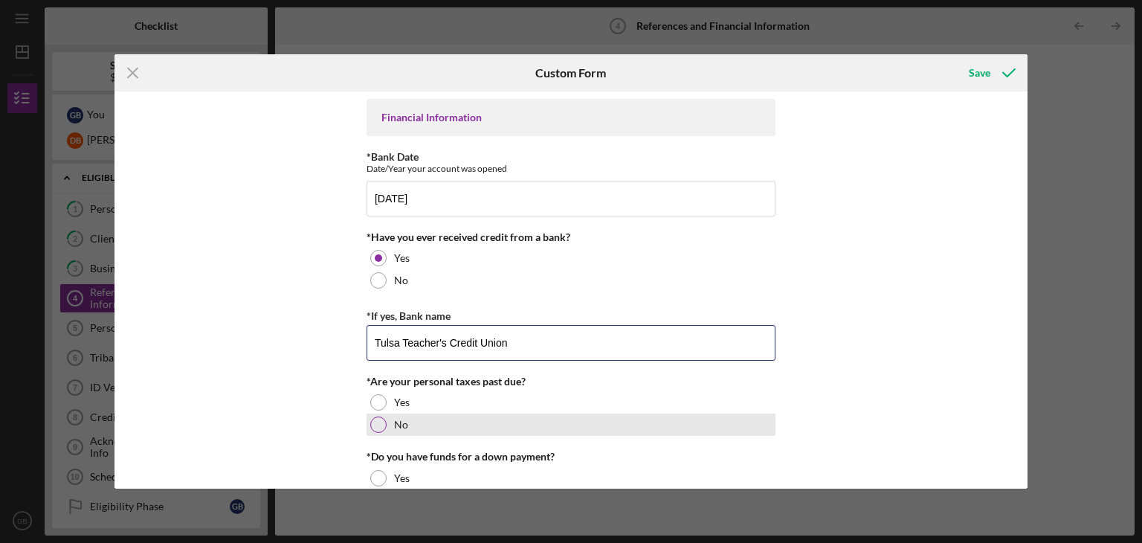
type input "Tulsa Teacher's Credit Union"
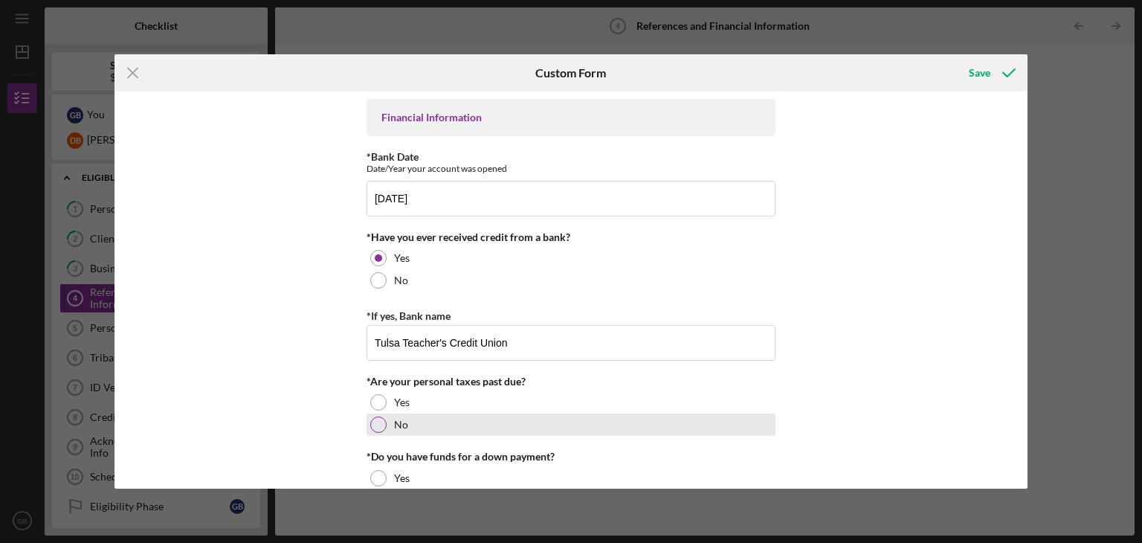
click at [375, 432] on div "No" at bounding box center [570, 424] width 409 height 22
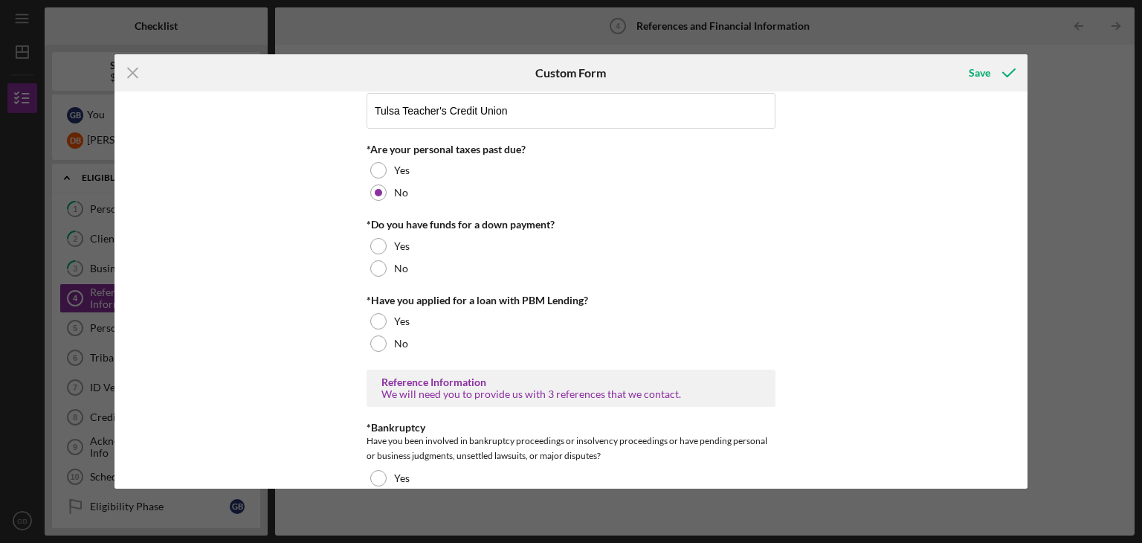
scroll to position [237, 0]
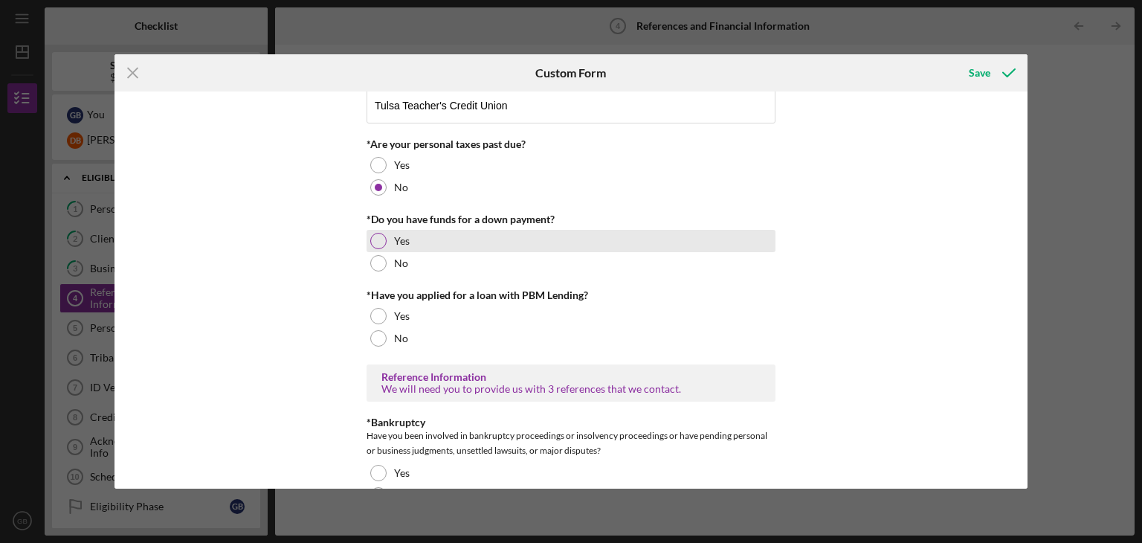
click at [372, 233] on div at bounding box center [378, 241] width 16 height 16
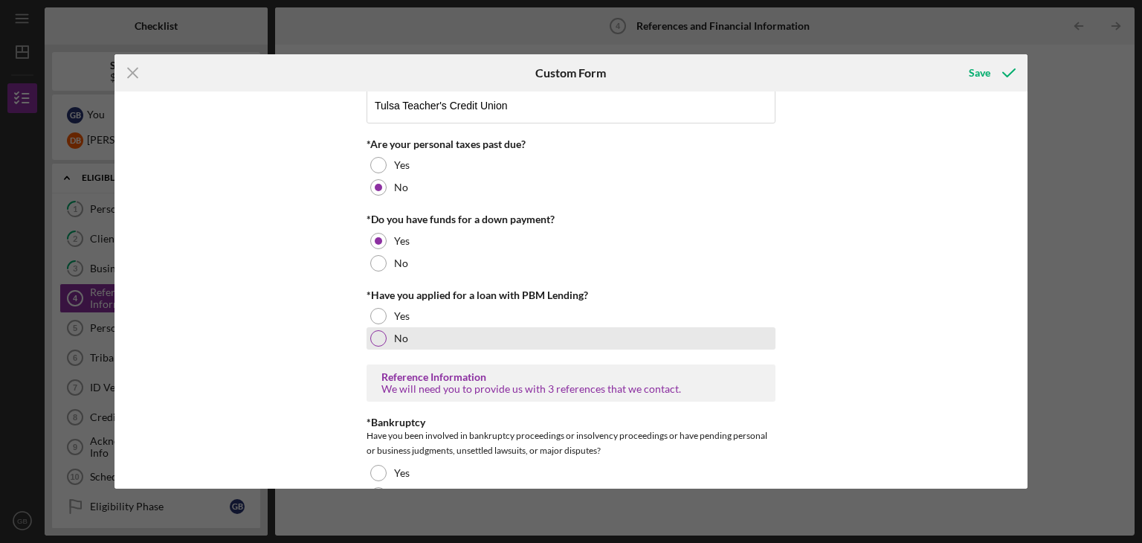
click at [375, 342] on div at bounding box center [378, 338] width 16 height 16
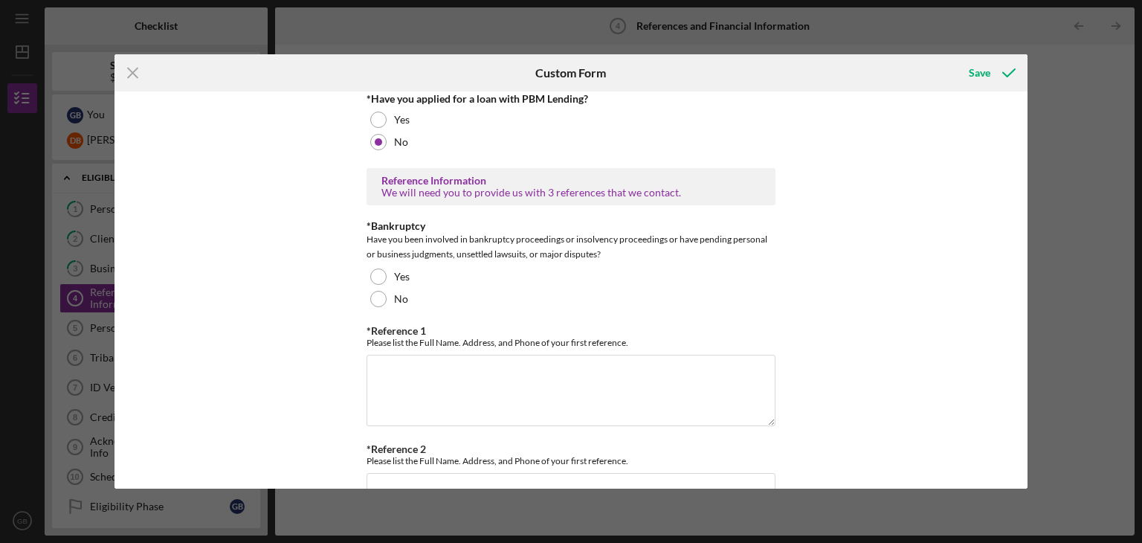
scroll to position [449, 0]
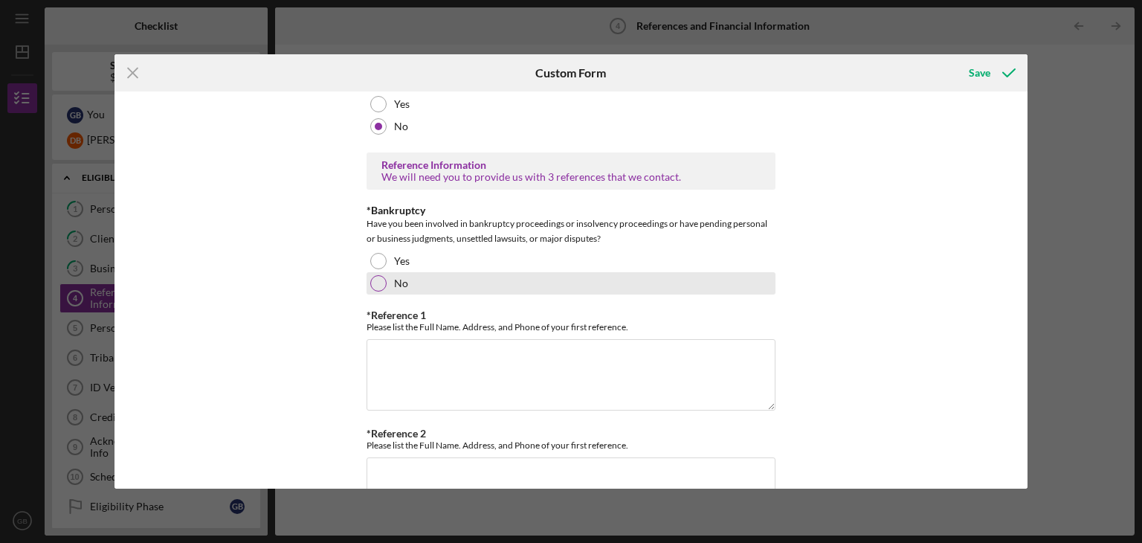
click at [375, 285] on div at bounding box center [378, 283] width 16 height 16
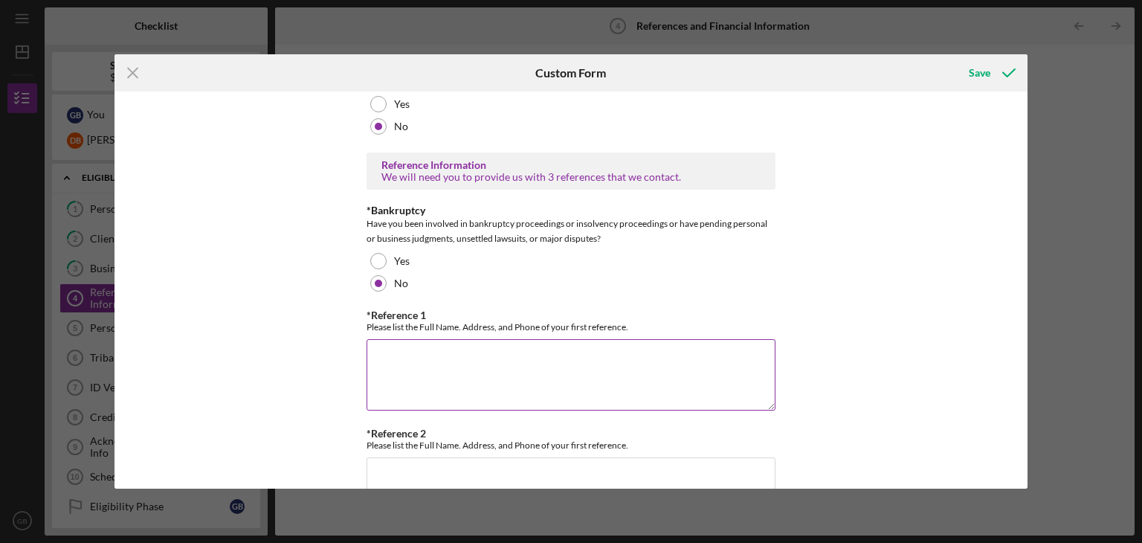
click at [528, 355] on textarea "*Reference 1" at bounding box center [570, 374] width 409 height 71
type textarea "[PERSON_NAME] [PHONE_NUMBER]"
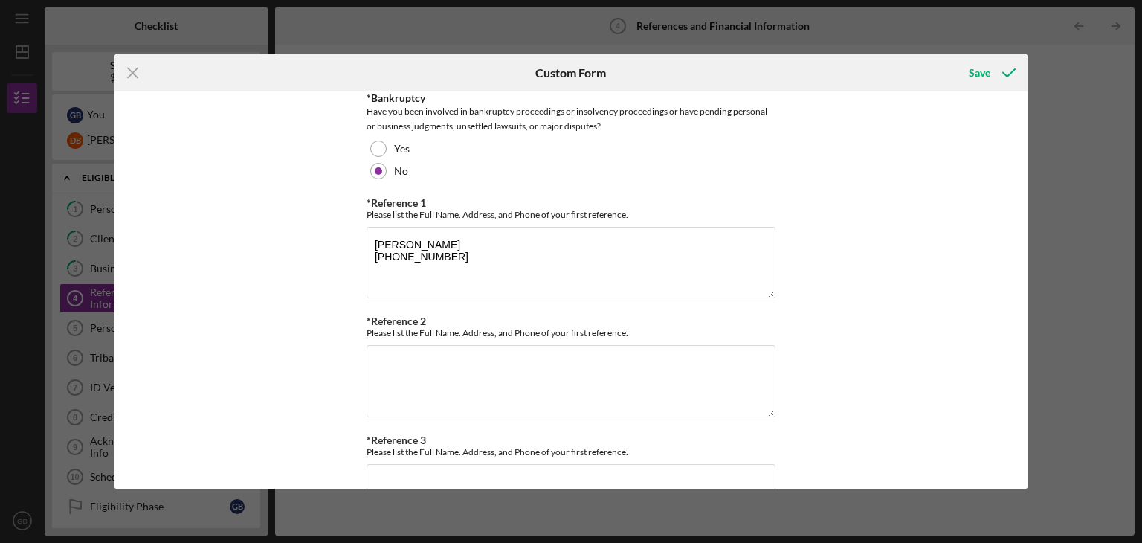
scroll to position [571, 0]
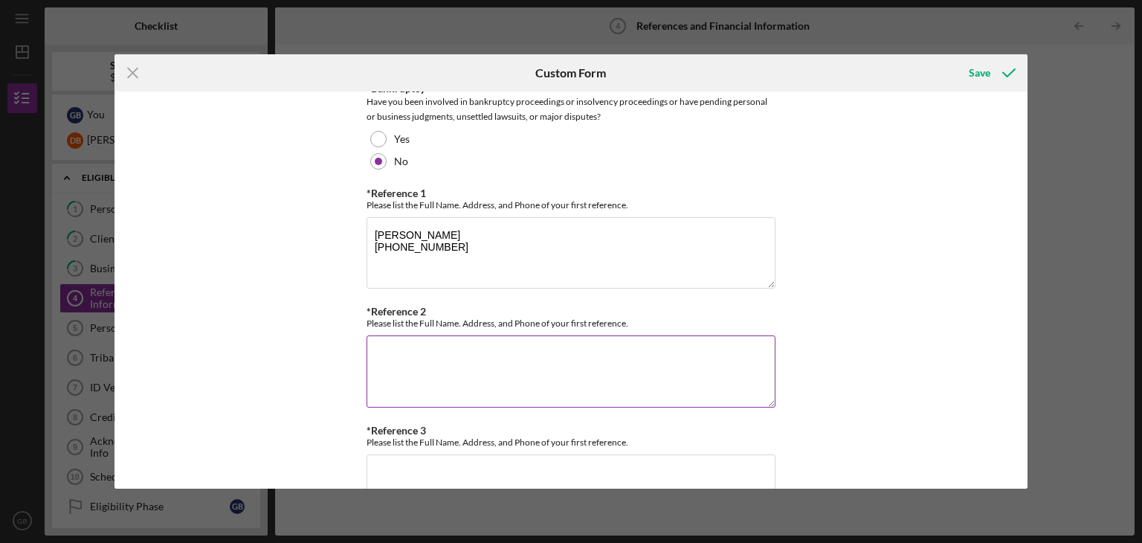
click at [384, 351] on textarea "*Reference 2" at bounding box center [570, 370] width 409 height 71
type textarea "[PERSON_NAME] [PHONE_NUMBER]"
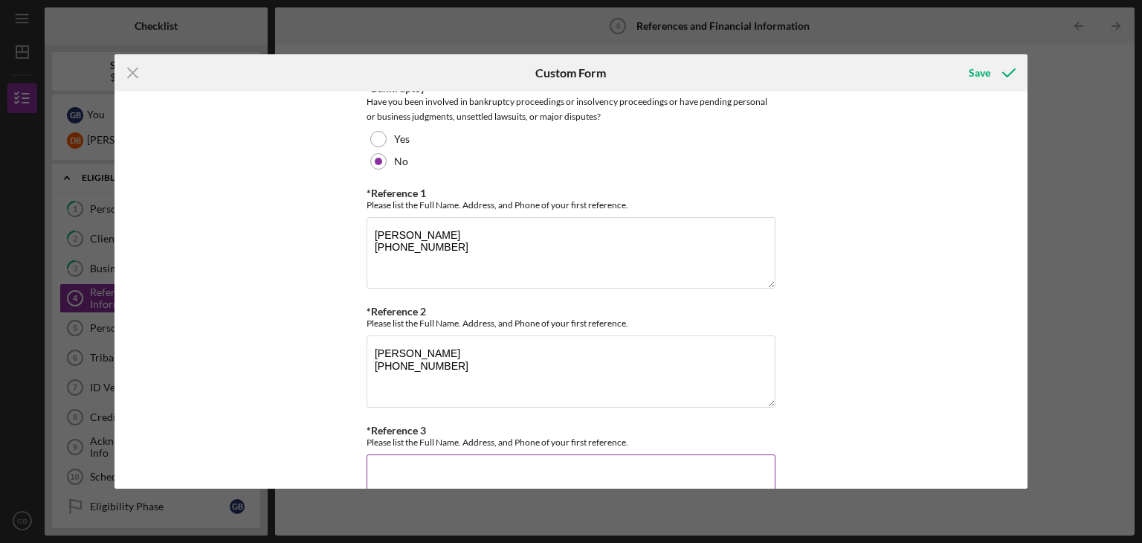
click at [444, 465] on textarea "*Reference 3" at bounding box center [570, 489] width 409 height 71
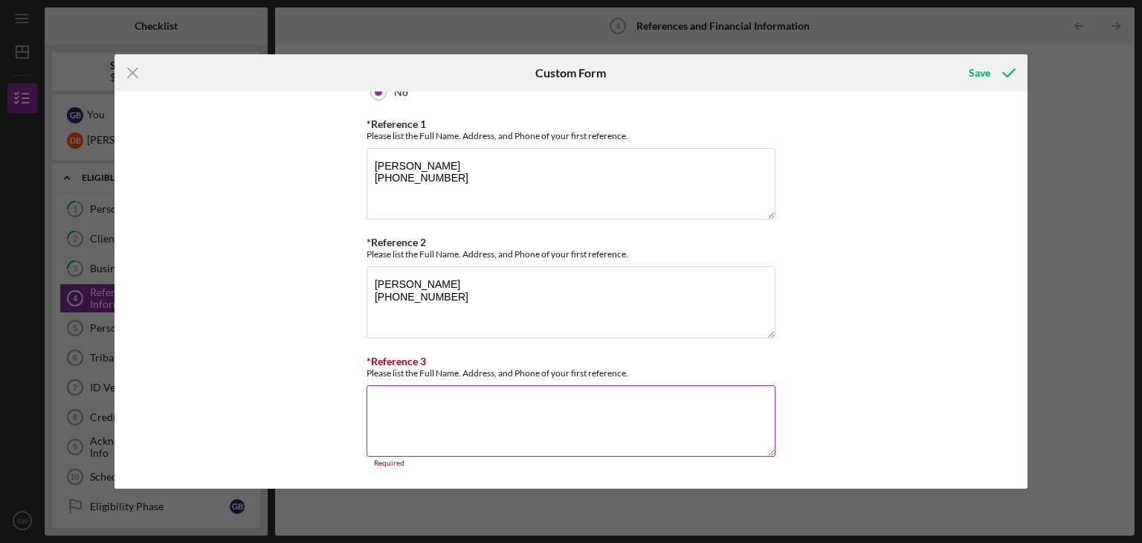
click at [443, 399] on textarea "*Reference 3" at bounding box center [570, 420] width 409 height 71
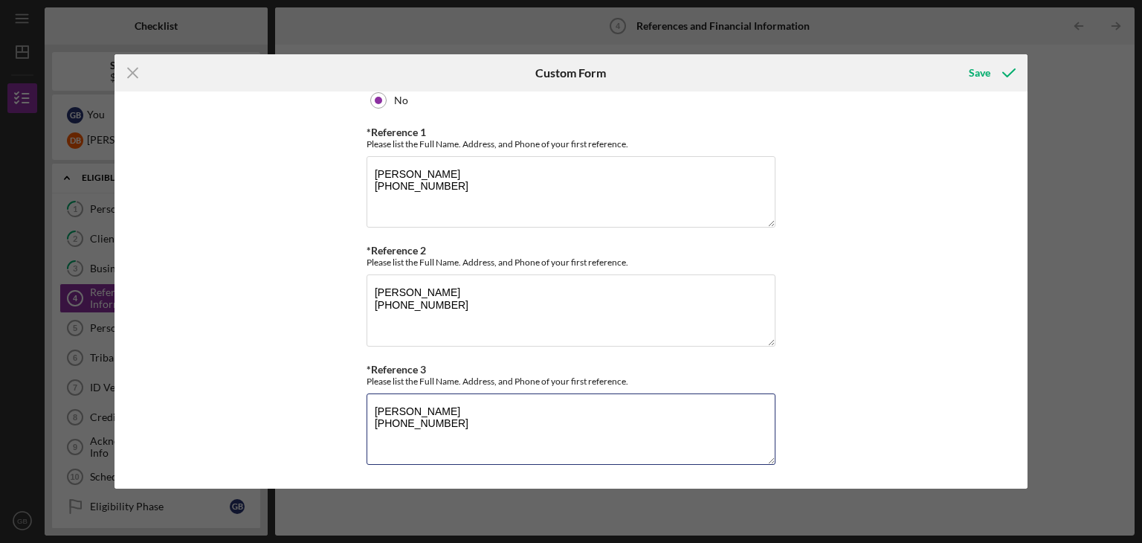
type textarea "[PERSON_NAME] [PHONE_NUMBER]"
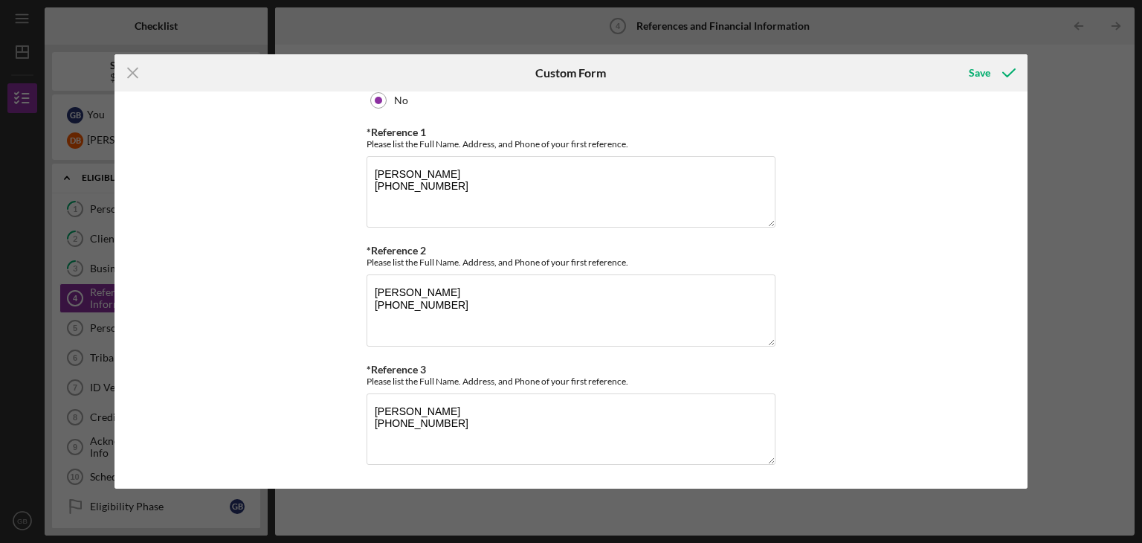
click at [349, 503] on div "Icon/Menu Close Custom Form Save Financial Information *Bank Date Date/Year you…" at bounding box center [571, 271] width 1142 height 543
